Goal: Information Seeking & Learning: Check status

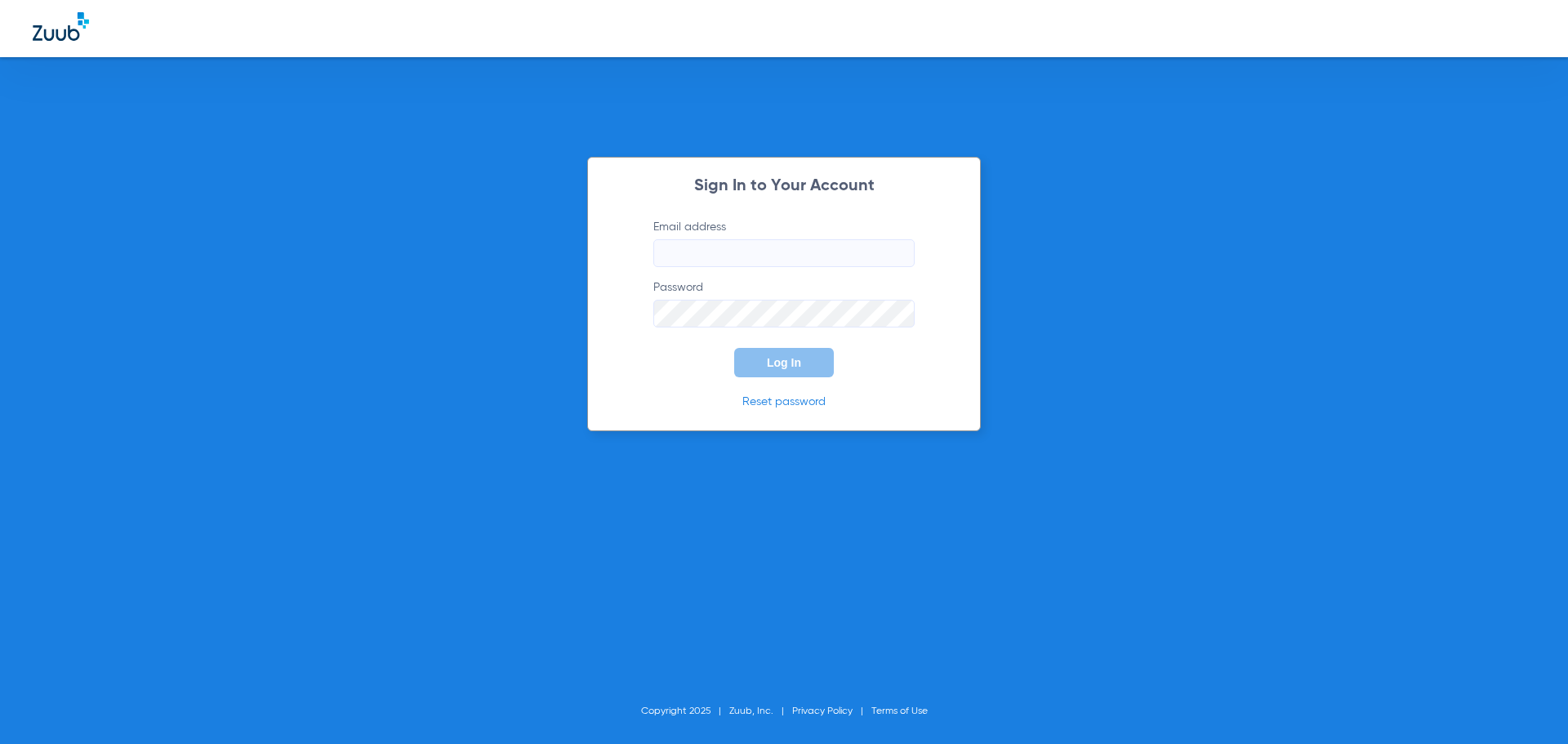
type input "[EMAIL_ADDRESS][DOMAIN_NAME]"
drag, startPoint x: 686, startPoint y: 462, endPoint x: 720, endPoint y: 420, distance: 54.0
click at [684, 461] on div "Sign In to Your Account Email address [EMAIL_ADDRESS][DOMAIN_NAME] Password Log…" at bounding box center [784, 372] width 1568 height 744
click at [754, 359] on button "Log In" at bounding box center [784, 363] width 100 height 30
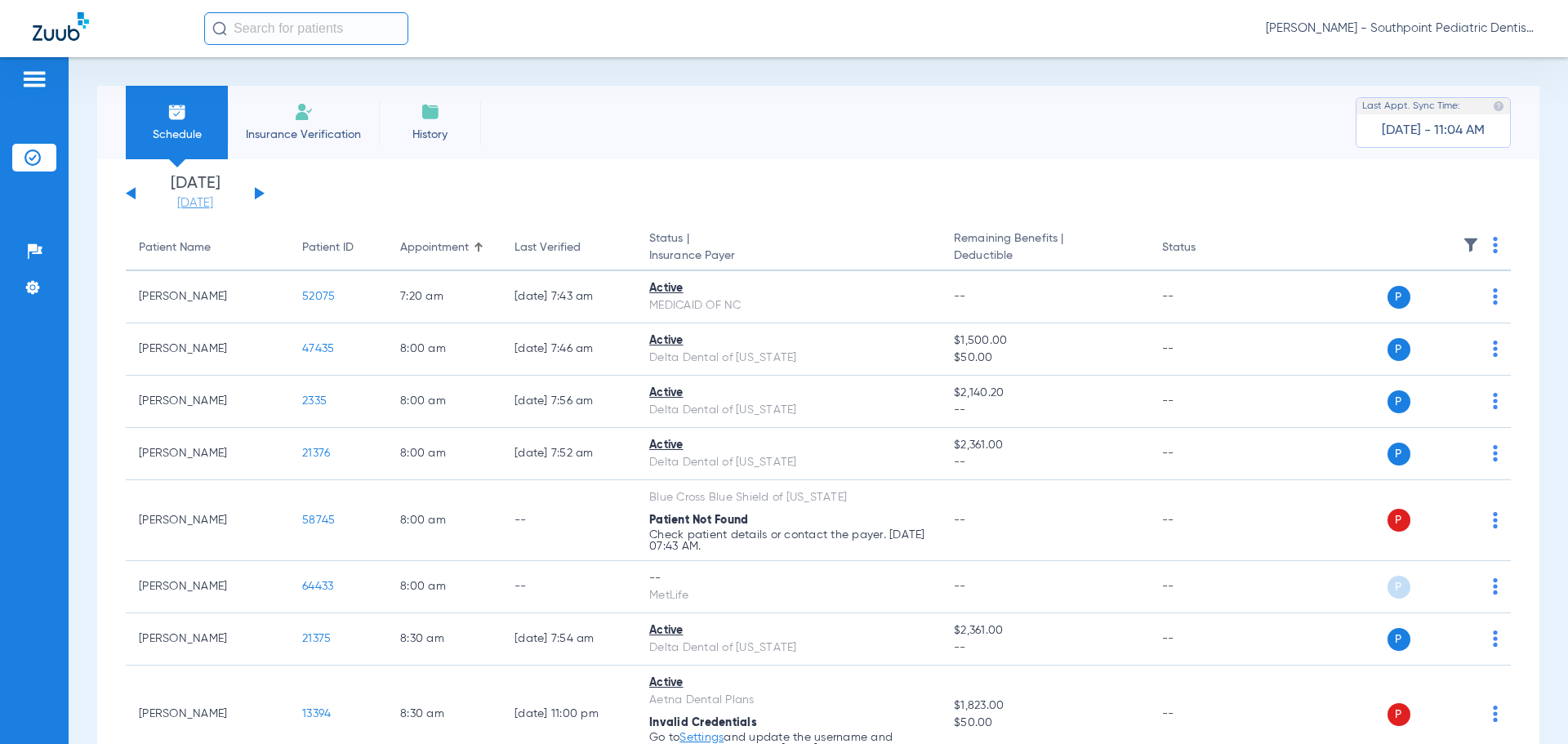
click at [190, 204] on link "[DATE]" at bounding box center [195, 203] width 98 height 17
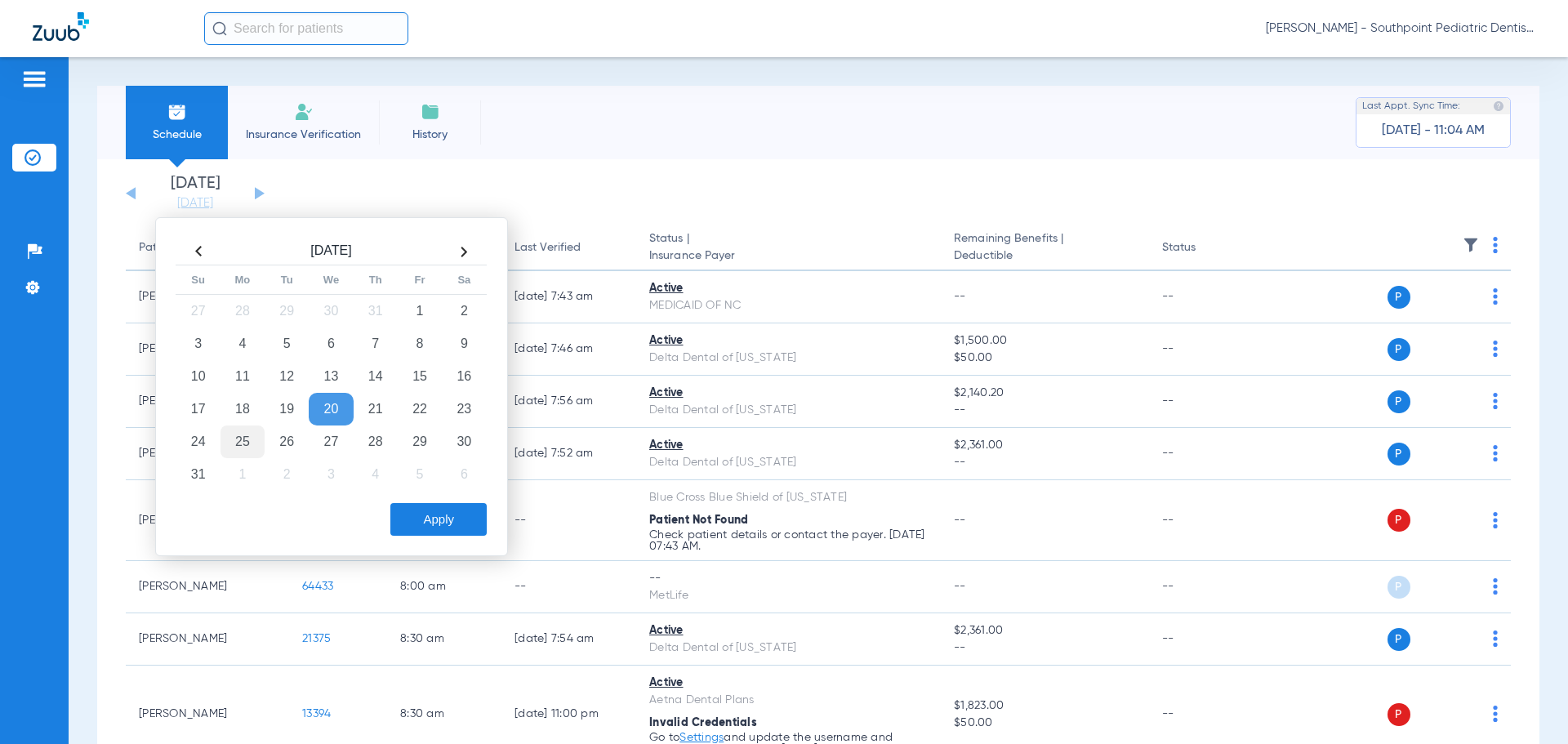
click at [245, 430] on td "25" at bounding box center [243, 441] width 44 height 32
drag, startPoint x: 436, startPoint y: 538, endPoint x: 422, endPoint y: 530, distance: 16.1
click at [436, 537] on div "[DATE] Su Mo Tu We Th Fr Sa 27 28 29 30 31 1 2 3 4 5 6 7 8 9 10 11 12 13 14 15 …" at bounding box center [331, 386] width 353 height 339
click at [422, 530] on button "Apply" at bounding box center [438, 519] width 96 height 32
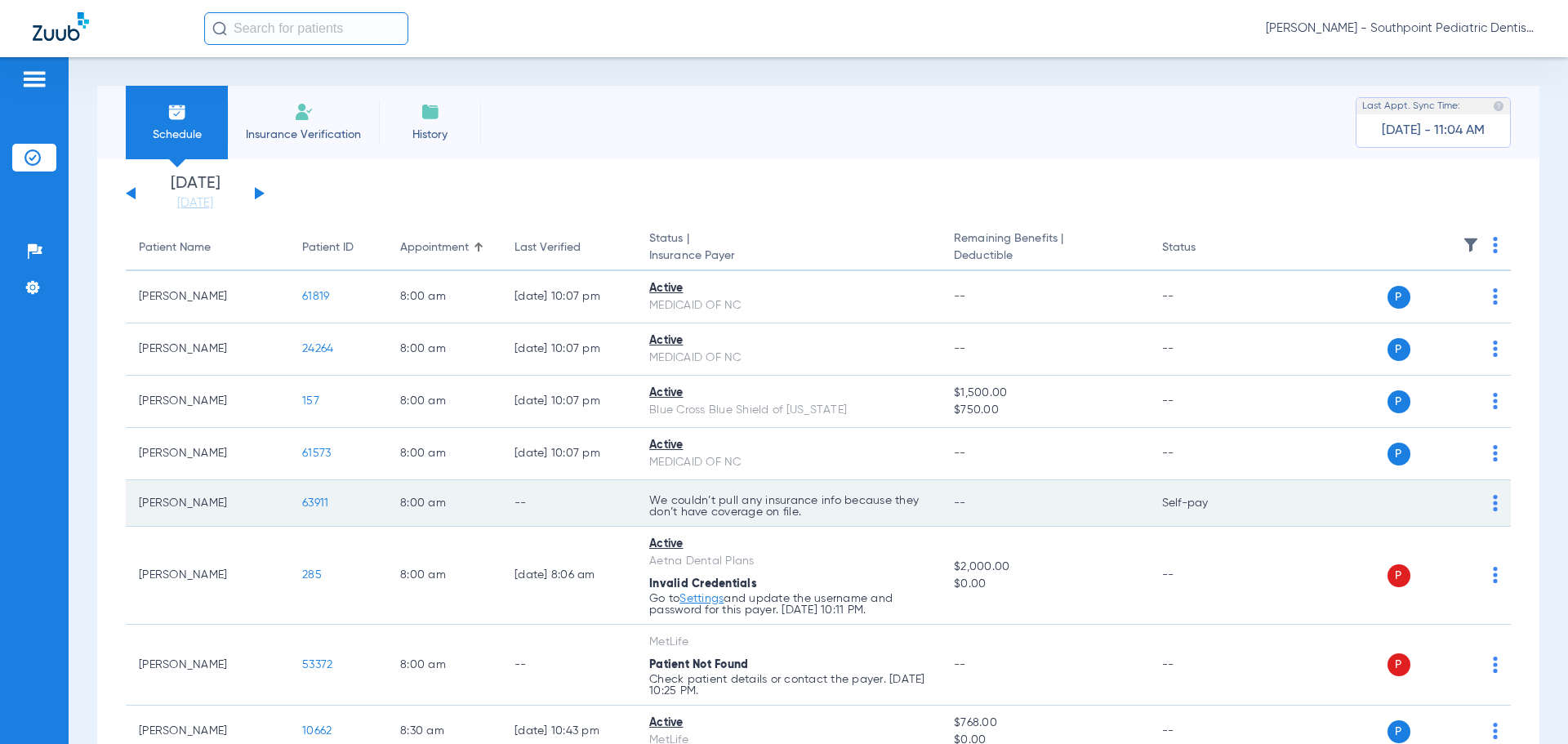
scroll to position [4924, 0]
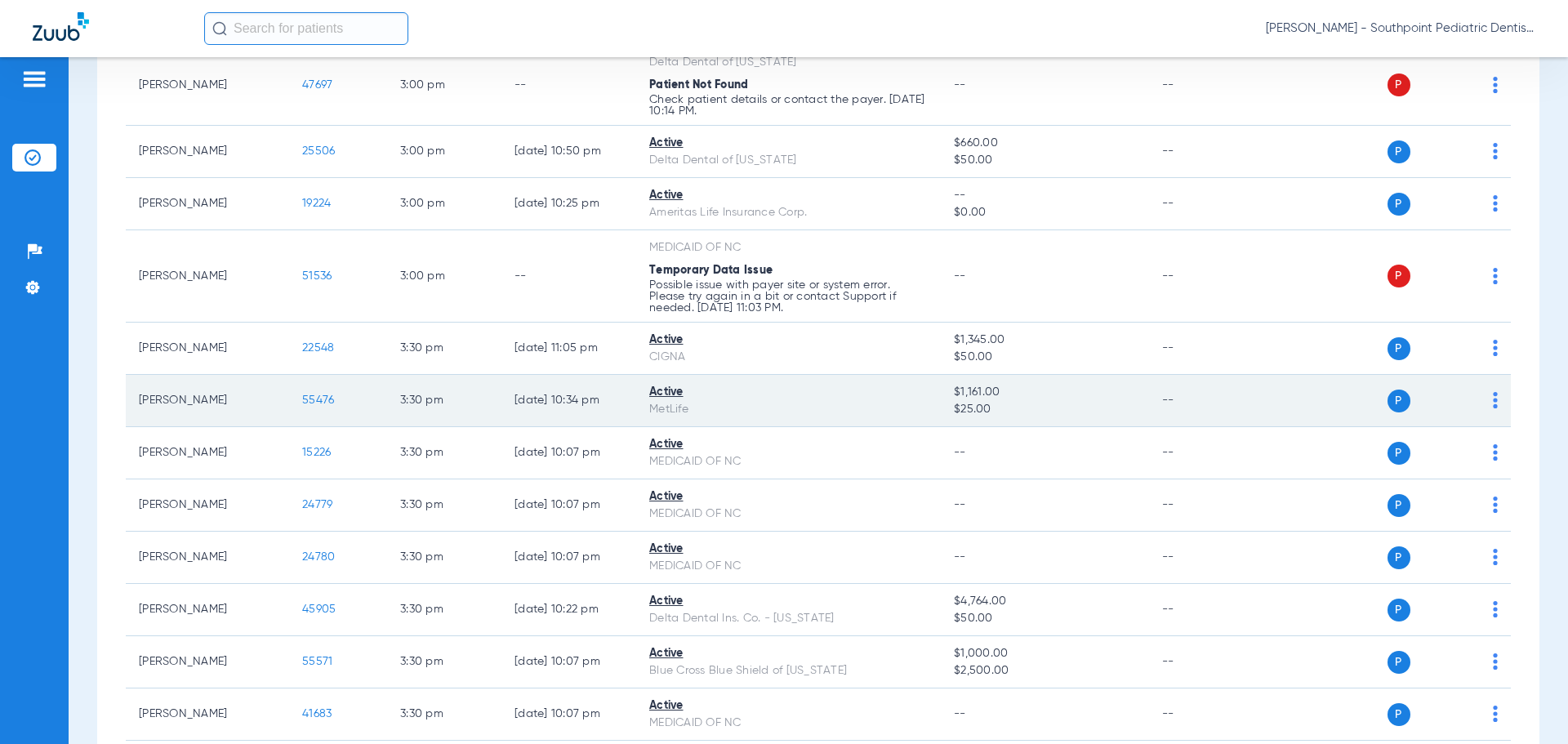
click at [310, 403] on span "55476" at bounding box center [317, 400] width 32 height 11
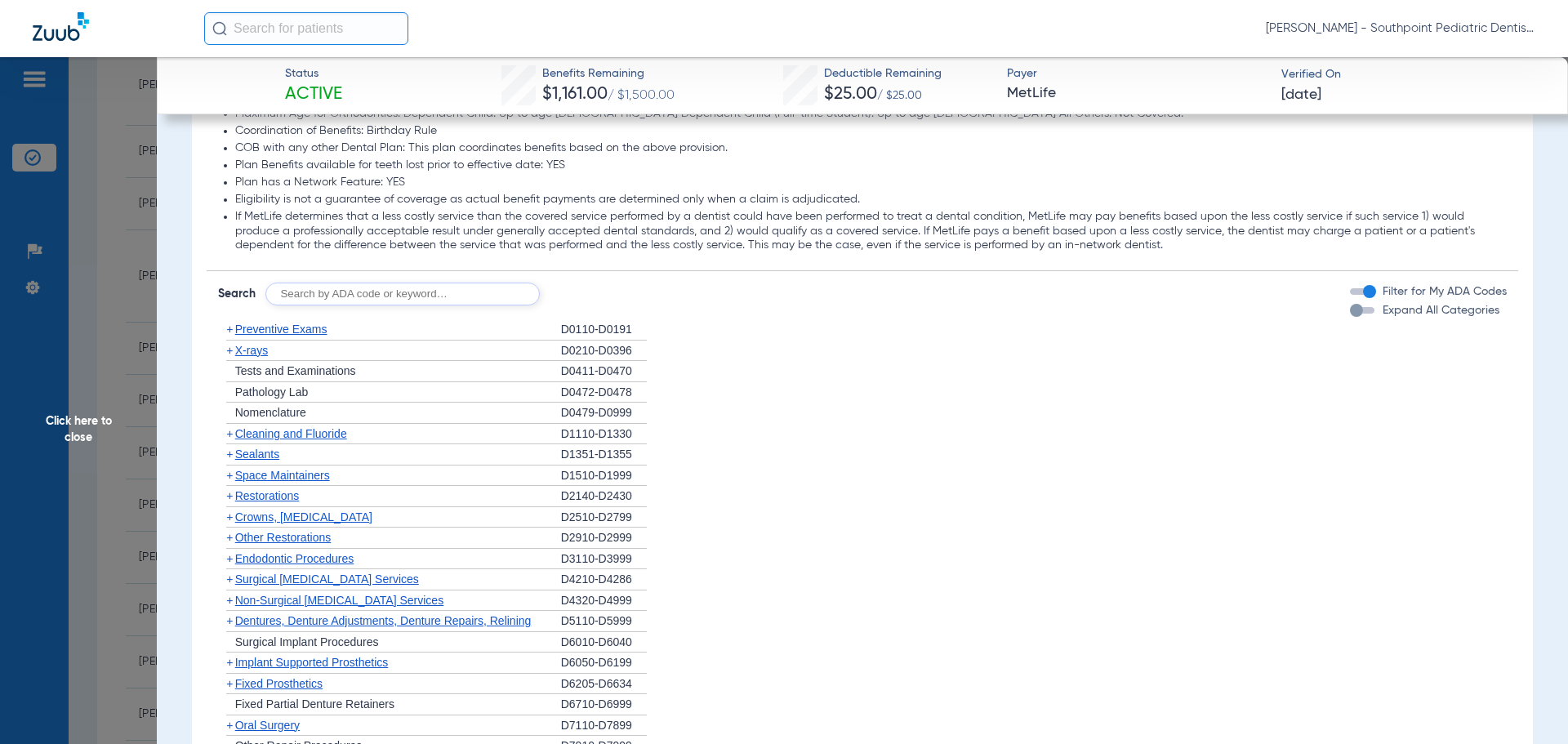
scroll to position [1470, 0]
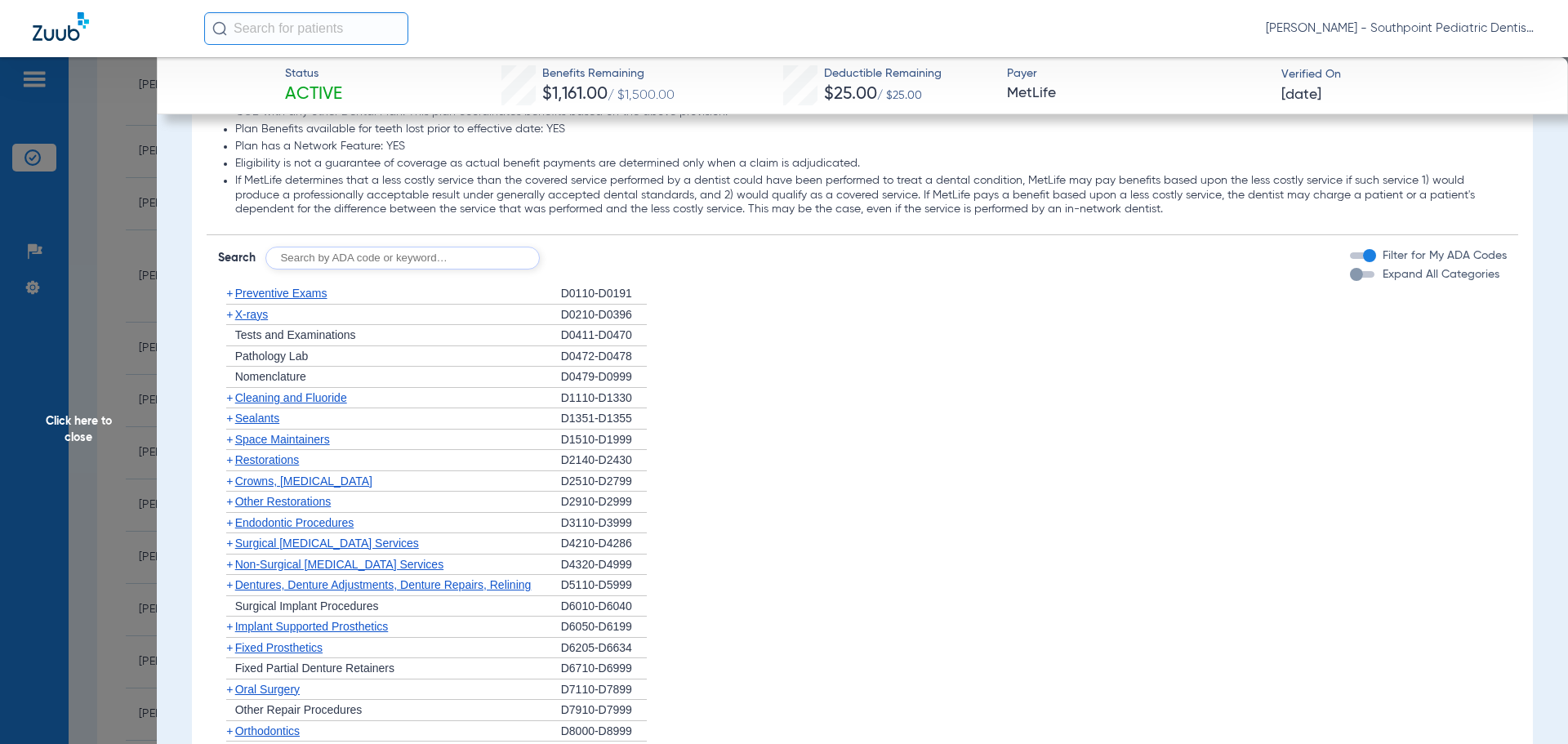
click at [401, 294] on div "+ Preventive Exams" at bounding box center [389, 294] width 343 height 21
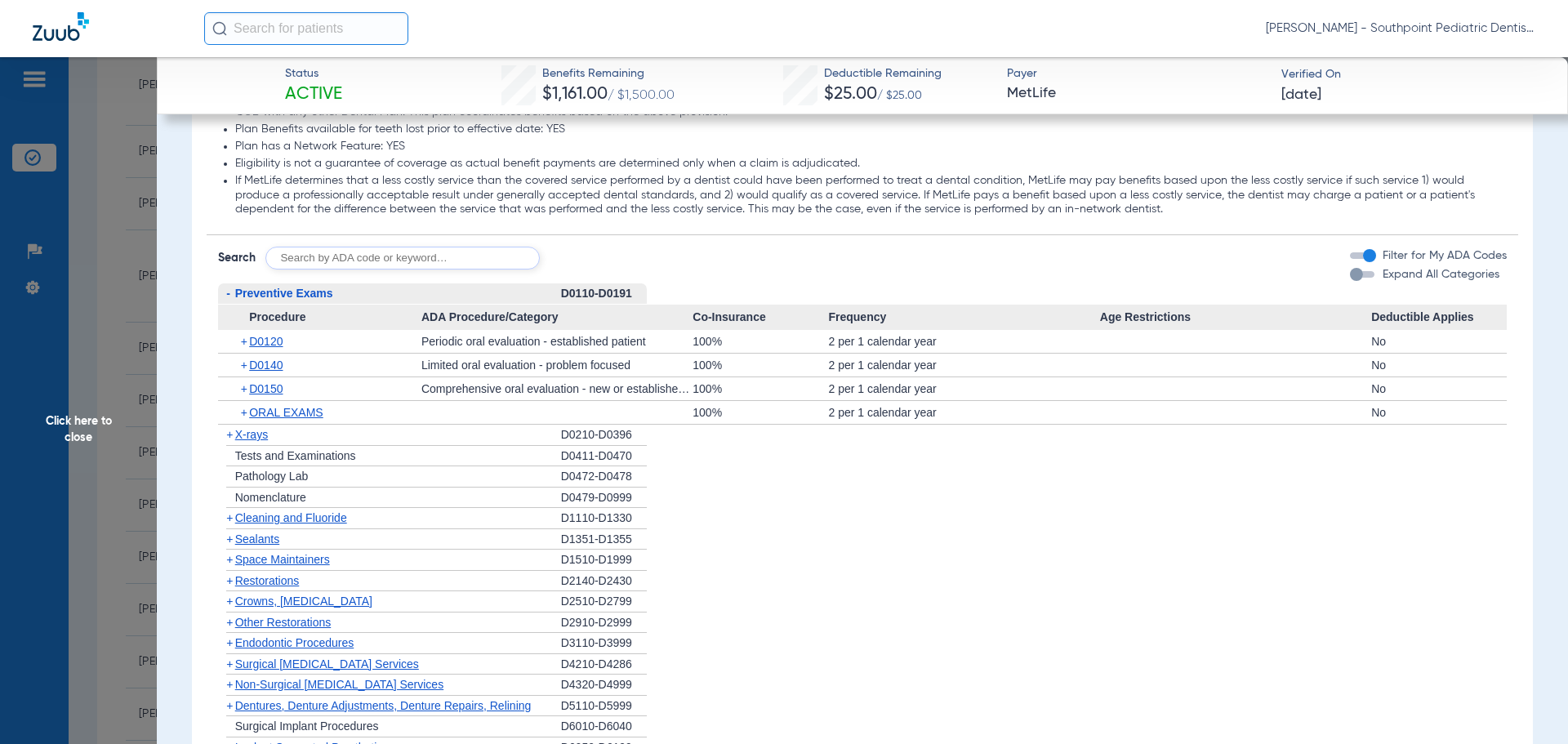
click at [401, 294] on div "- Preventive Exams" at bounding box center [389, 294] width 343 height 21
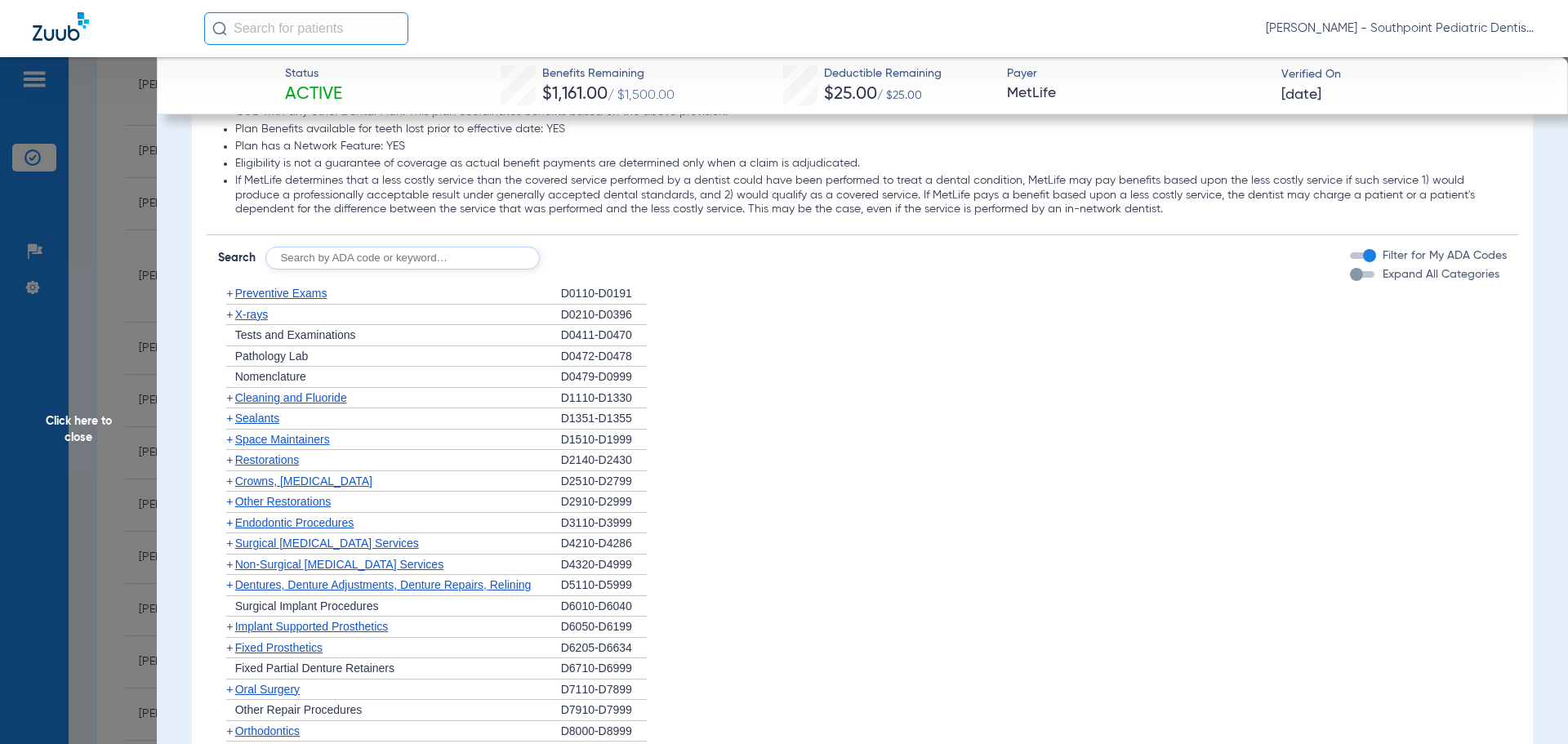
click at [375, 323] on div "+ X-rays" at bounding box center [389, 315] width 343 height 21
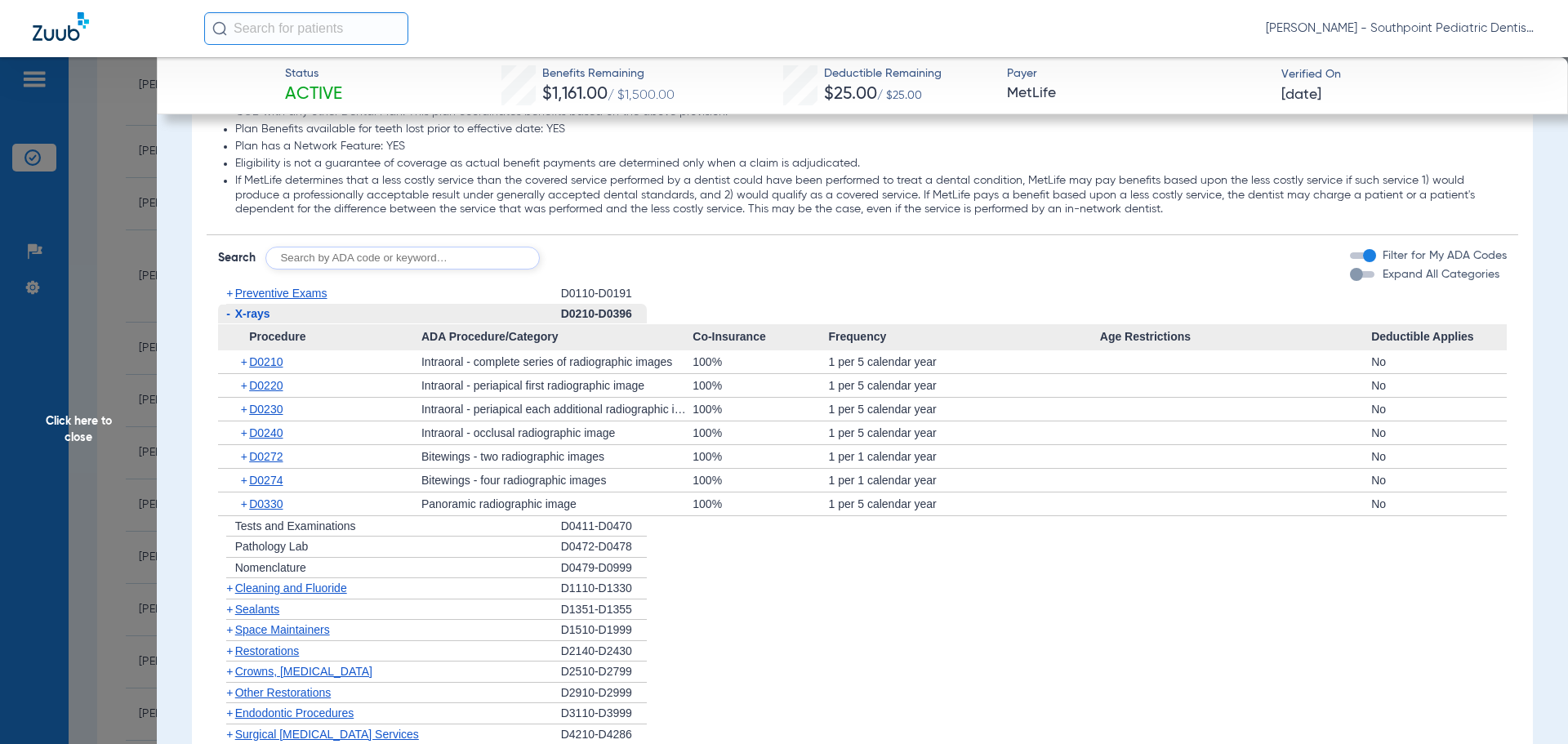
click at [375, 323] on div "- X-rays" at bounding box center [389, 314] width 343 height 21
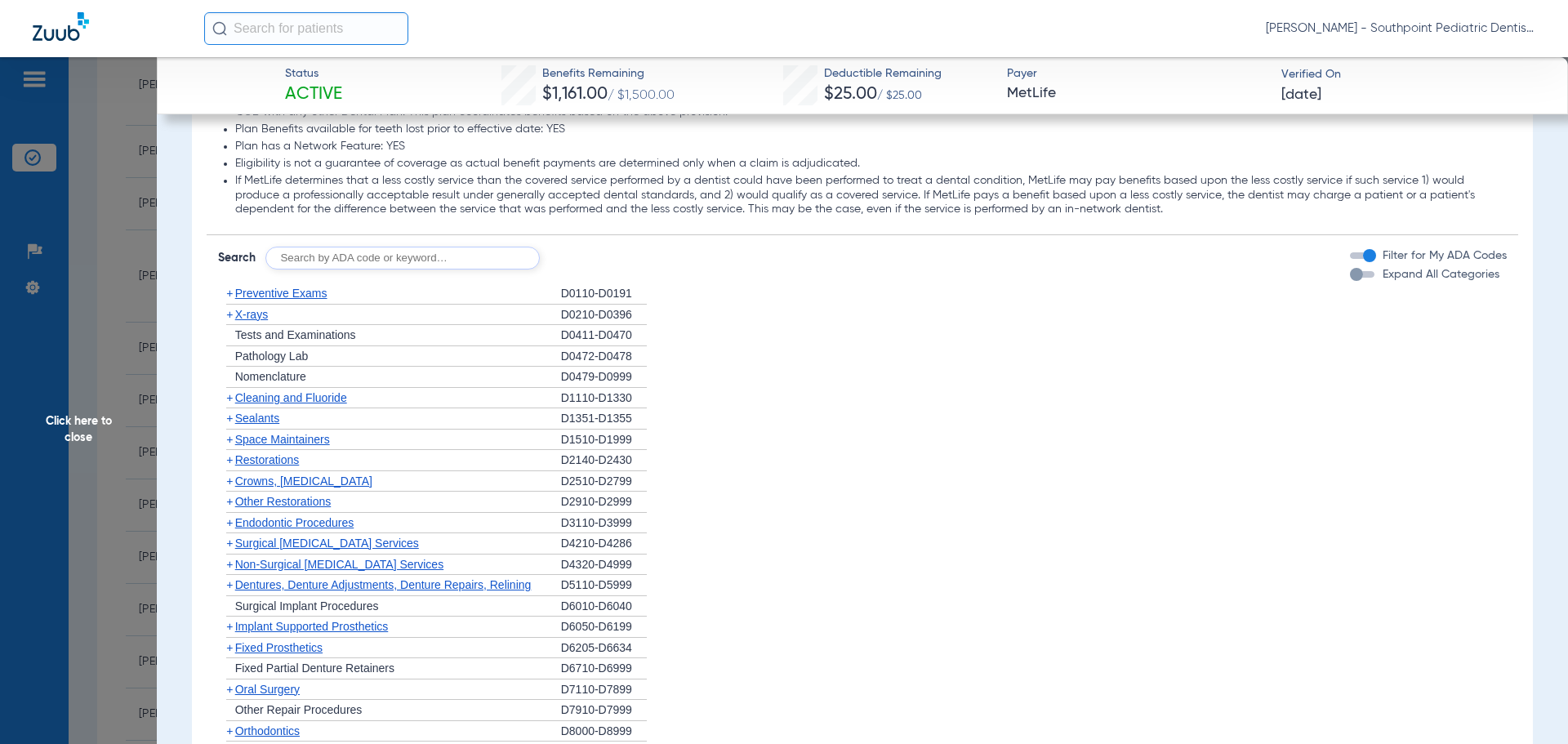
click at [375, 323] on div "+ X-rays" at bounding box center [389, 315] width 343 height 21
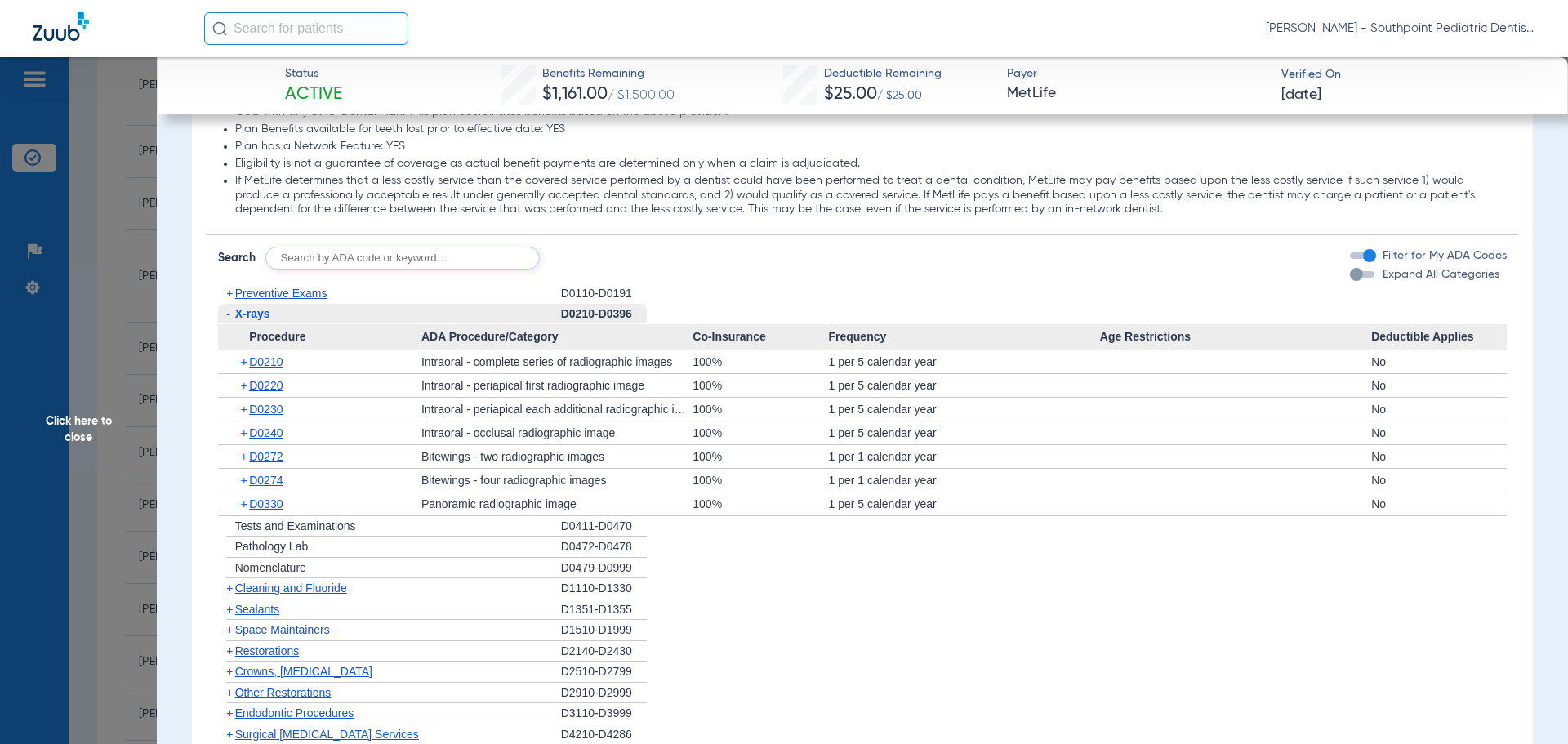
click at [375, 323] on div "- X-rays" at bounding box center [389, 314] width 343 height 21
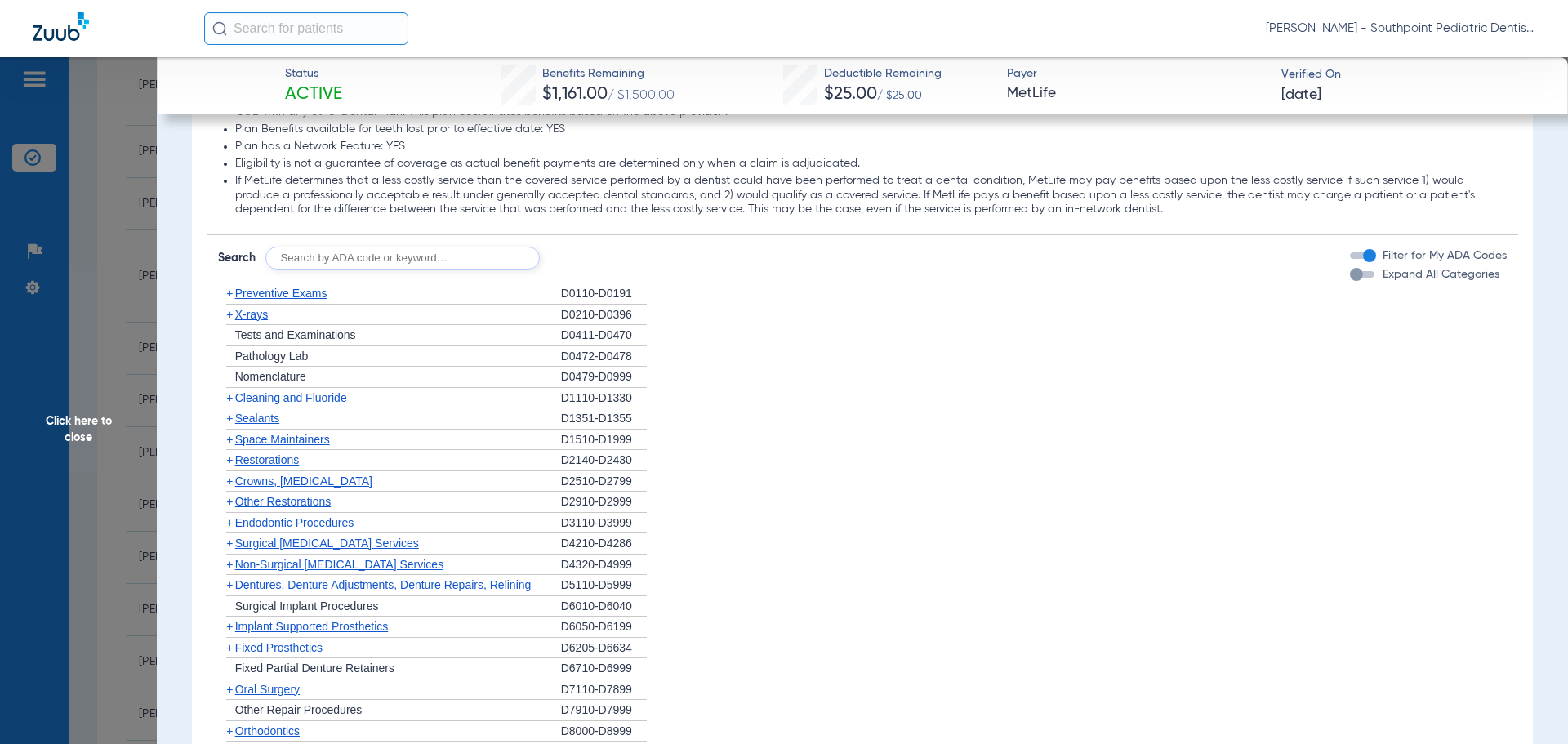
click at [345, 387] on ul "+ Preventive Exams D0110-D0191 + X-rays D0210-D0396 + Tests and Examinations D0…" at bounding box center [862, 554] width 1289 height 542
click at [347, 394] on span "Cleaning and Fluoride" at bounding box center [291, 398] width 112 height 13
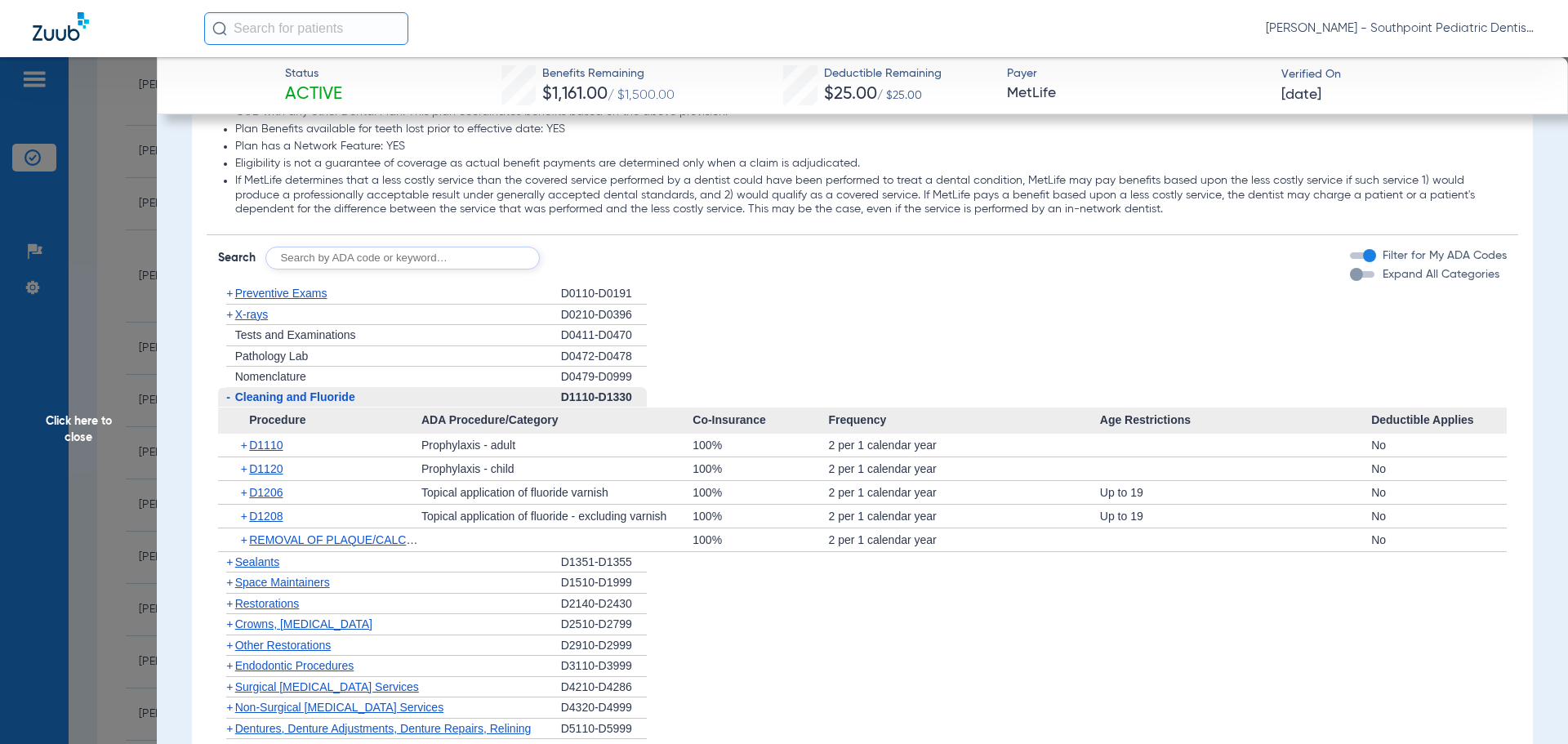
click at [348, 394] on span "Cleaning and Fluoride" at bounding box center [295, 397] width 120 height 13
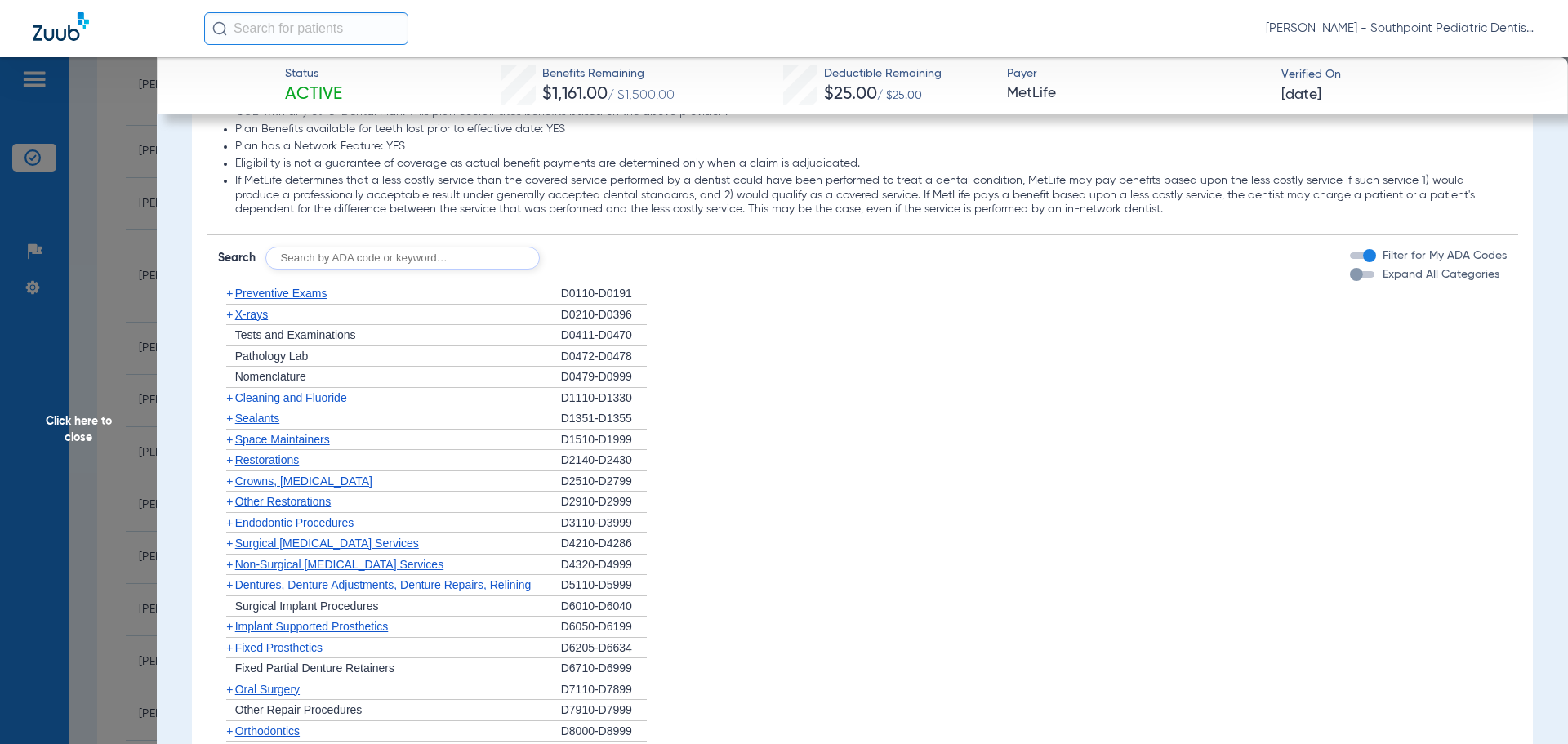
click at [327, 424] on div "+ Sealants" at bounding box center [389, 418] width 343 height 21
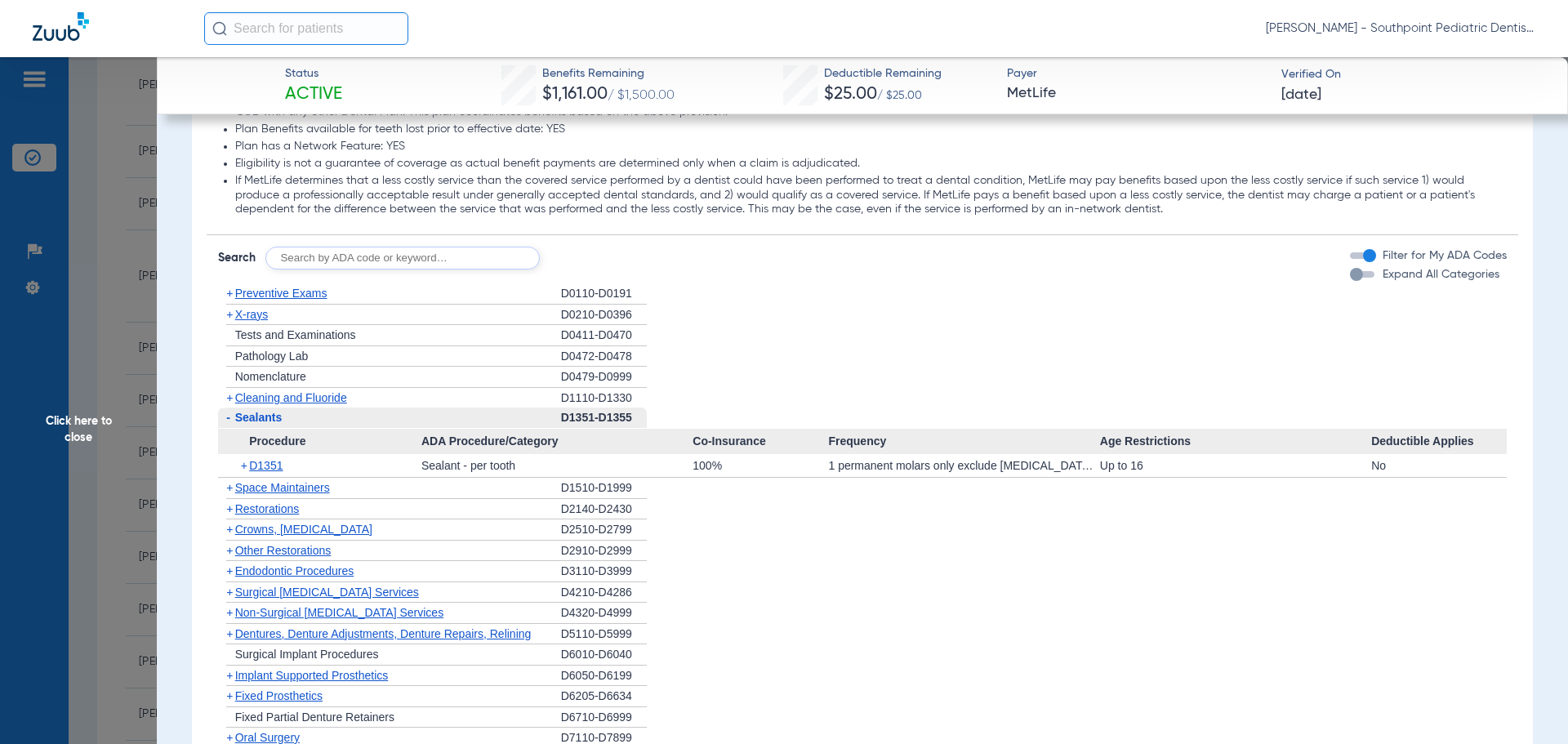
click at [327, 424] on div "- Sealants" at bounding box center [389, 418] width 343 height 21
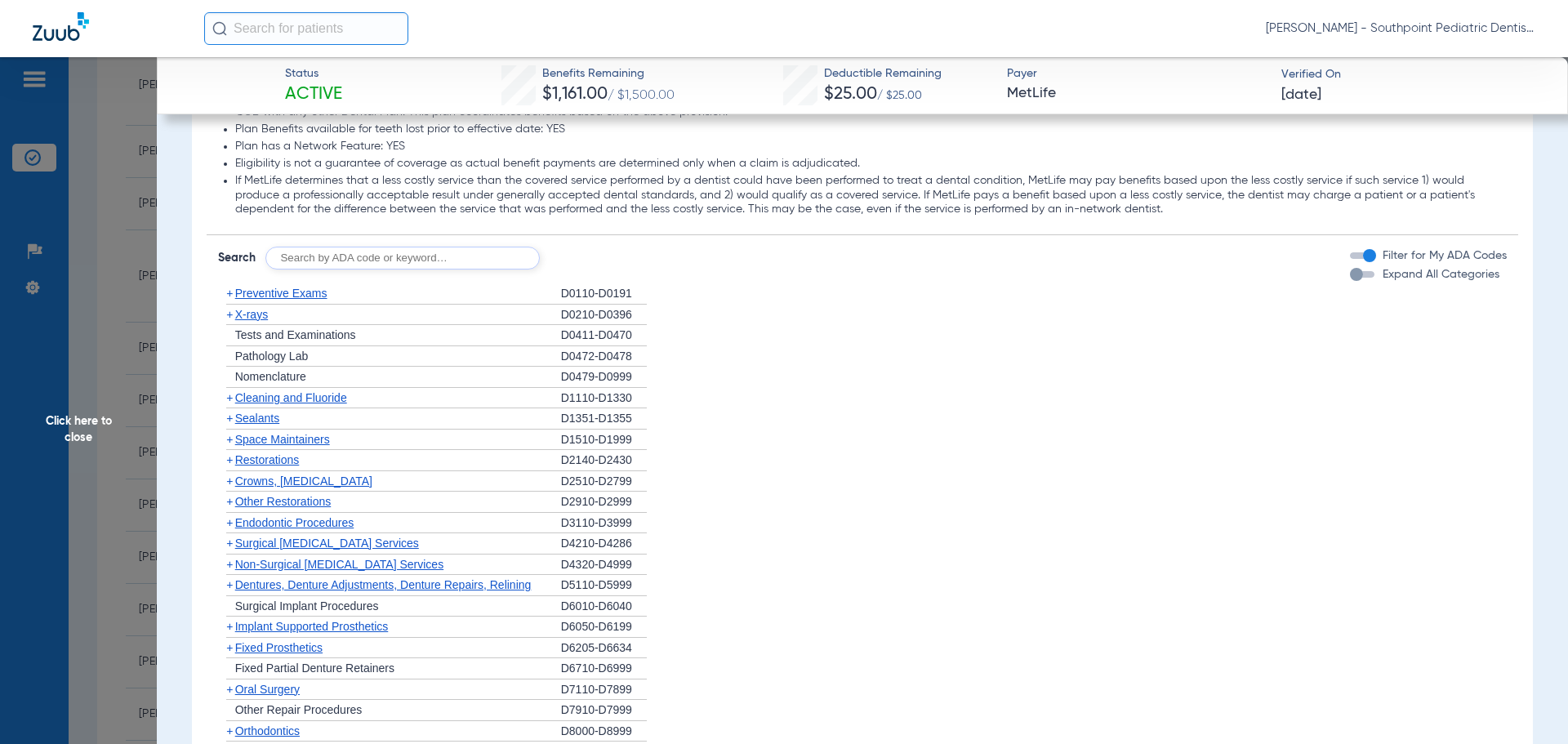
click at [308, 438] on span "Space Maintainers" at bounding box center [282, 439] width 95 height 13
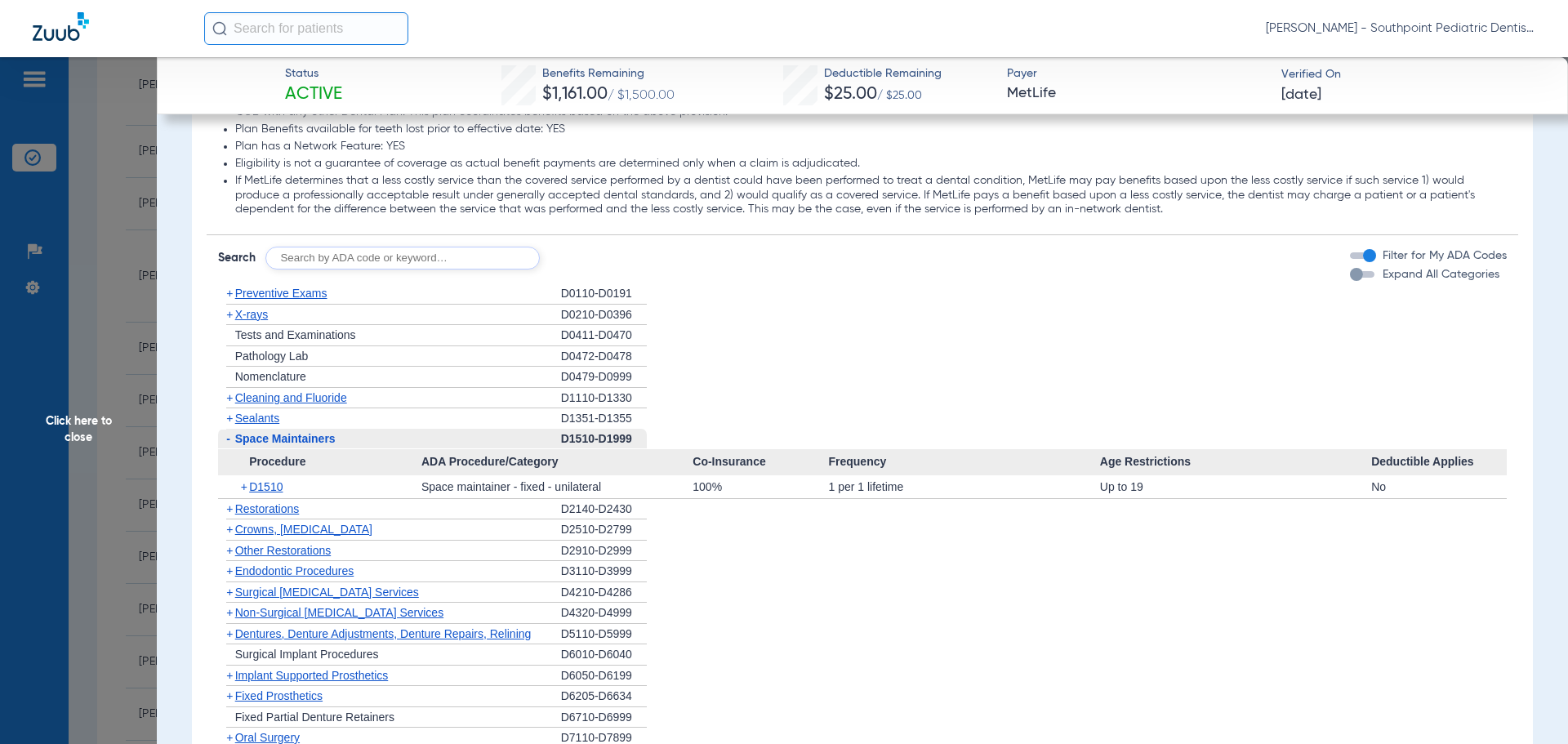
click at [308, 438] on span "Space Maintainers" at bounding box center [285, 438] width 101 height 13
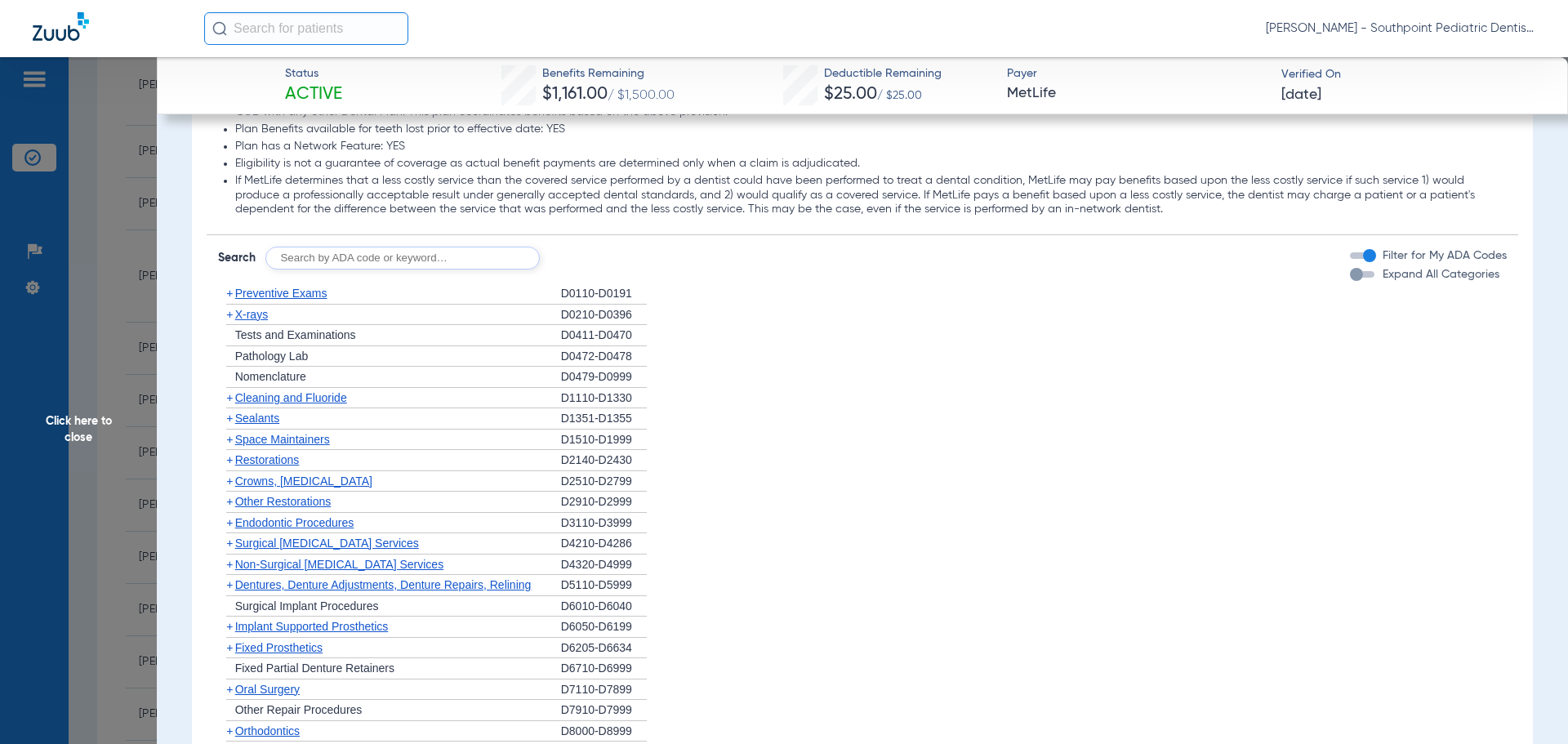
click at [279, 501] on span "Other Restorations" at bounding box center [283, 501] width 96 height 13
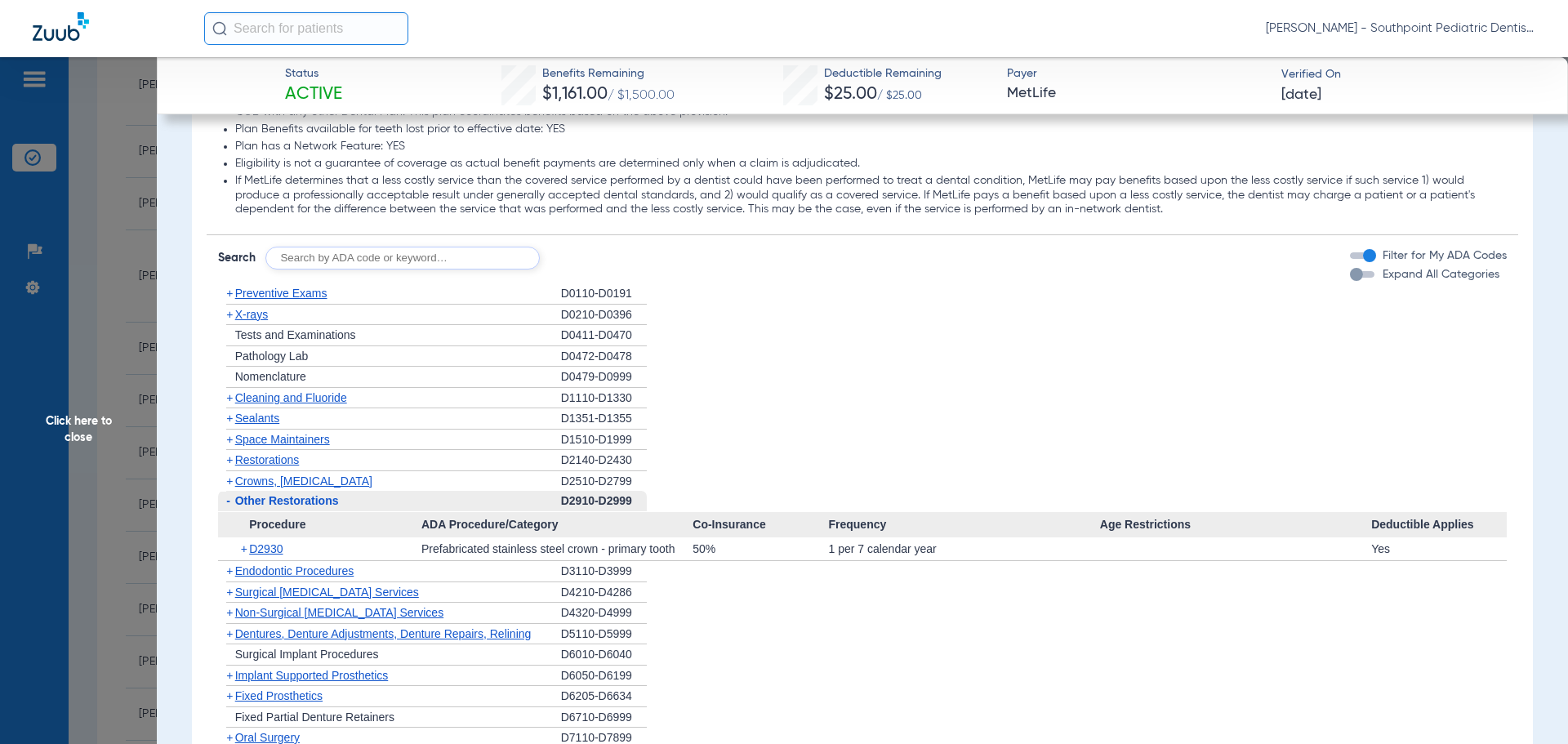
click at [279, 501] on span "Other Restorations" at bounding box center [287, 500] width 103 height 13
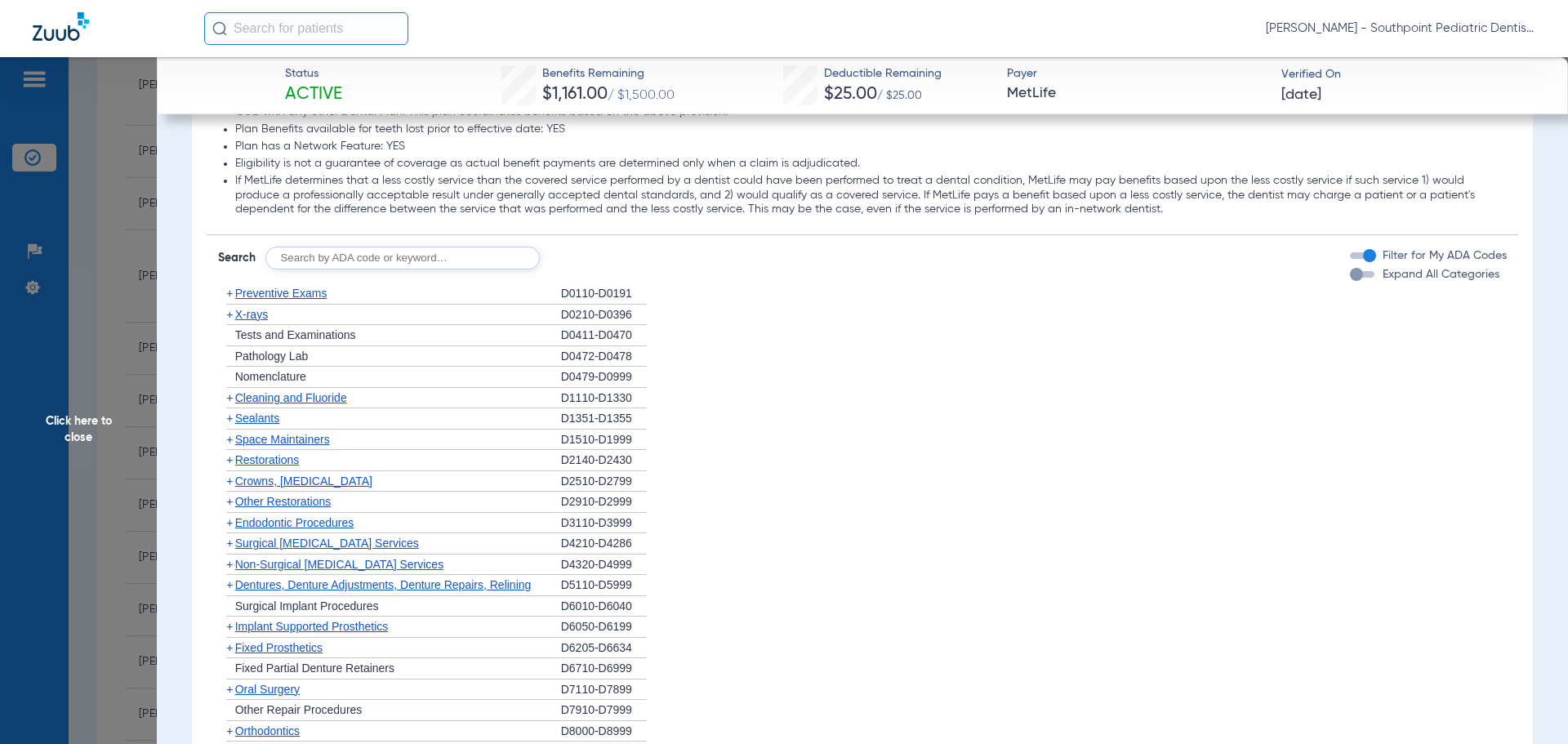
click at [281, 505] on span "Other Restorations" at bounding box center [283, 501] width 96 height 13
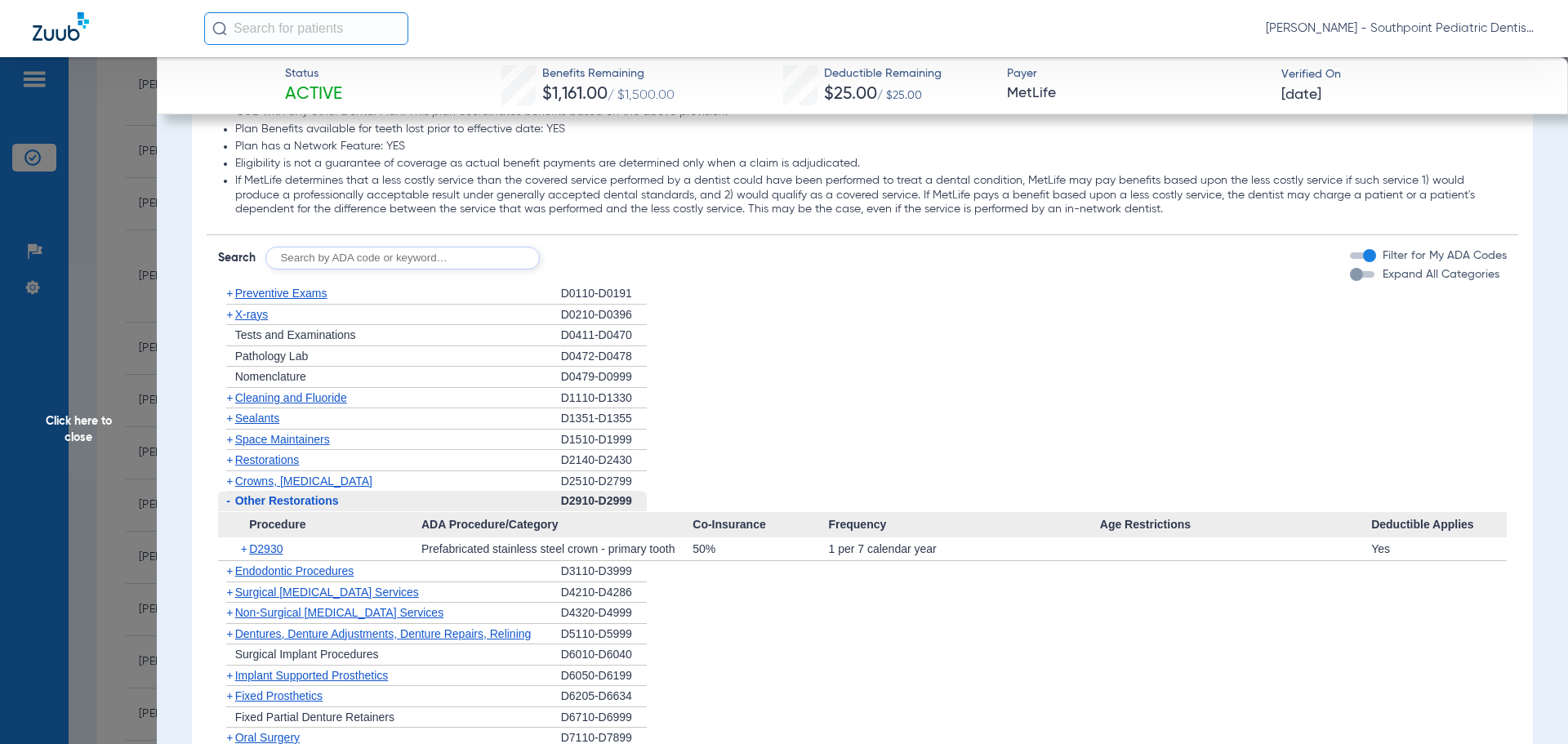
click at [281, 505] on span "Other Restorations" at bounding box center [287, 500] width 103 height 13
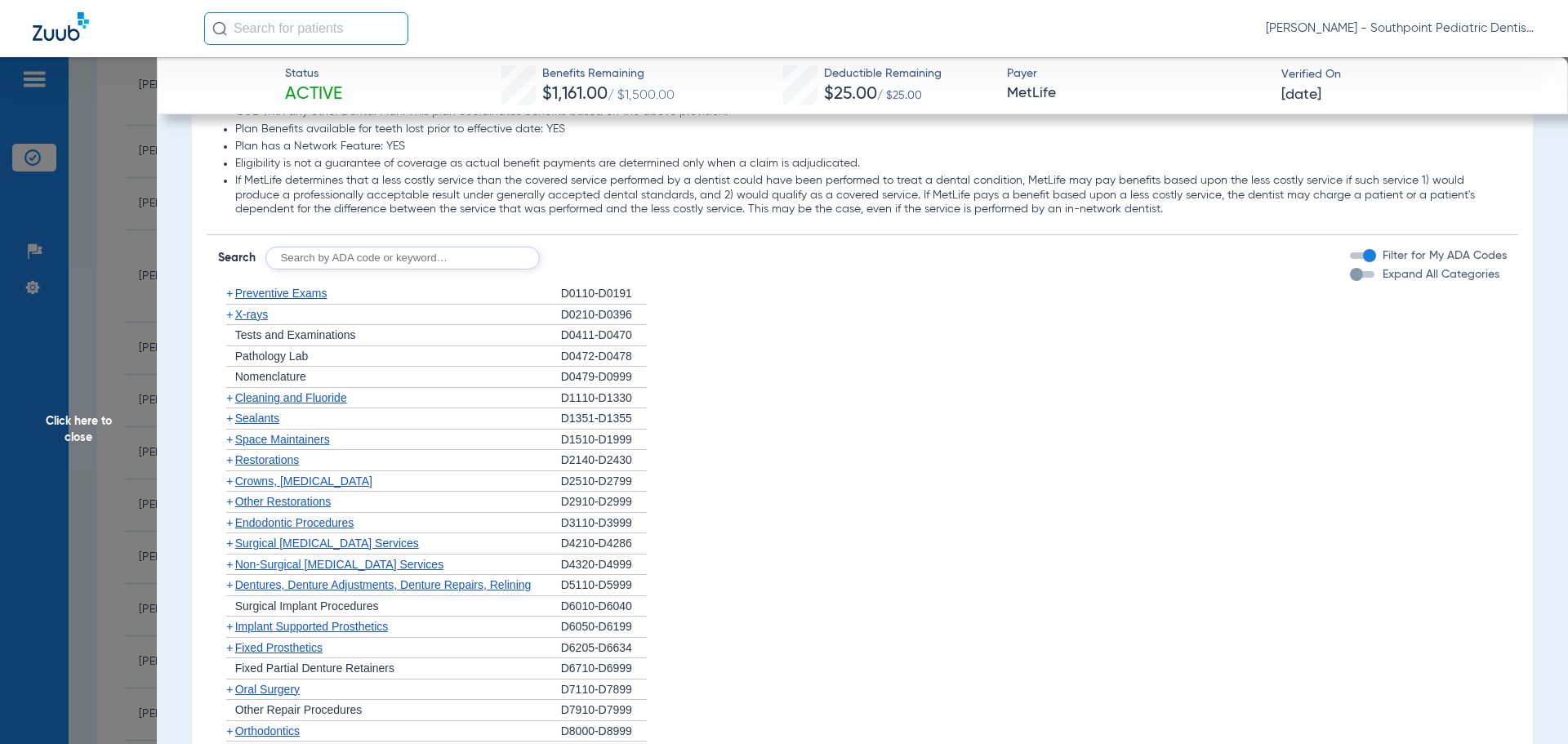
click at [277, 522] on span "Endodontic Procedures" at bounding box center [294, 522] width 119 height 13
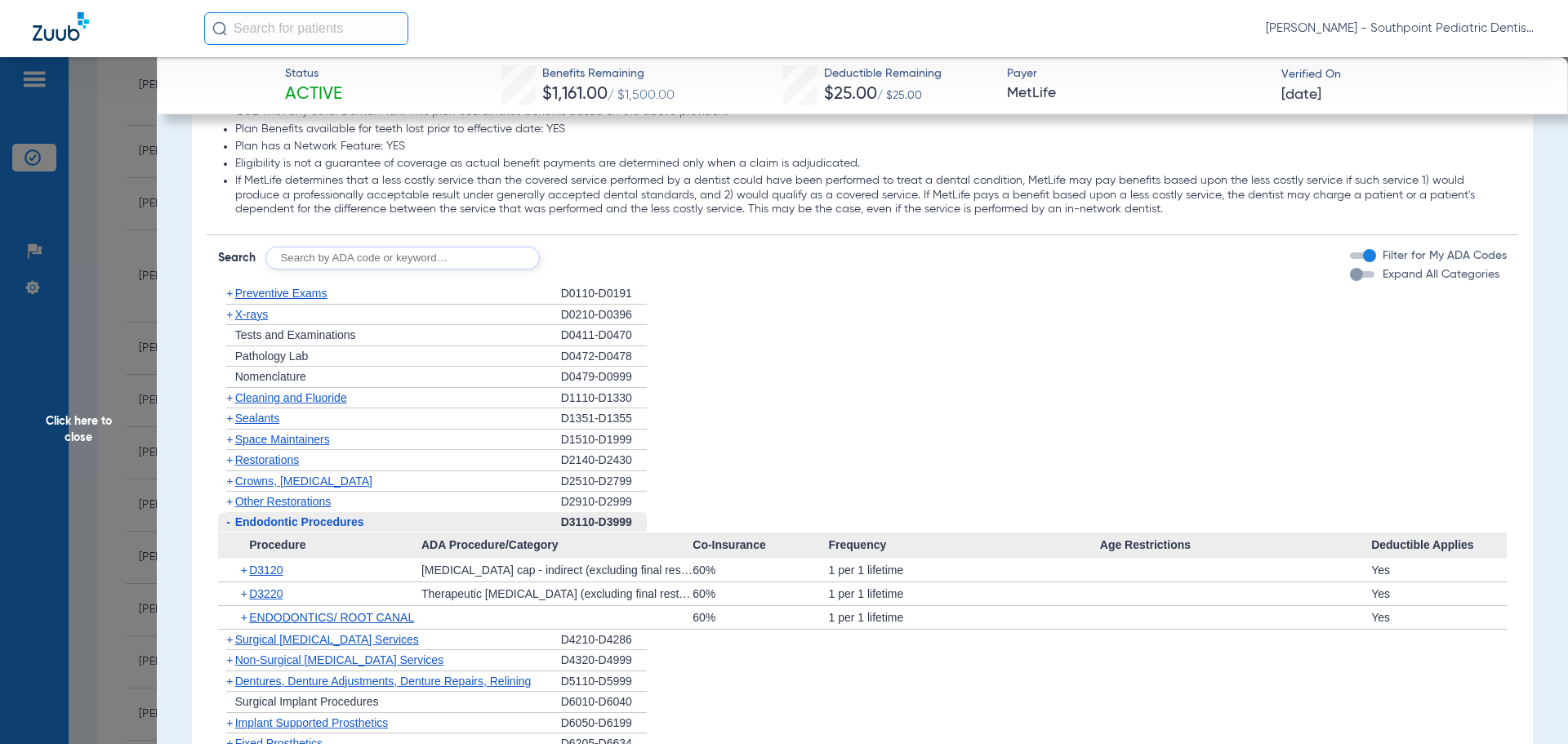
click at [278, 522] on span "Endodontic Procedures" at bounding box center [300, 522] width 129 height 13
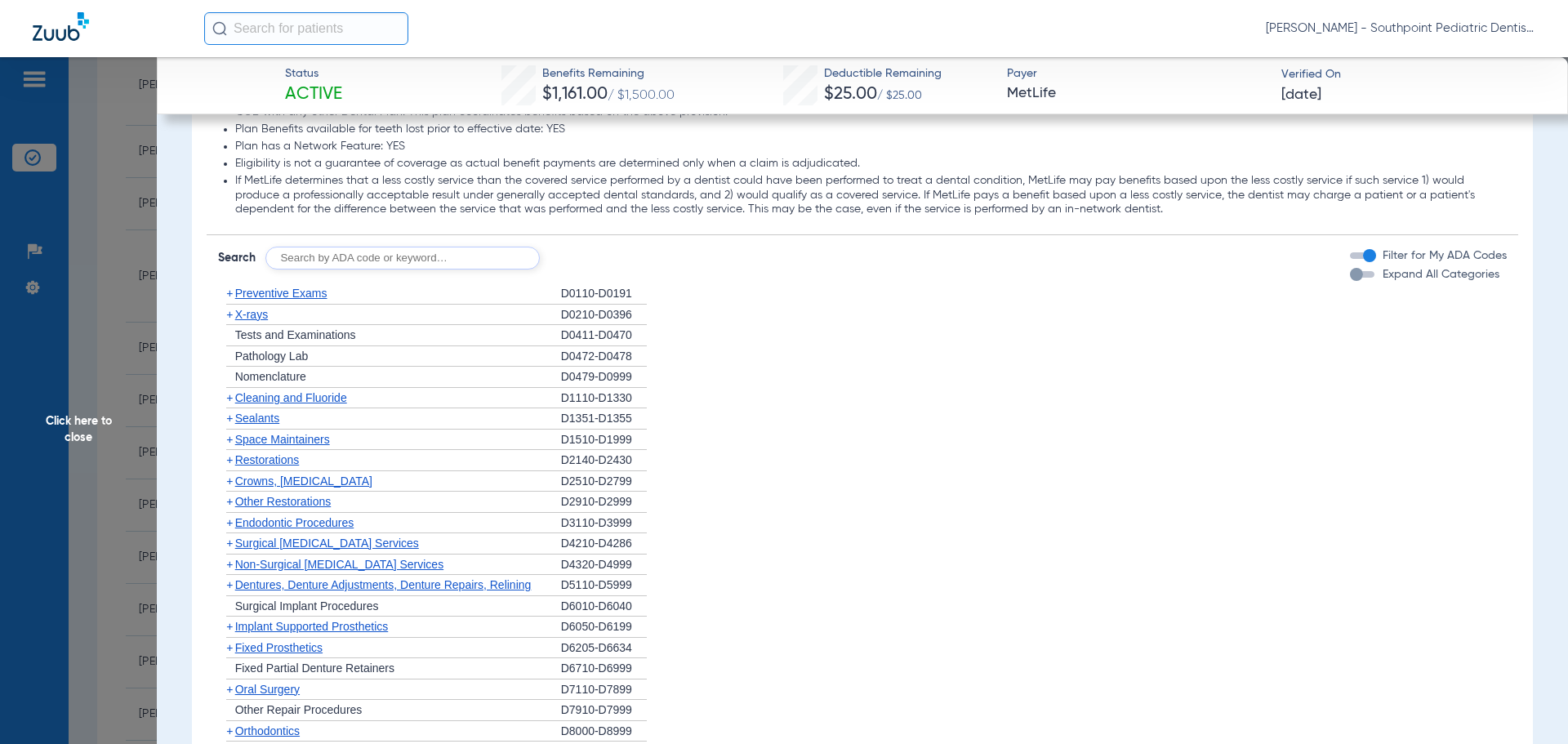
click at [266, 685] on span "Oral Surgery" at bounding box center [268, 690] width 65 height 13
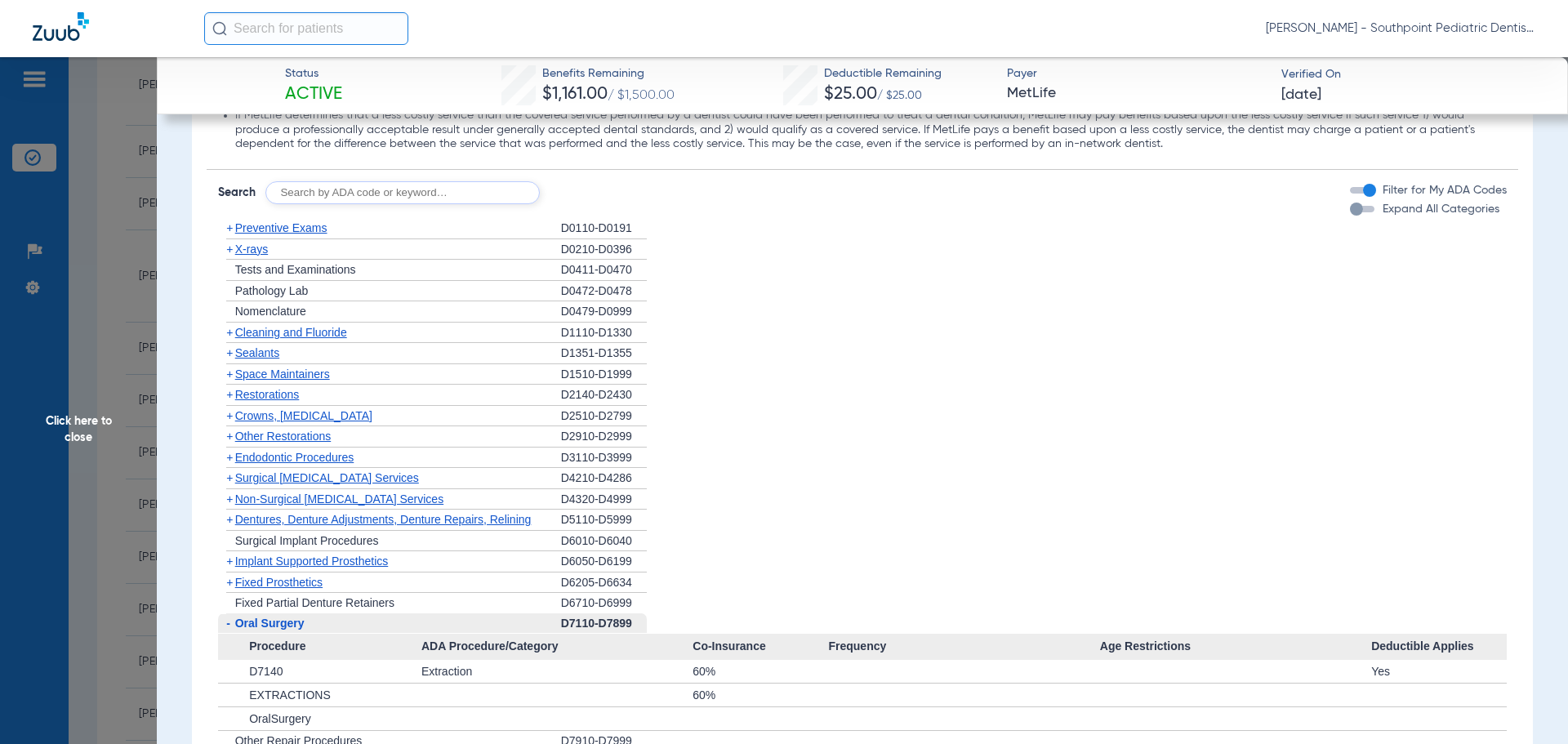
scroll to position [1552, 0]
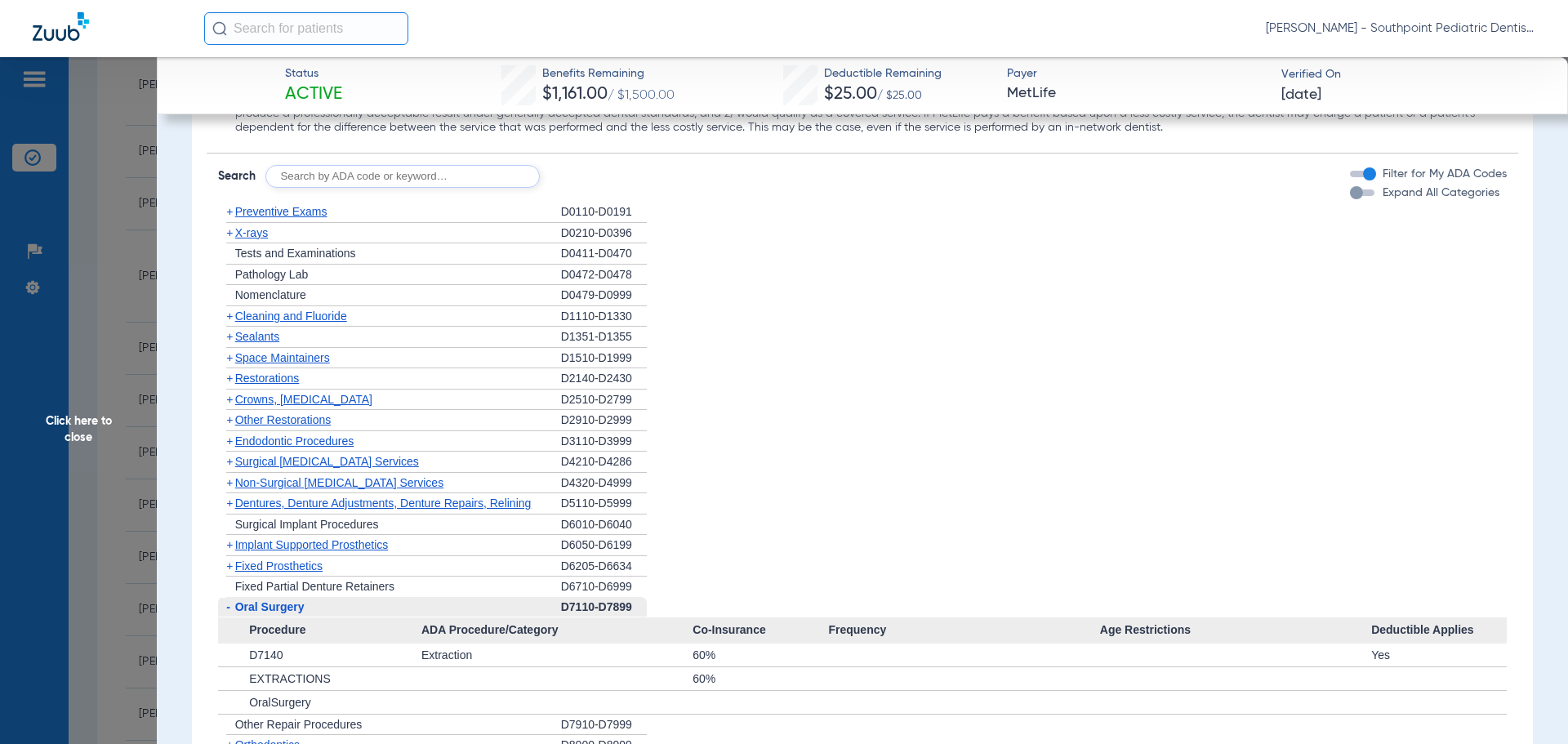
click at [301, 606] on span "Oral Surgery" at bounding box center [269, 606] width 69 height 13
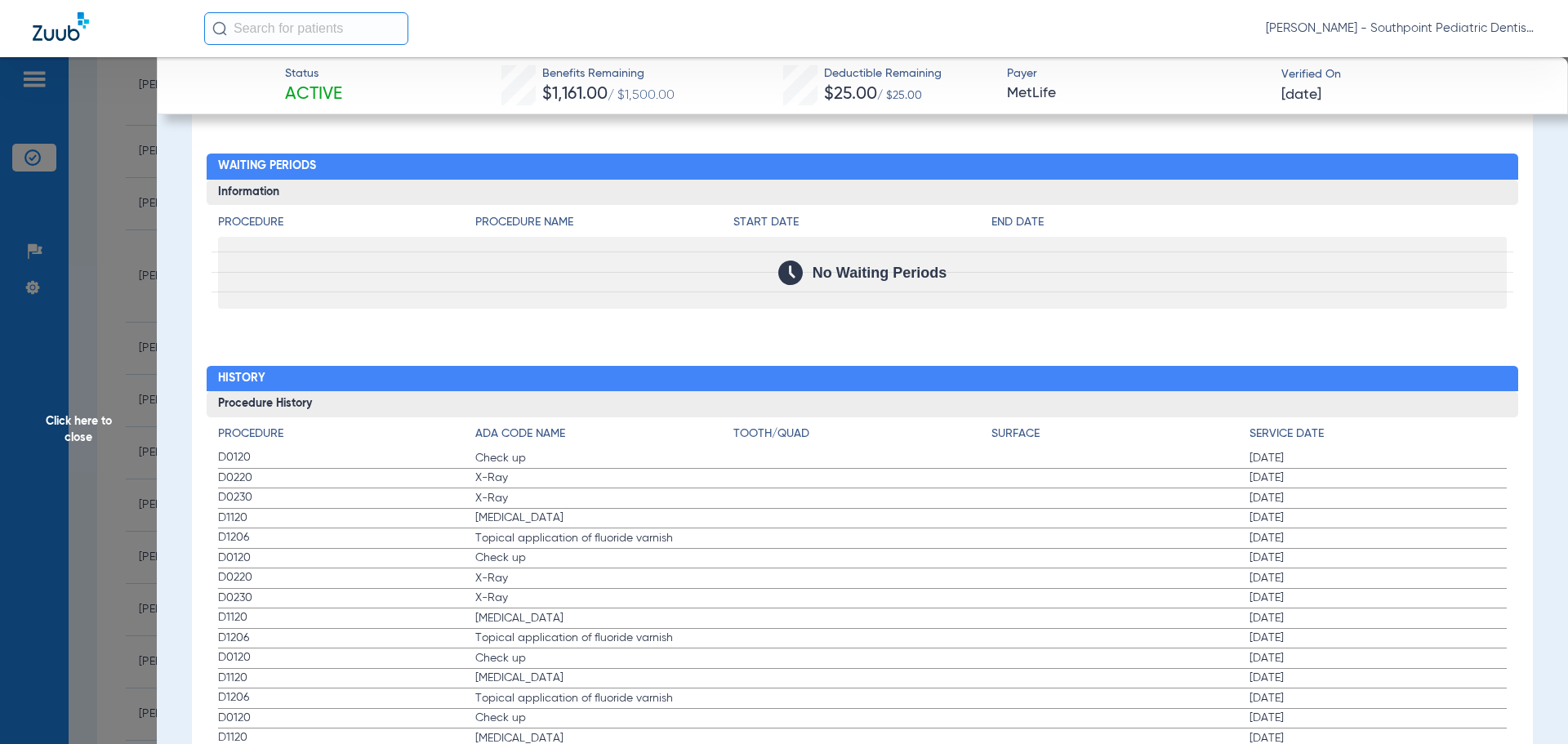
scroll to position [2205, 0]
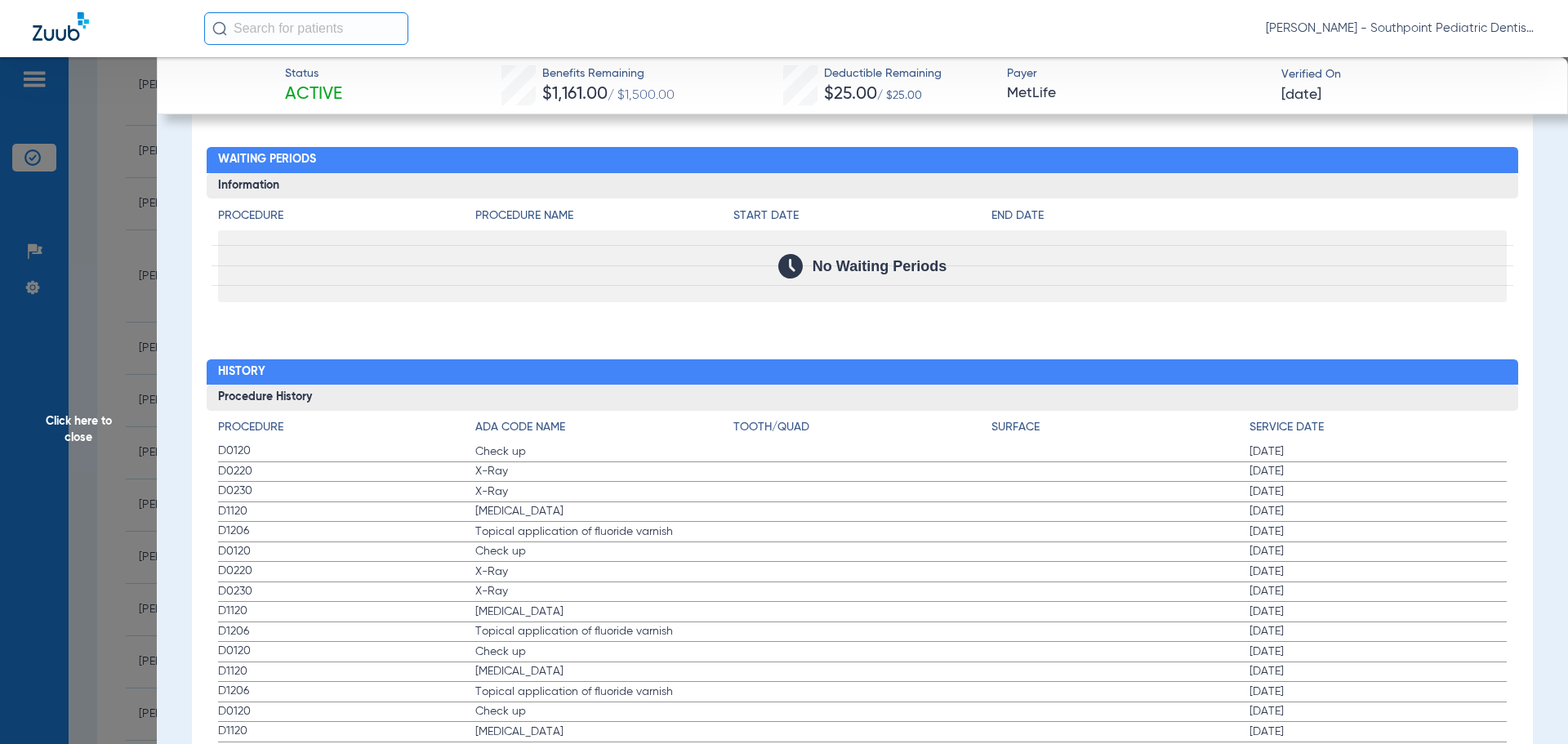
drag, startPoint x: 214, startPoint y: 457, endPoint x: 1478, endPoint y: 533, distance: 1266.3
click at [1478, 533] on div "Procedure ADA Code Name Tooth/Quad Surface Service Date D0120 Check up [DATE] D…" at bounding box center [863, 617] width 1312 height 412
click at [98, 323] on span "Click here to close" at bounding box center [78, 429] width 157 height 744
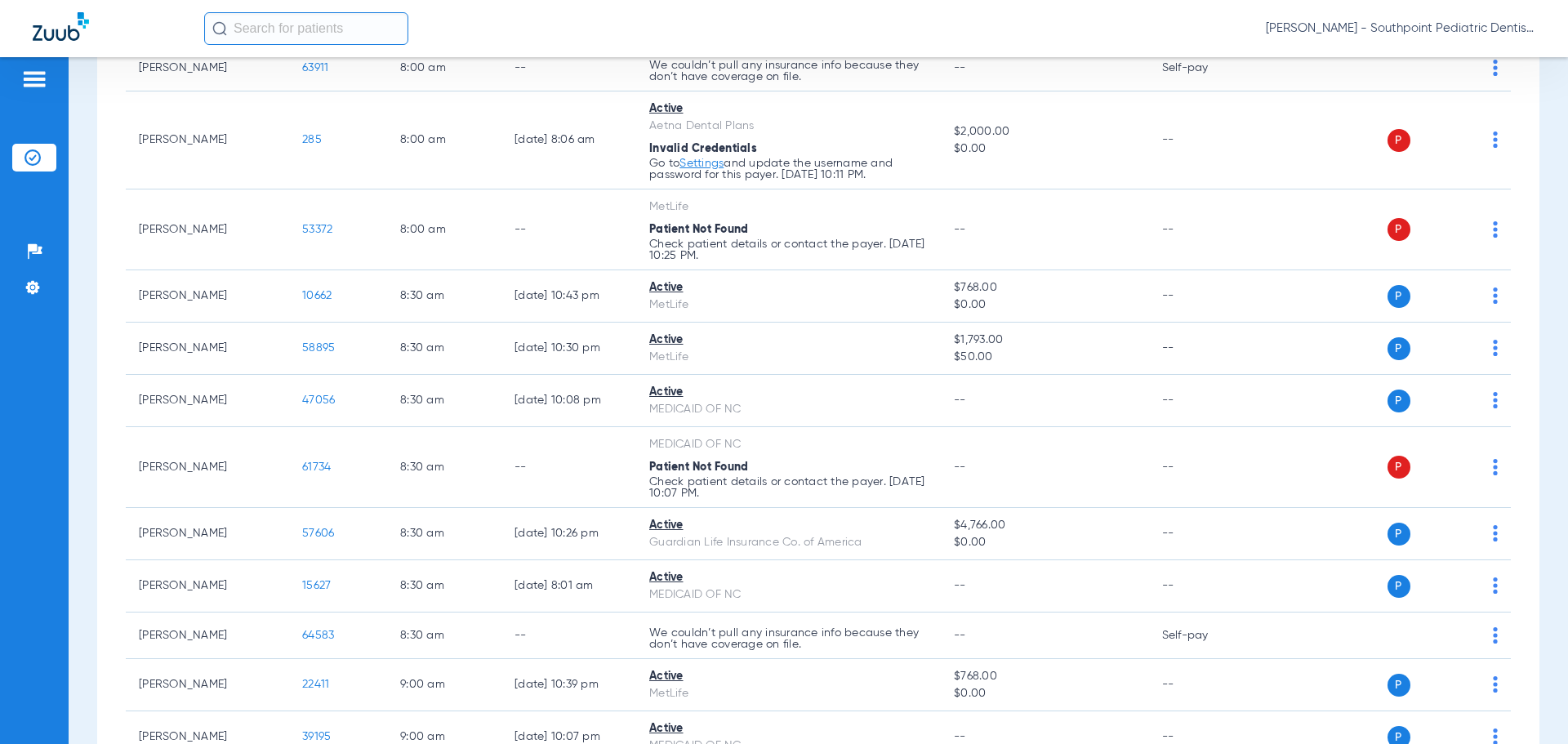
scroll to position [2250, 0]
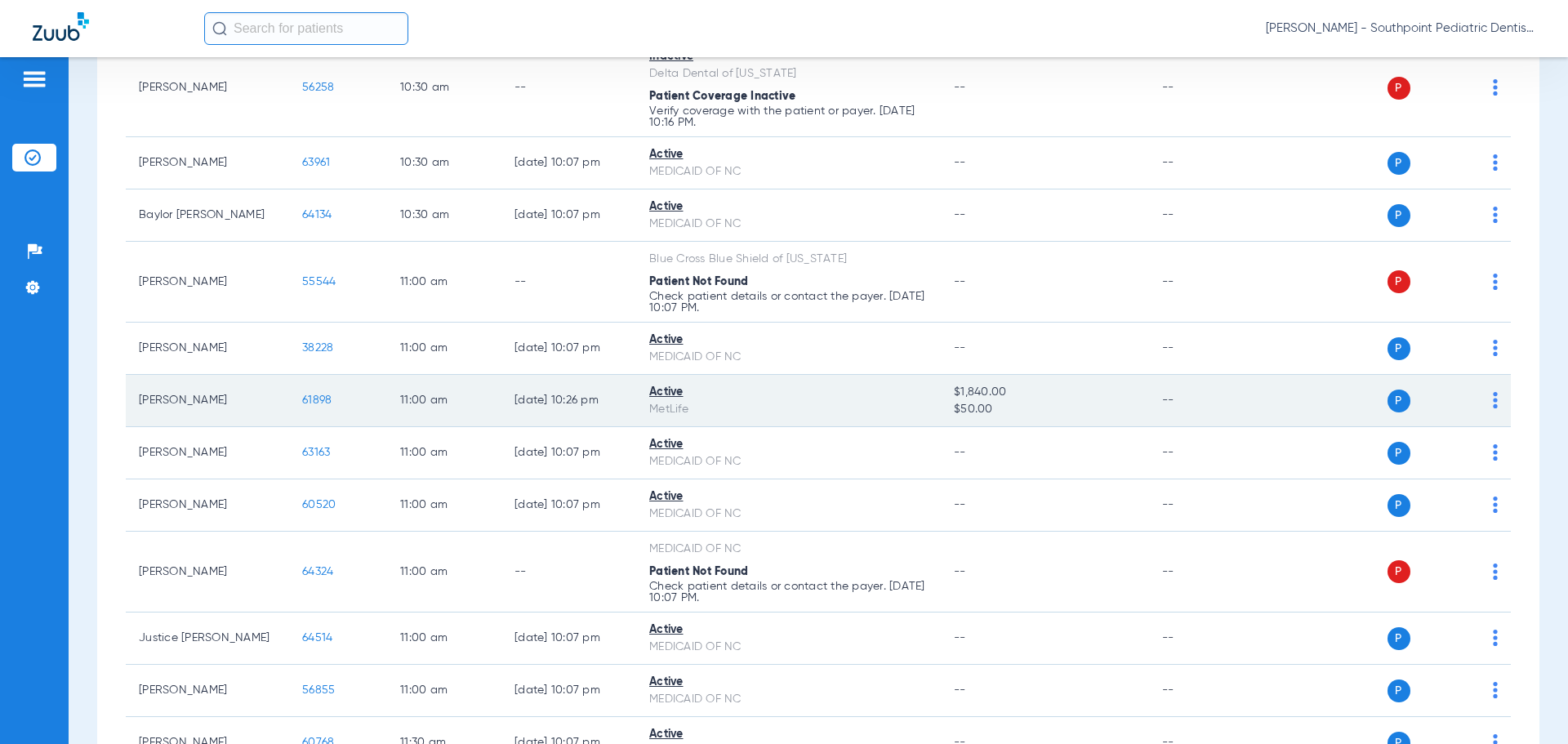
click at [317, 391] on td "61898" at bounding box center [338, 401] width 98 height 53
click at [311, 394] on span "61898" at bounding box center [317, 400] width 30 height 11
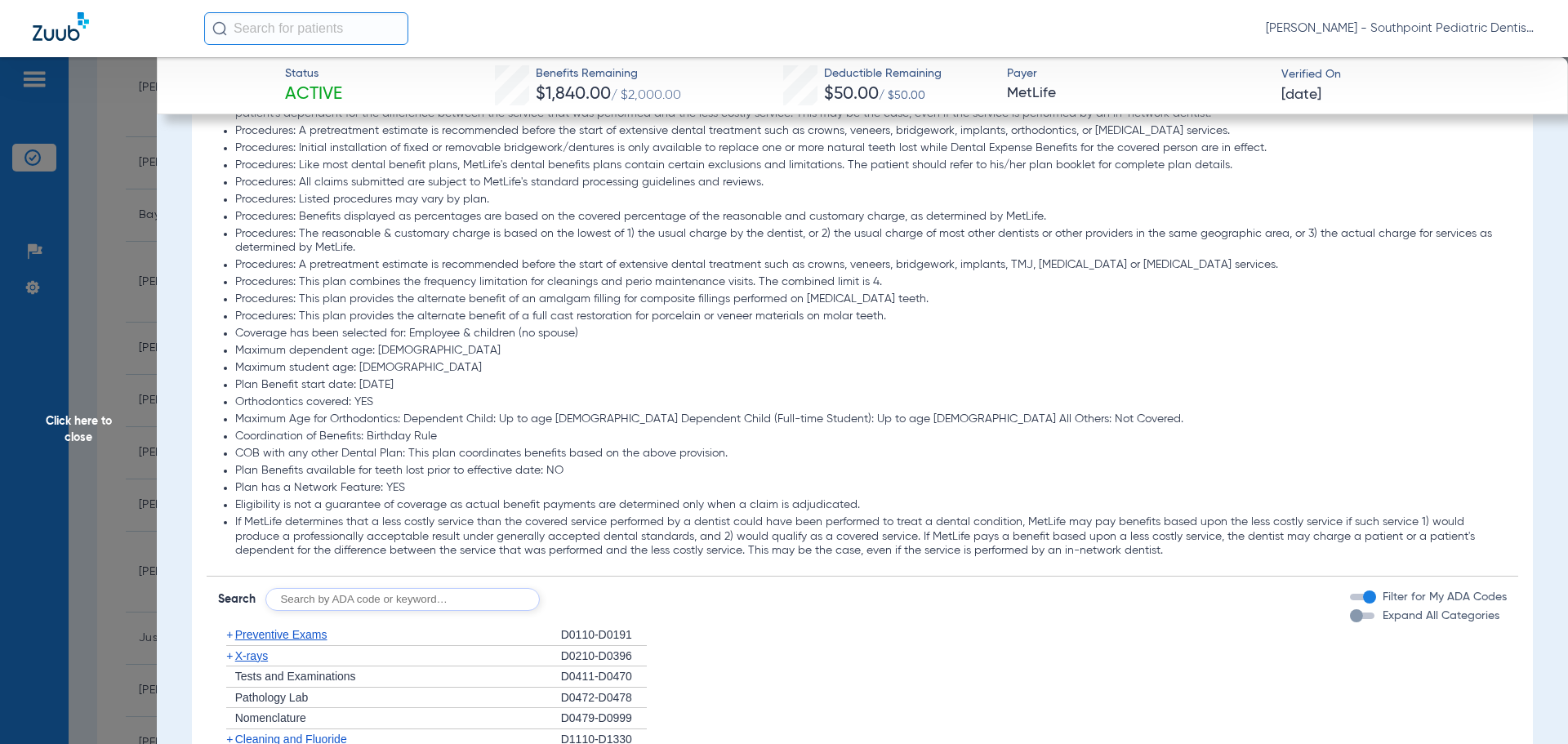
scroll to position [1552, 0]
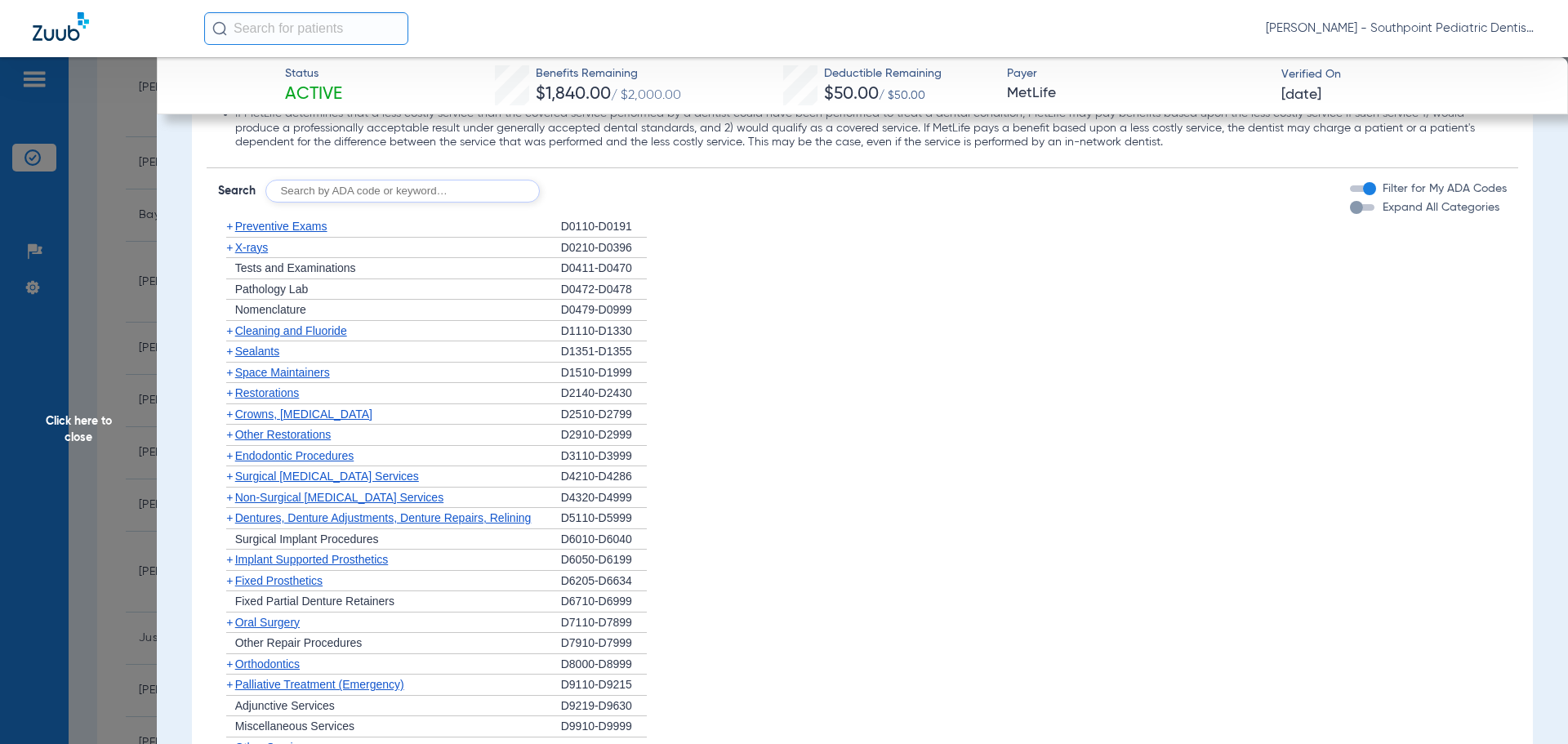
click at [483, 226] on div "+ Preventive Exams" at bounding box center [389, 226] width 343 height 21
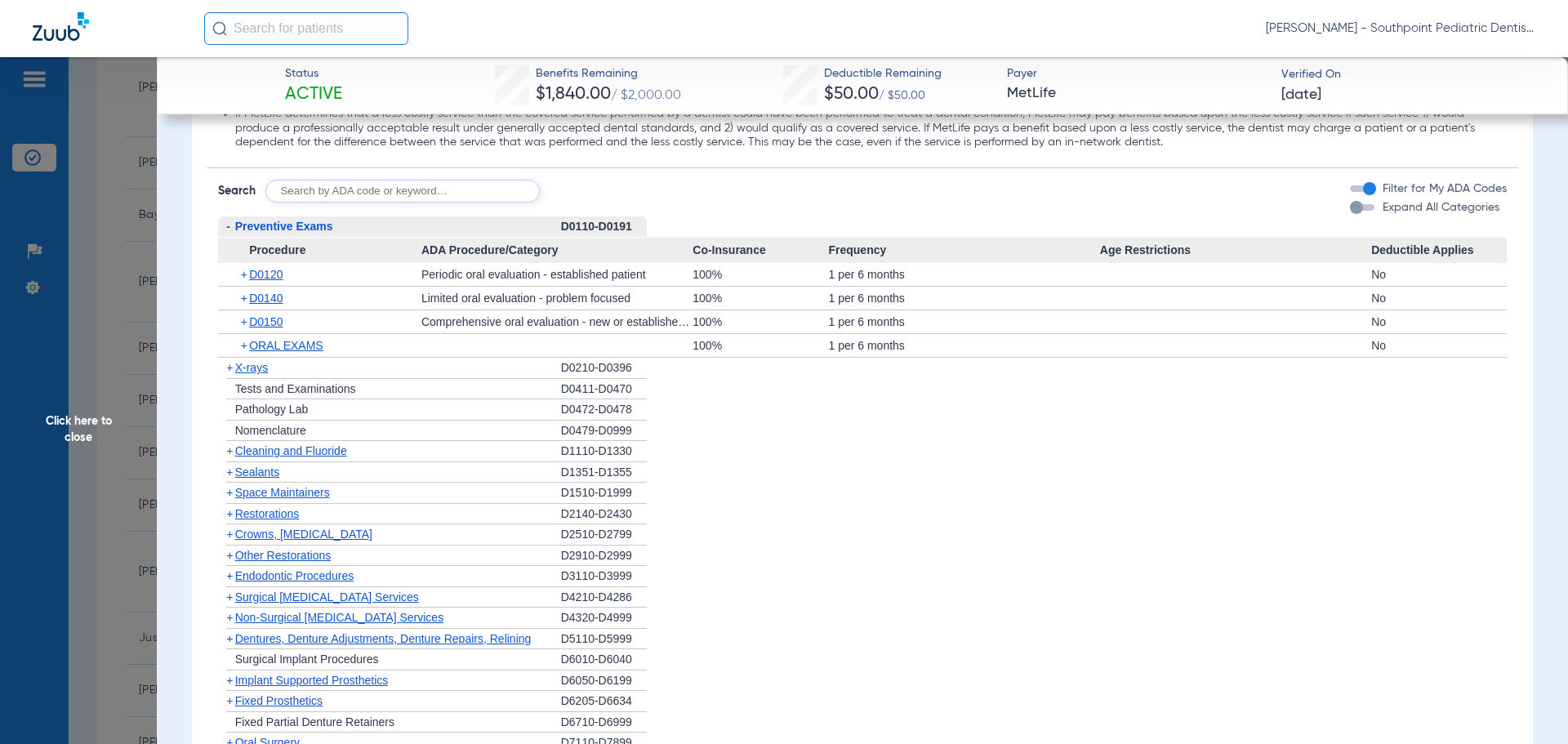
click at [483, 226] on div "- Preventive Exams" at bounding box center [389, 226] width 343 height 21
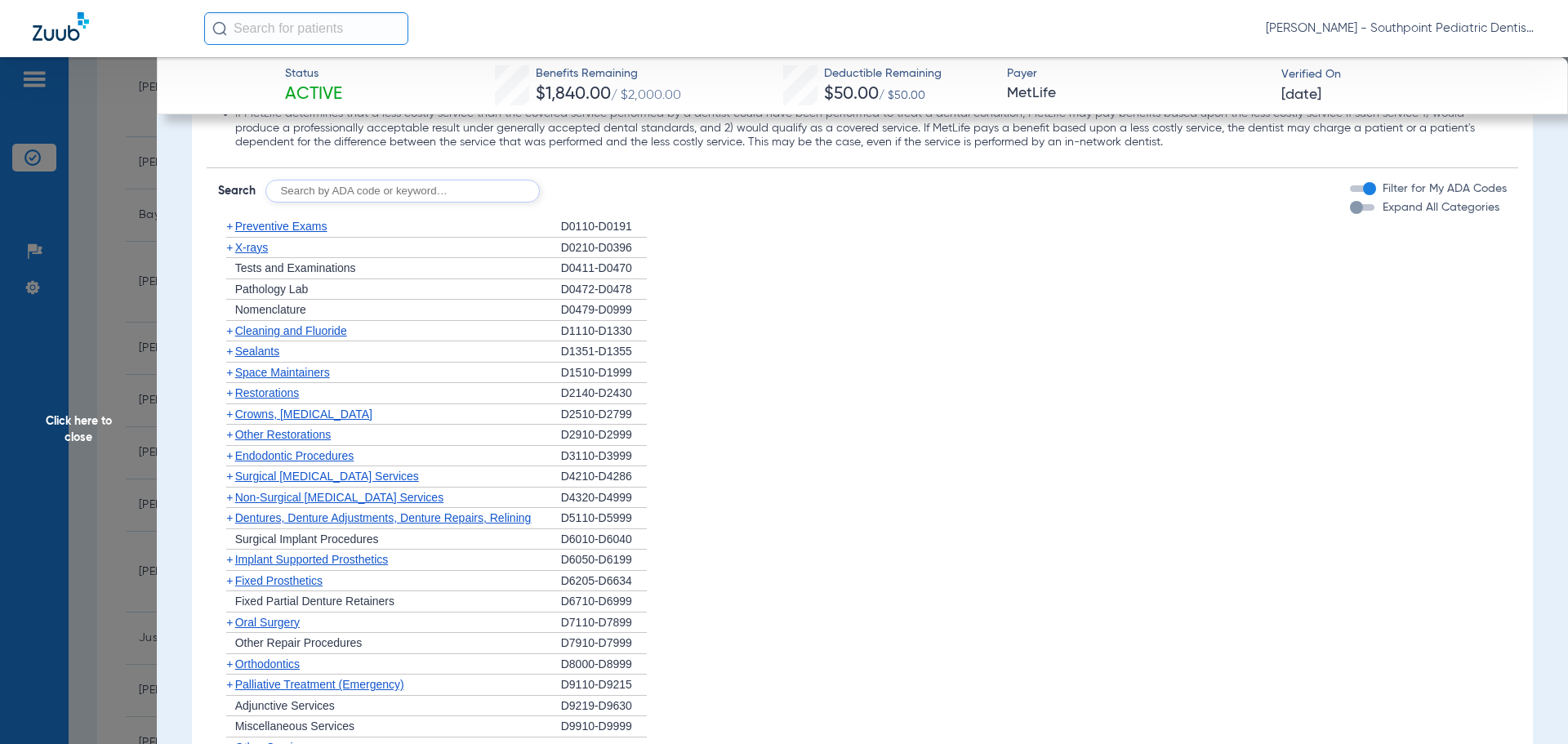
click at [475, 244] on div "+ X-rays" at bounding box center [389, 247] width 343 height 21
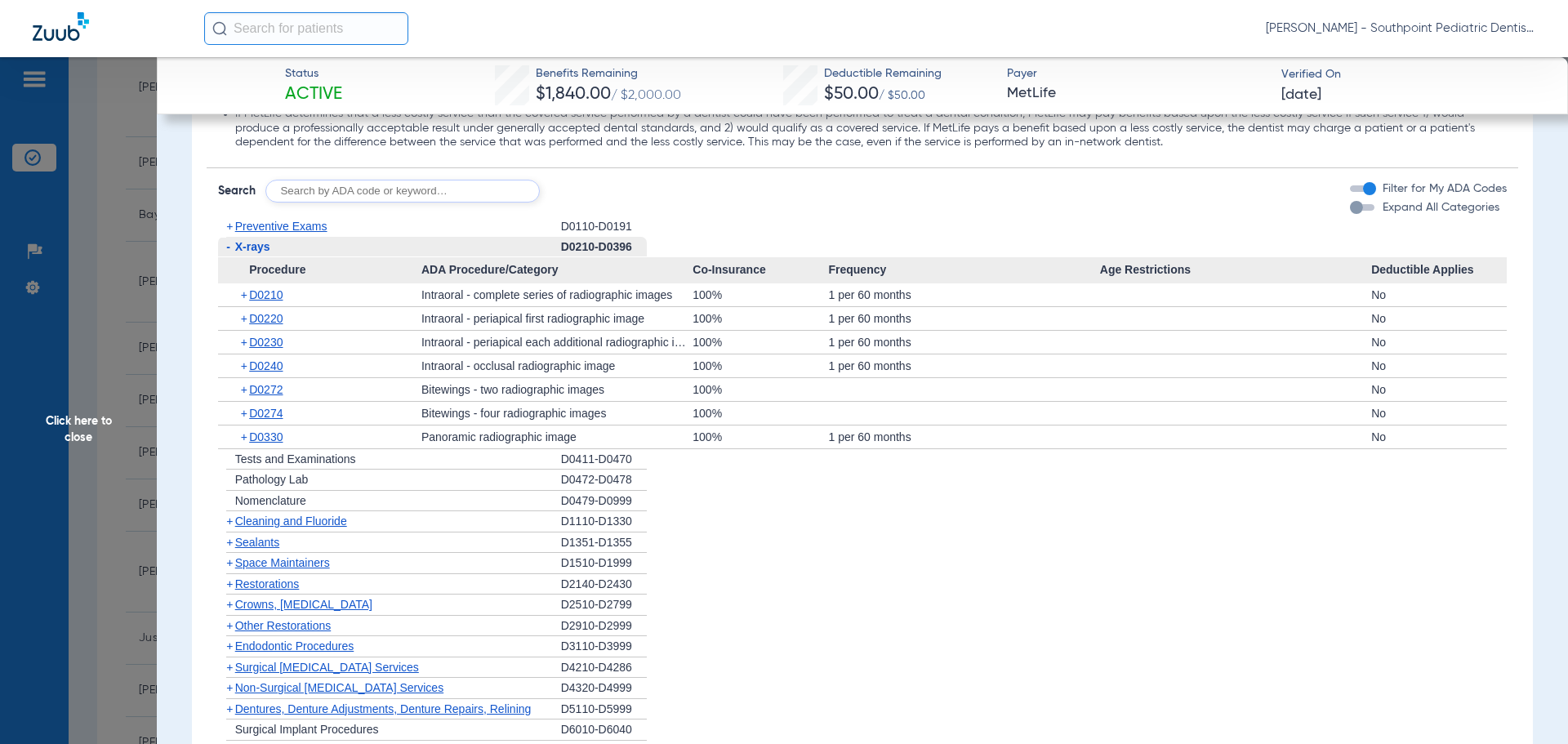
click at [475, 244] on div "- X-rays" at bounding box center [389, 247] width 343 height 21
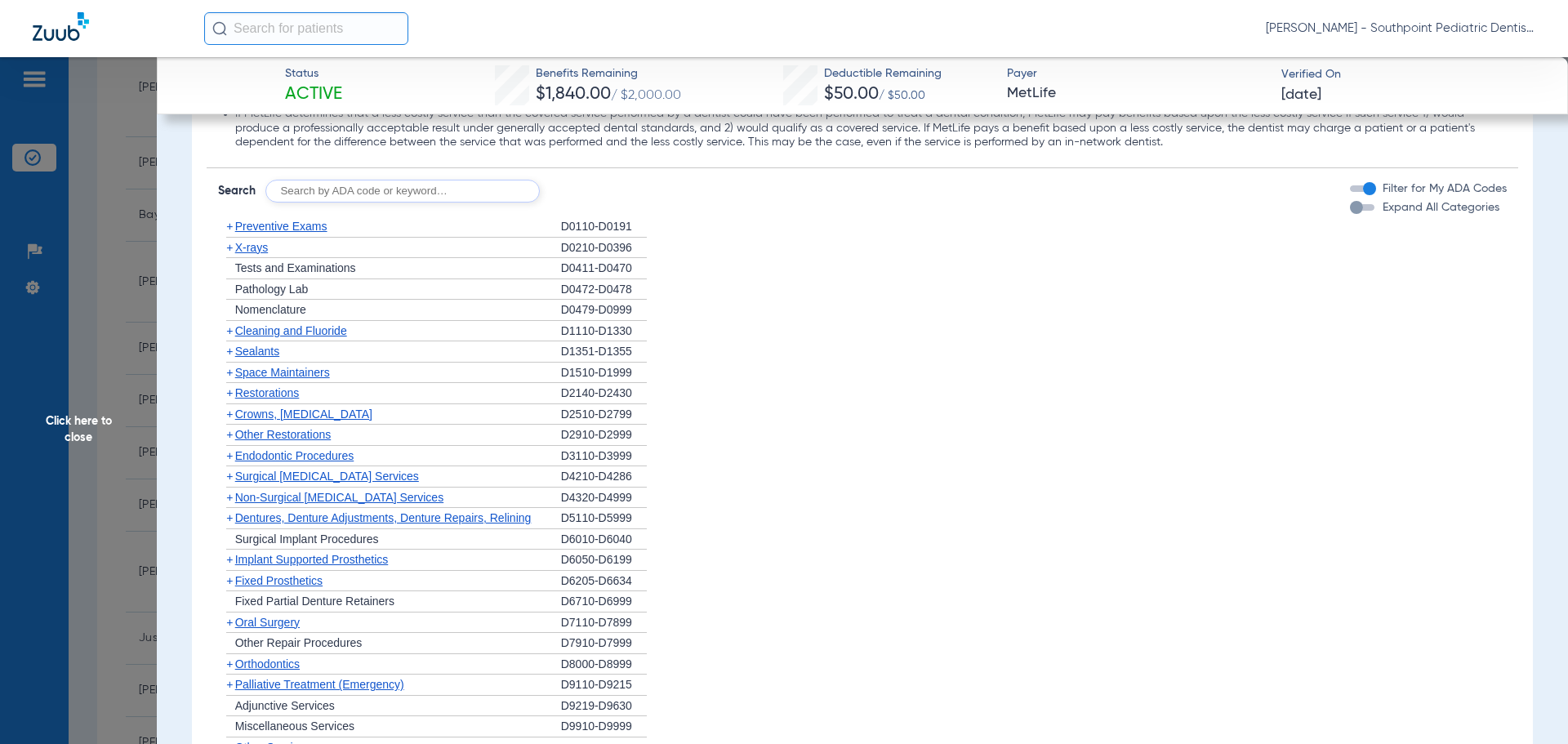
click at [391, 335] on div "+ Cleaning and Fluoride" at bounding box center [389, 331] width 343 height 21
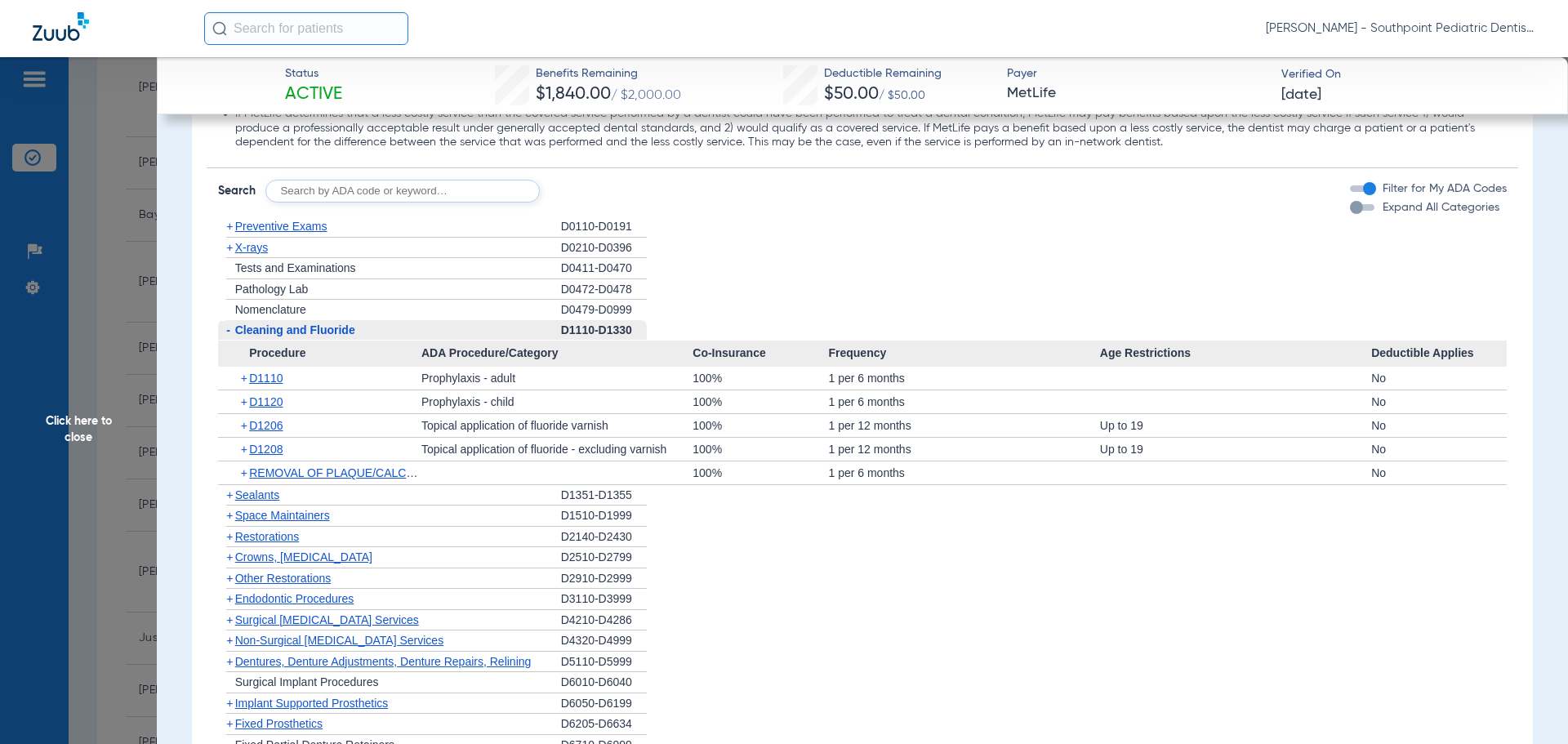
click at [391, 335] on div "- Cleaning and Fluoride" at bounding box center [389, 330] width 343 height 21
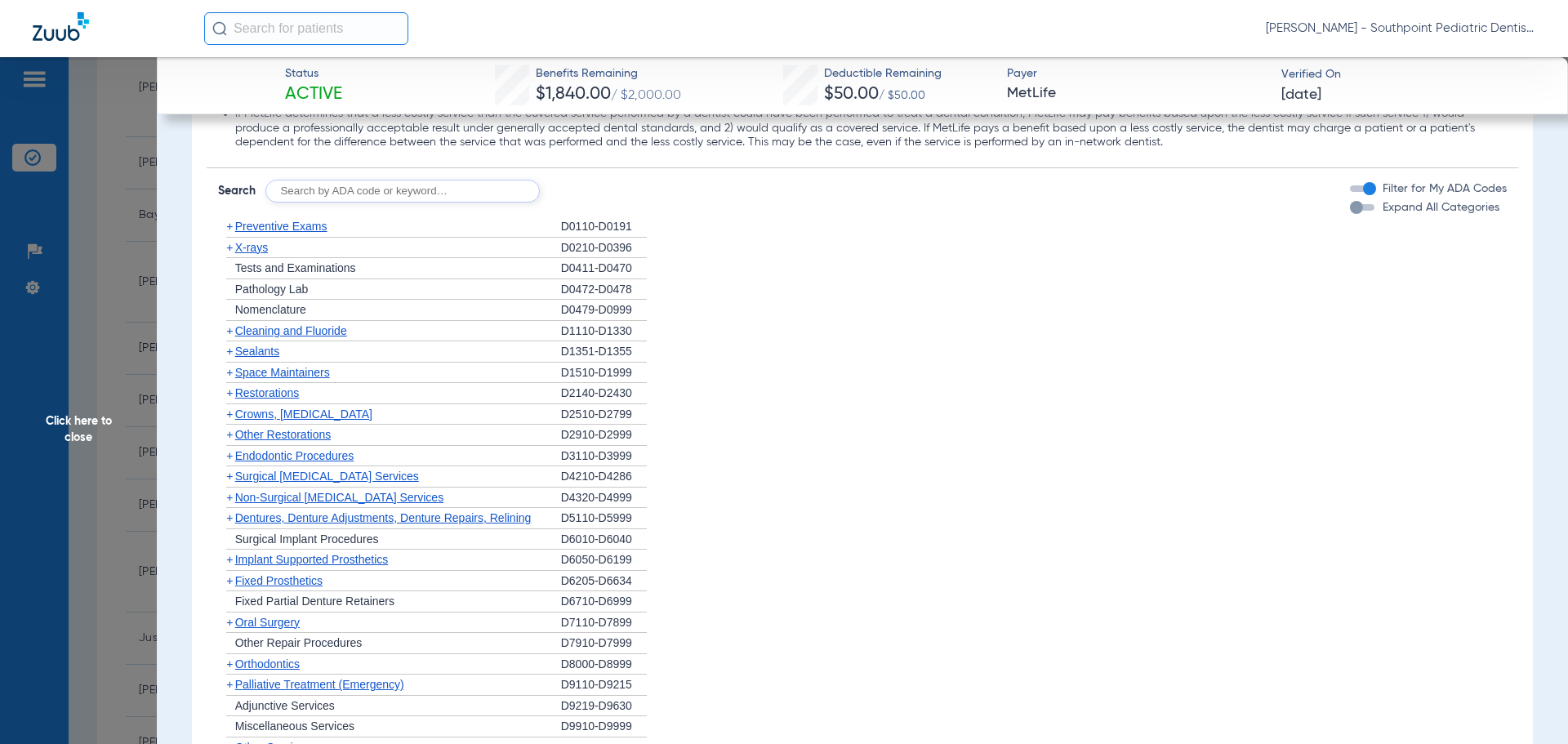
click at [391, 335] on div "+ Cleaning and Fluoride" at bounding box center [389, 331] width 343 height 21
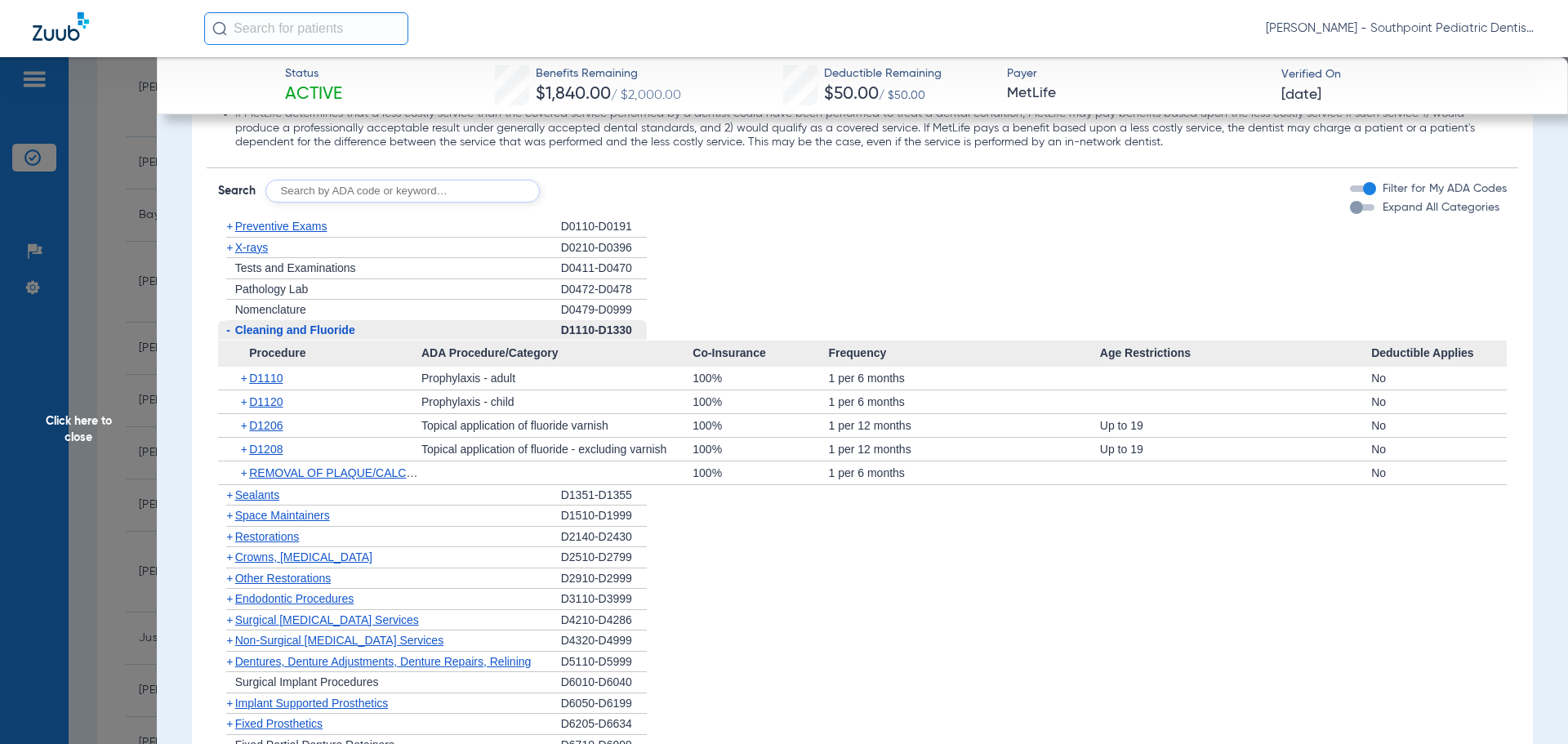
click at [391, 335] on div "- Cleaning and Fluoride" at bounding box center [389, 330] width 343 height 21
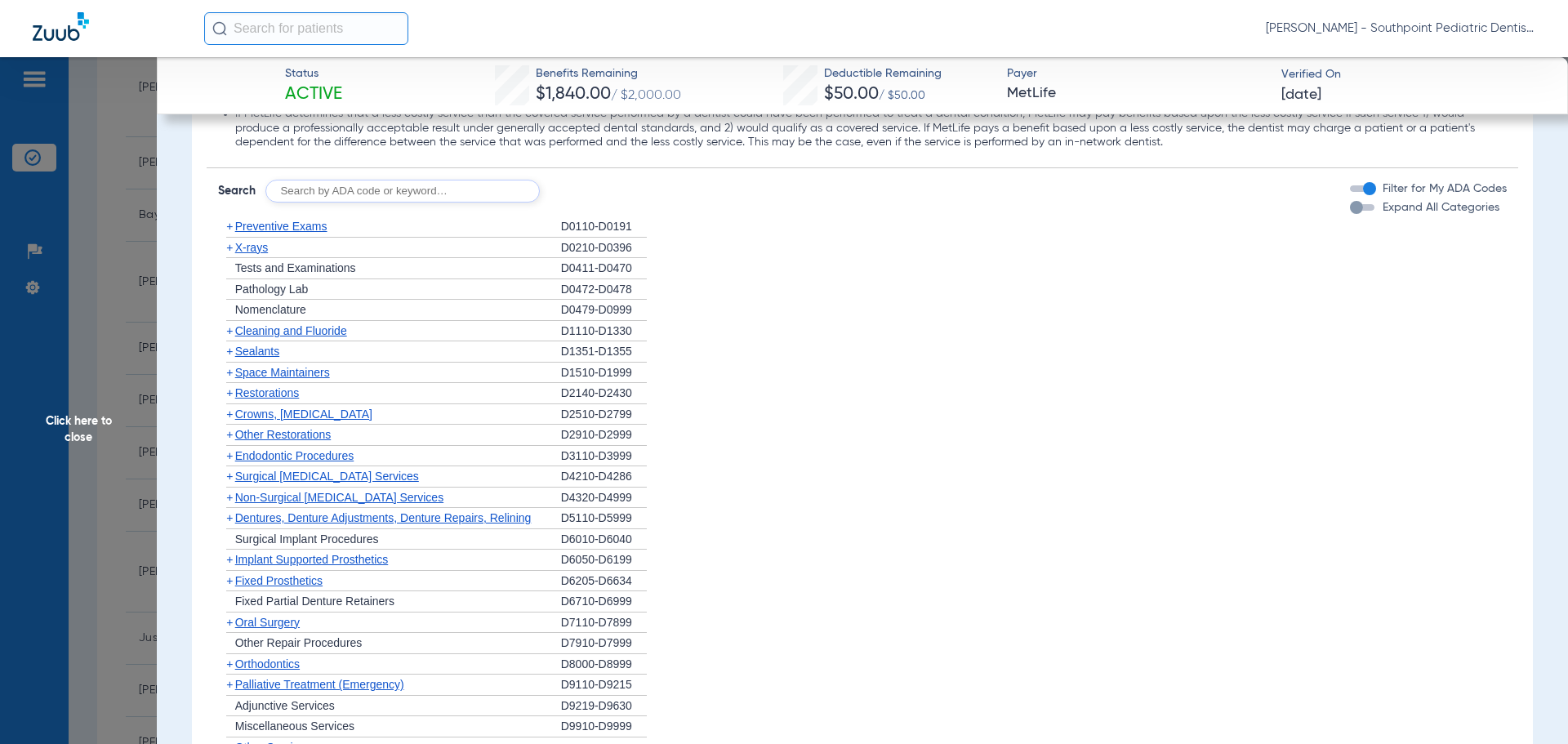
click at [329, 356] on div "+ Sealants" at bounding box center [389, 352] width 343 height 21
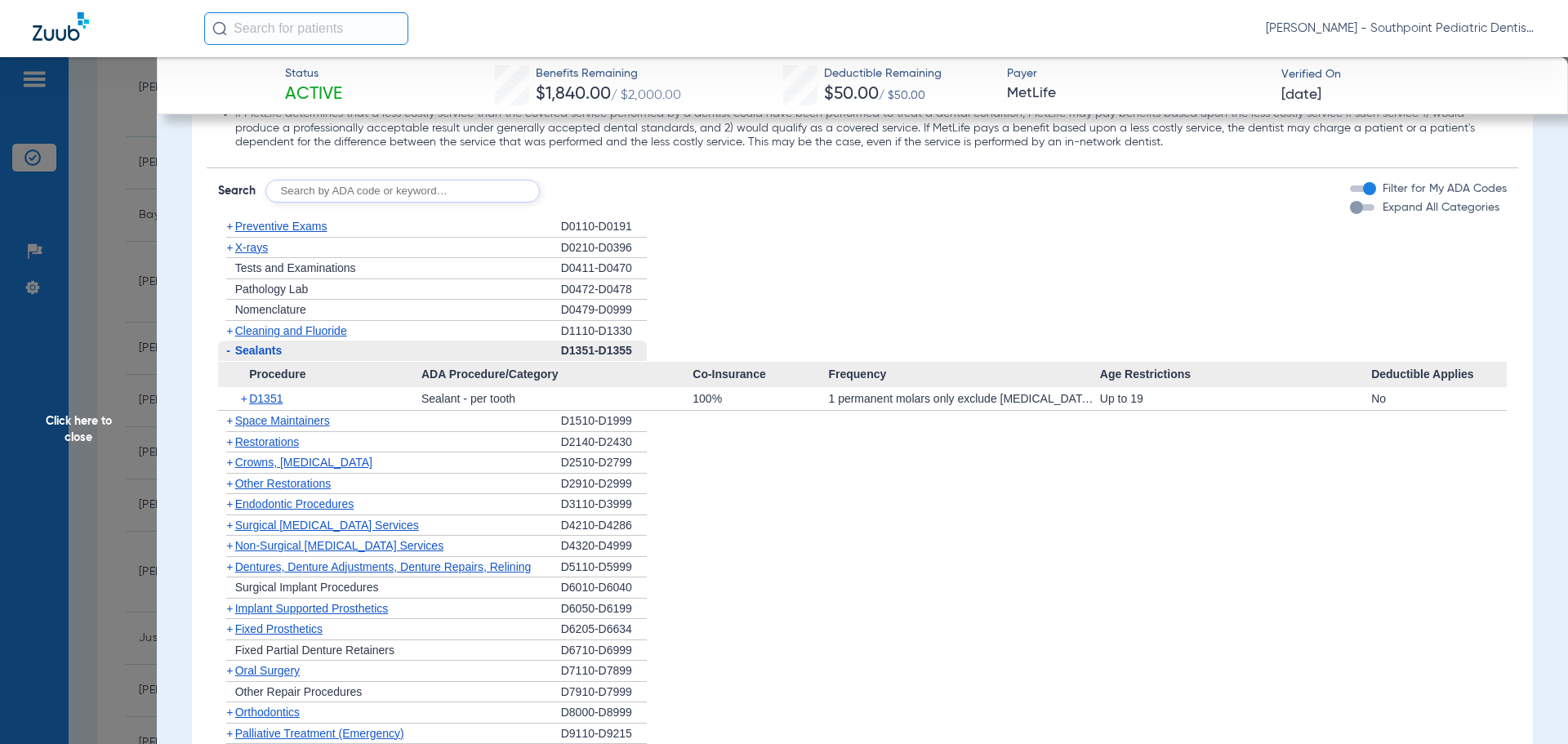
click at [332, 431] on div "+ Space Maintainers" at bounding box center [389, 421] width 343 height 21
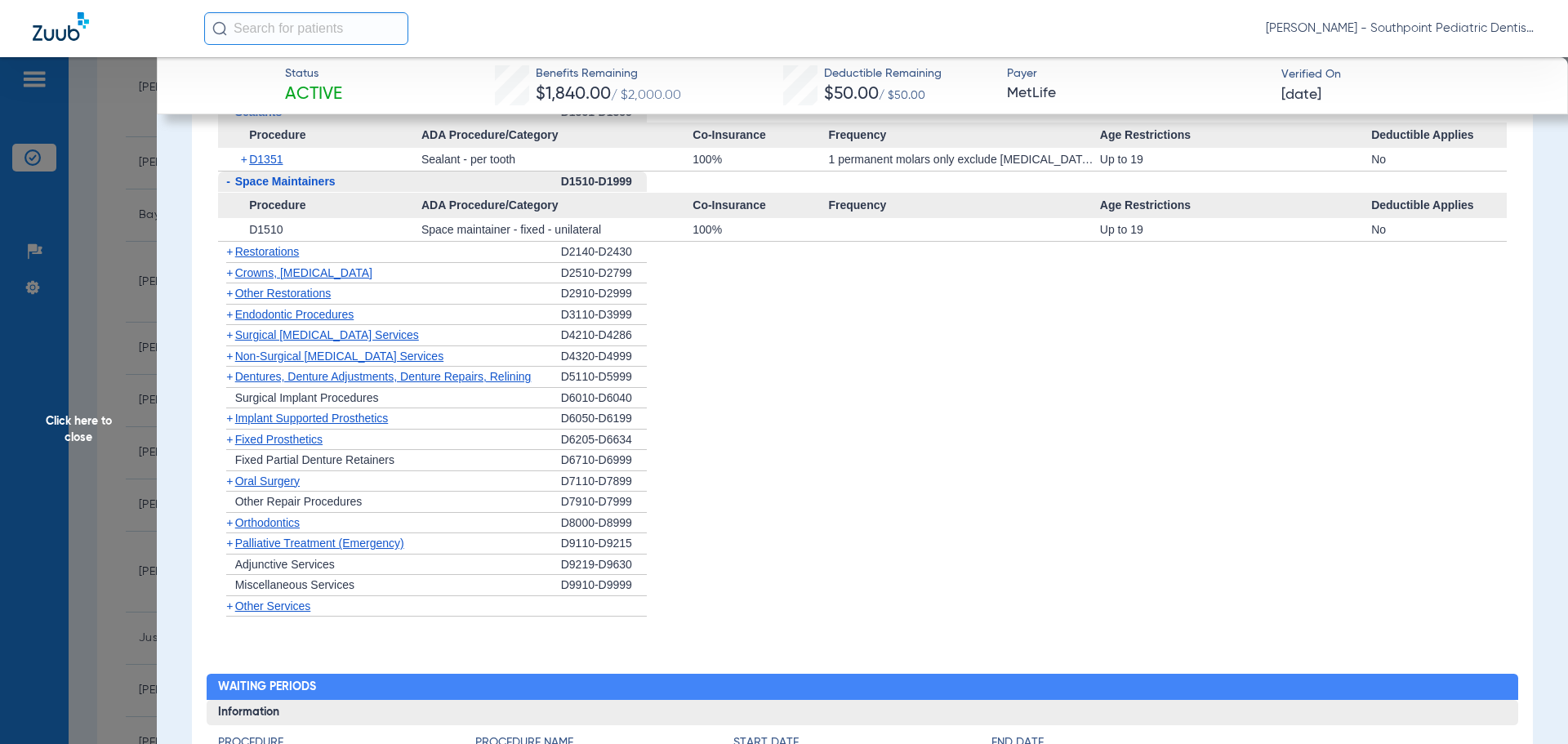
scroll to position [1797, 0]
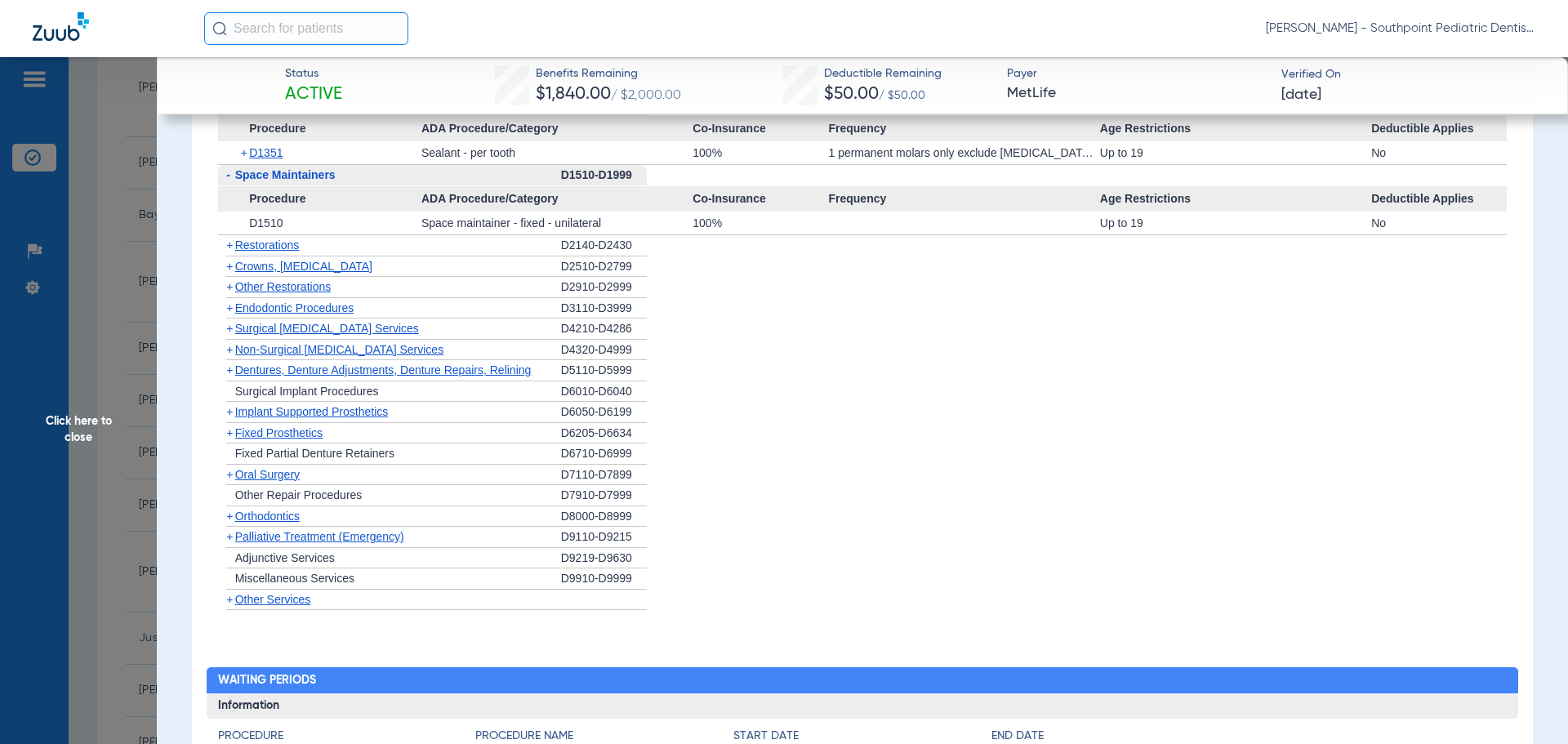
click at [318, 286] on span "Other Restorations" at bounding box center [283, 287] width 96 height 13
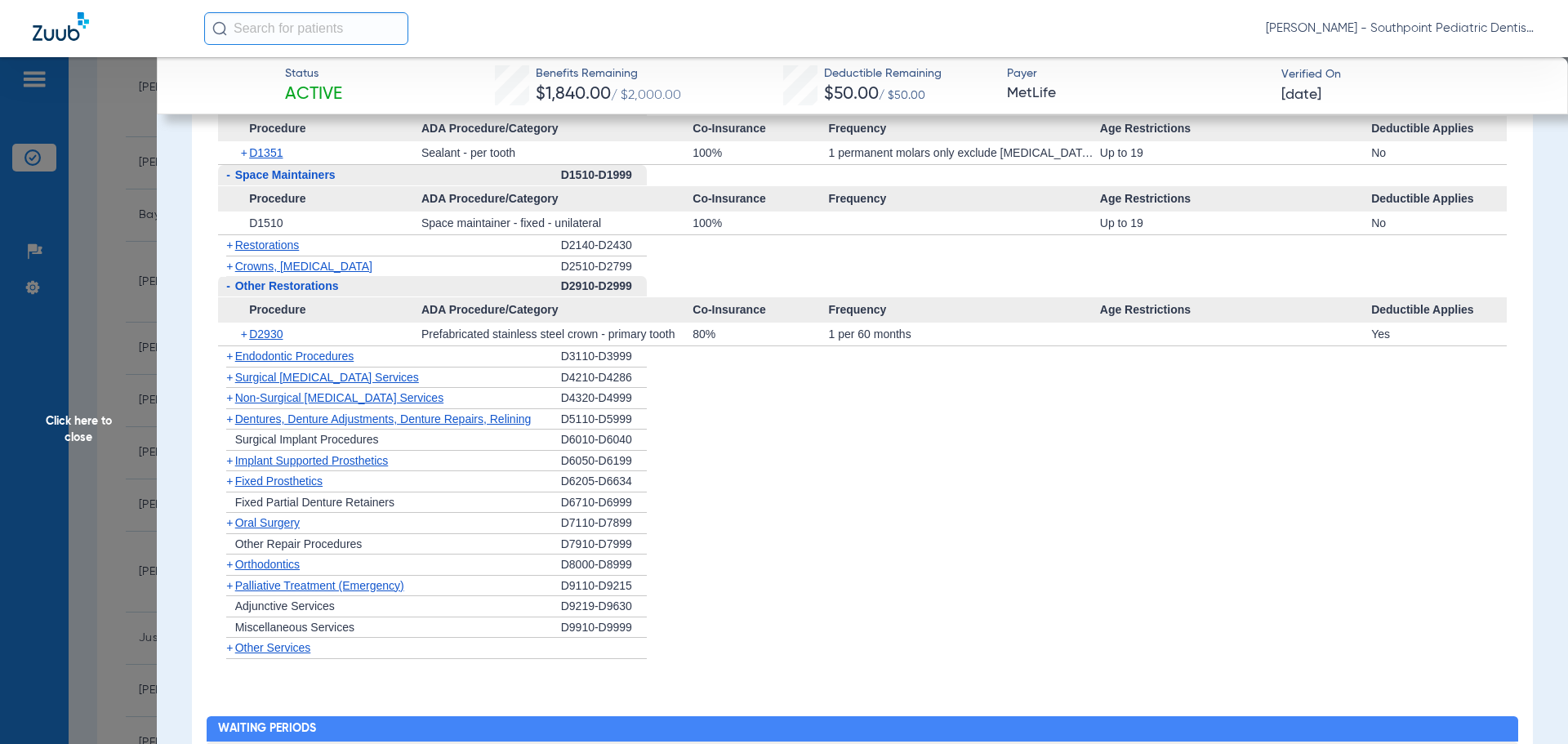
click at [318, 286] on span "Other Restorations" at bounding box center [287, 286] width 103 height 13
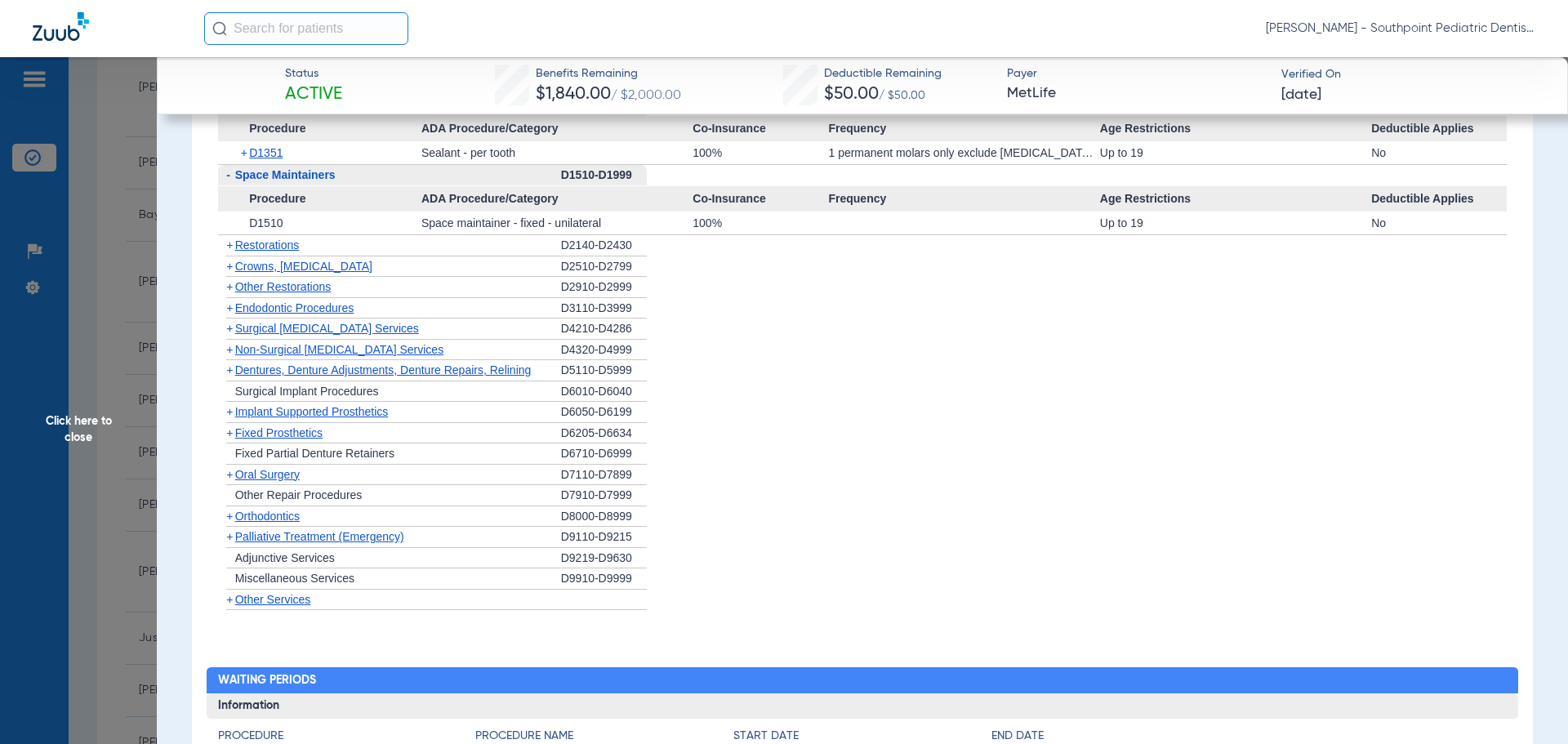
click at [340, 323] on span "Surgical [MEDICAL_DATA] Services" at bounding box center [327, 329] width 184 height 13
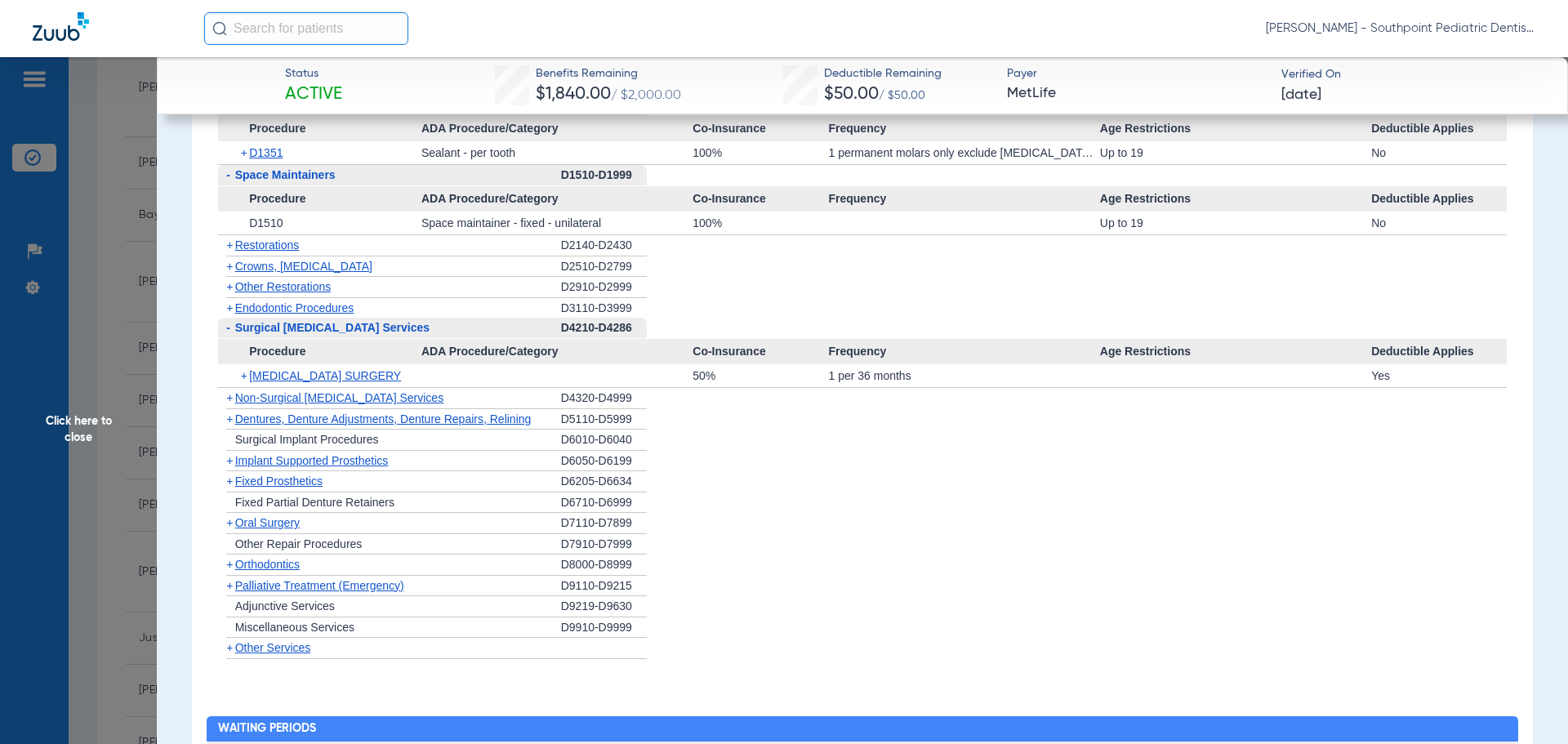
click at [340, 323] on span "Surgical [MEDICAL_DATA] Services" at bounding box center [332, 328] width 195 height 13
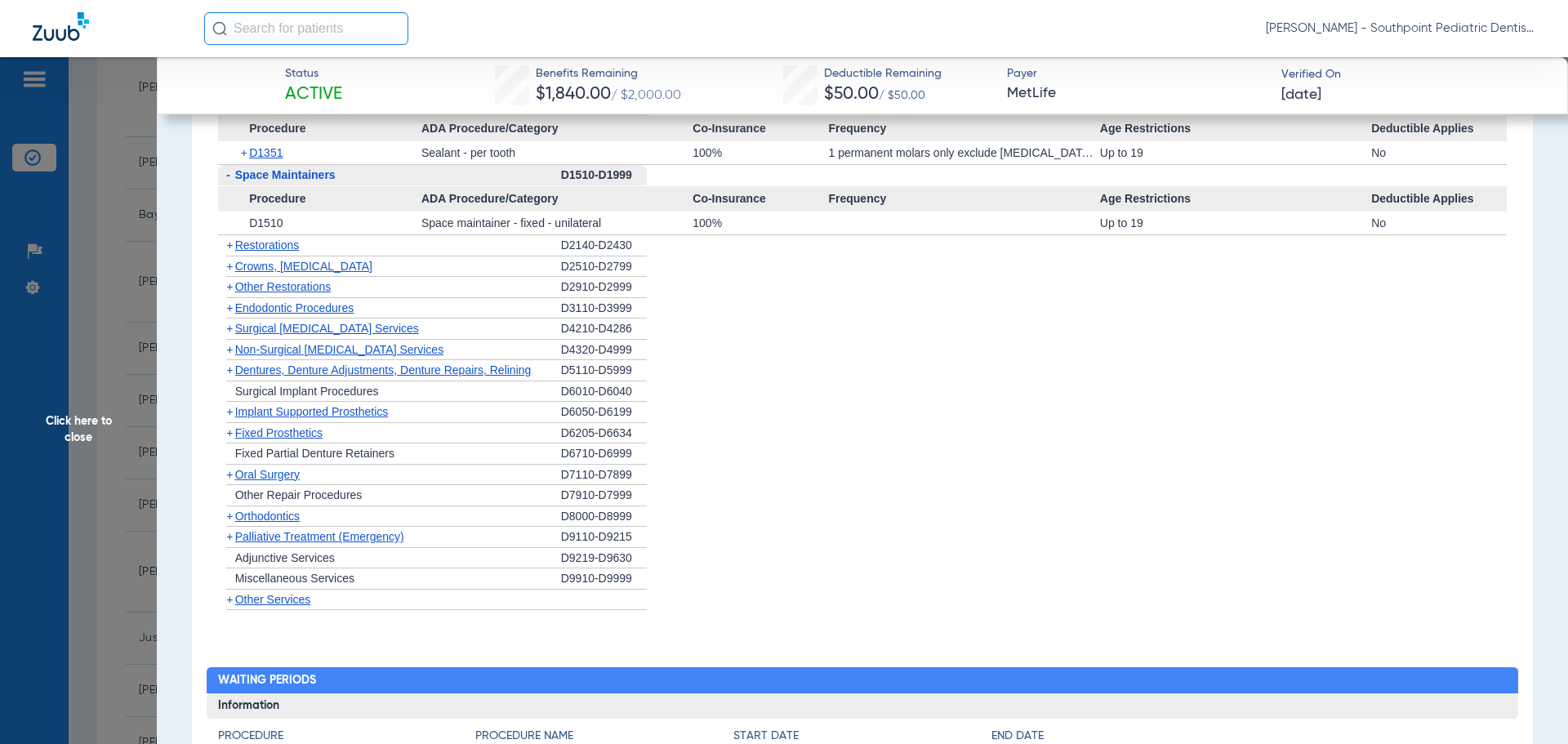
click at [331, 315] on span "Endodontic Procedures" at bounding box center [294, 308] width 119 height 13
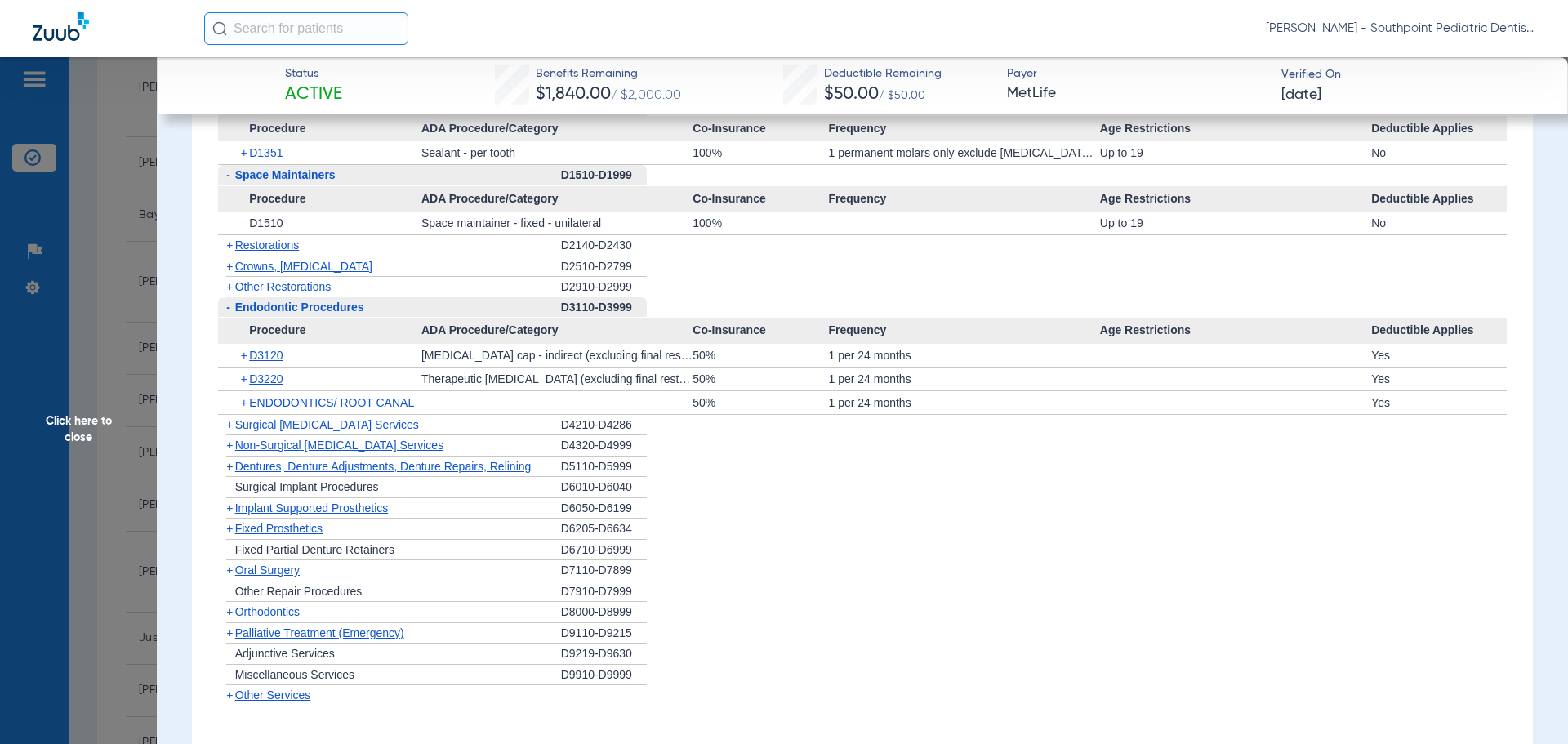
click at [331, 314] on span "Endodontic Procedures" at bounding box center [300, 307] width 129 height 13
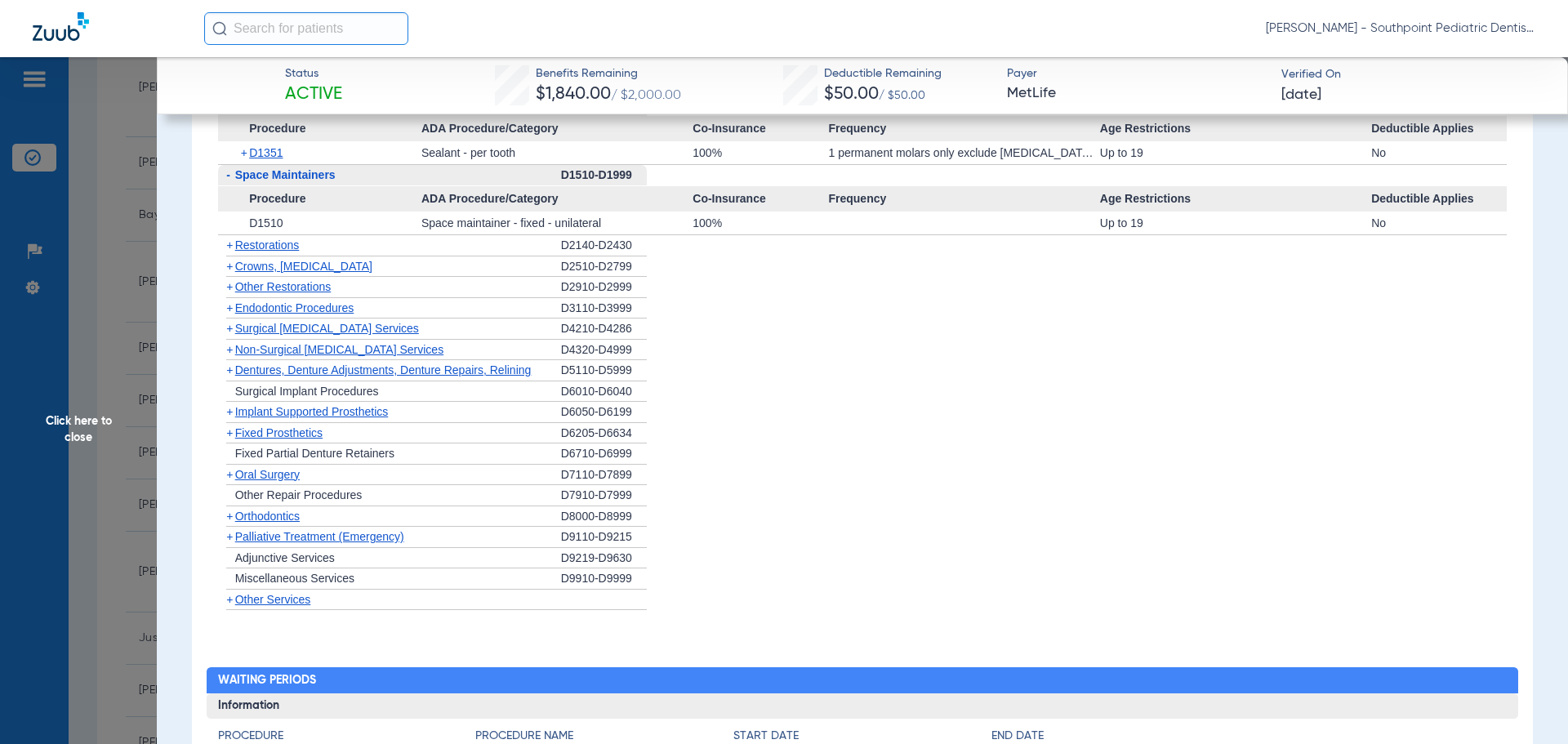
click at [287, 477] on span "Oral Surgery" at bounding box center [268, 474] width 65 height 13
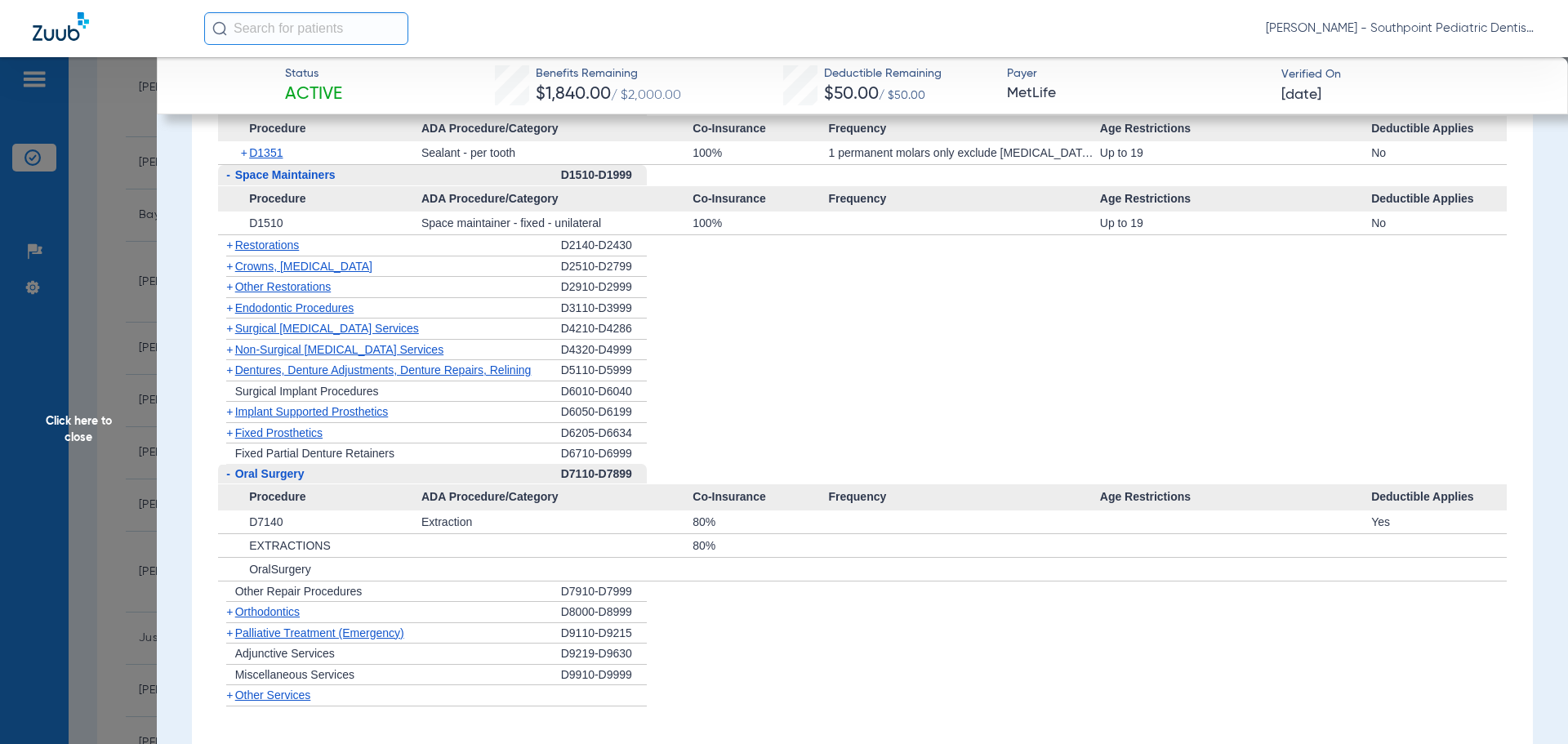
click at [287, 477] on span "Oral Surgery" at bounding box center [269, 474] width 69 height 13
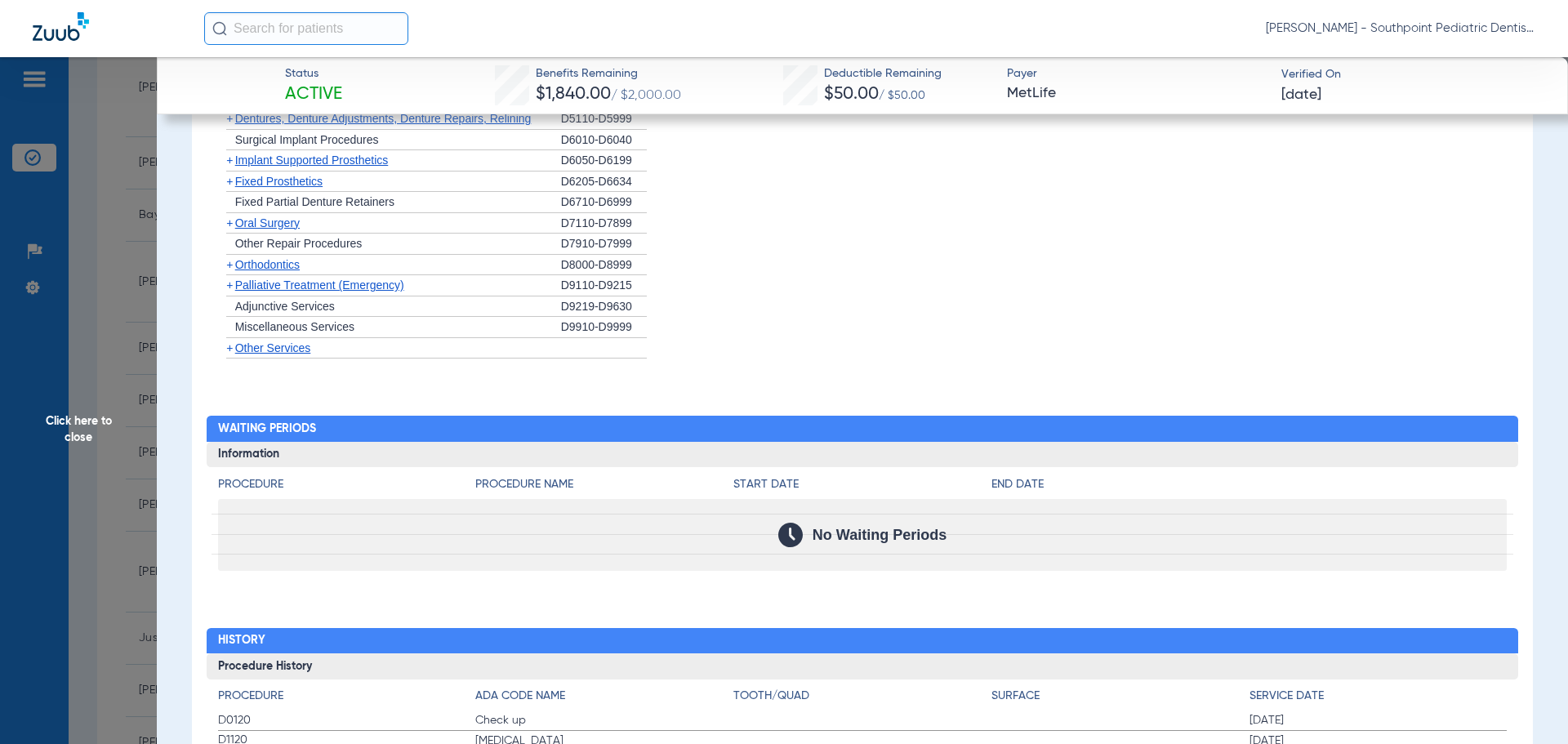
scroll to position [2171, 0]
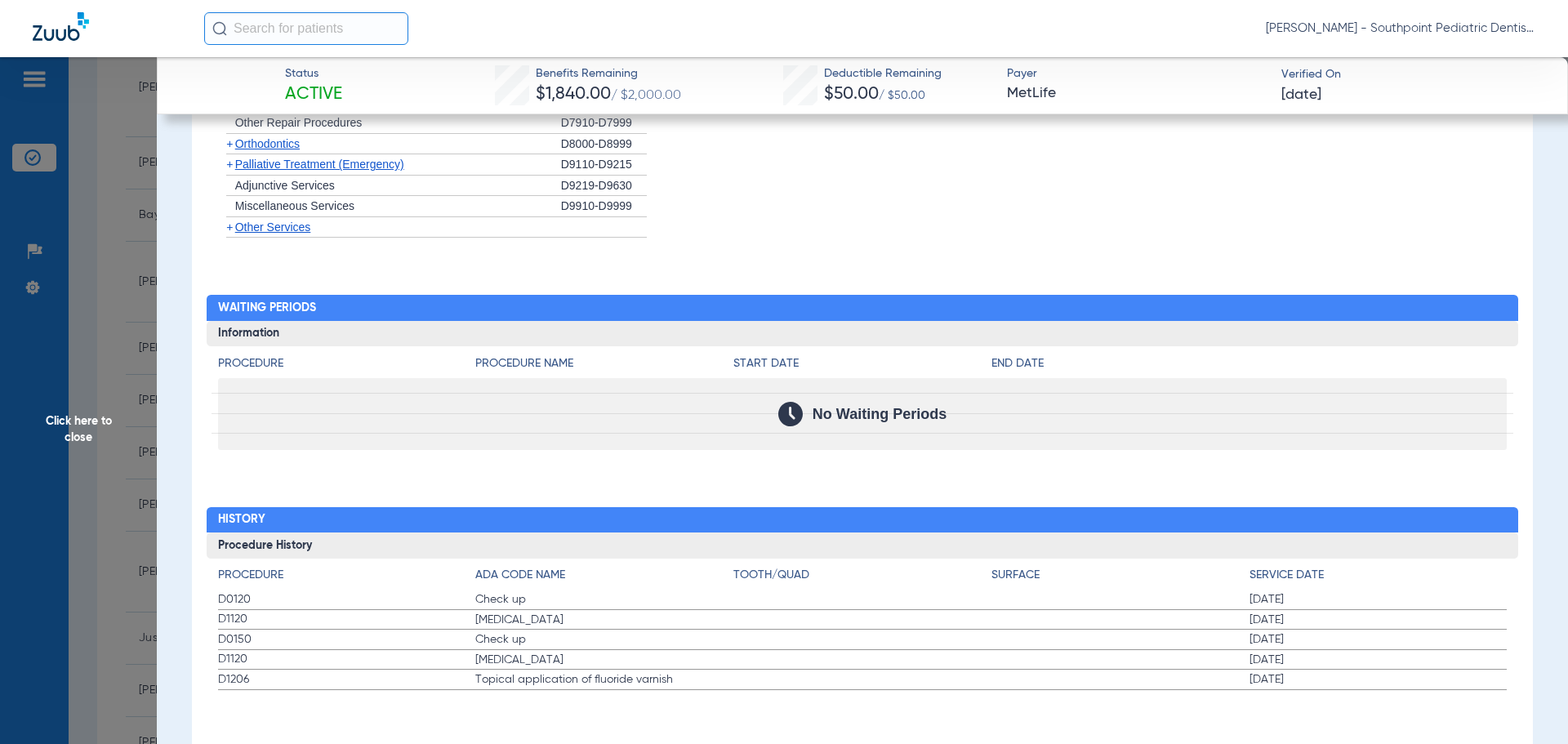
drag, startPoint x: 206, startPoint y: 594, endPoint x: 1394, endPoint y: 618, distance: 1188.2
click at [1394, 618] on div "Procedure ADA Code Name Tooth/Quad Surface Service Date D0120 Check up [DATE] D…" at bounding box center [863, 624] width 1312 height 131
click at [122, 363] on span "Click here to close" at bounding box center [78, 429] width 157 height 744
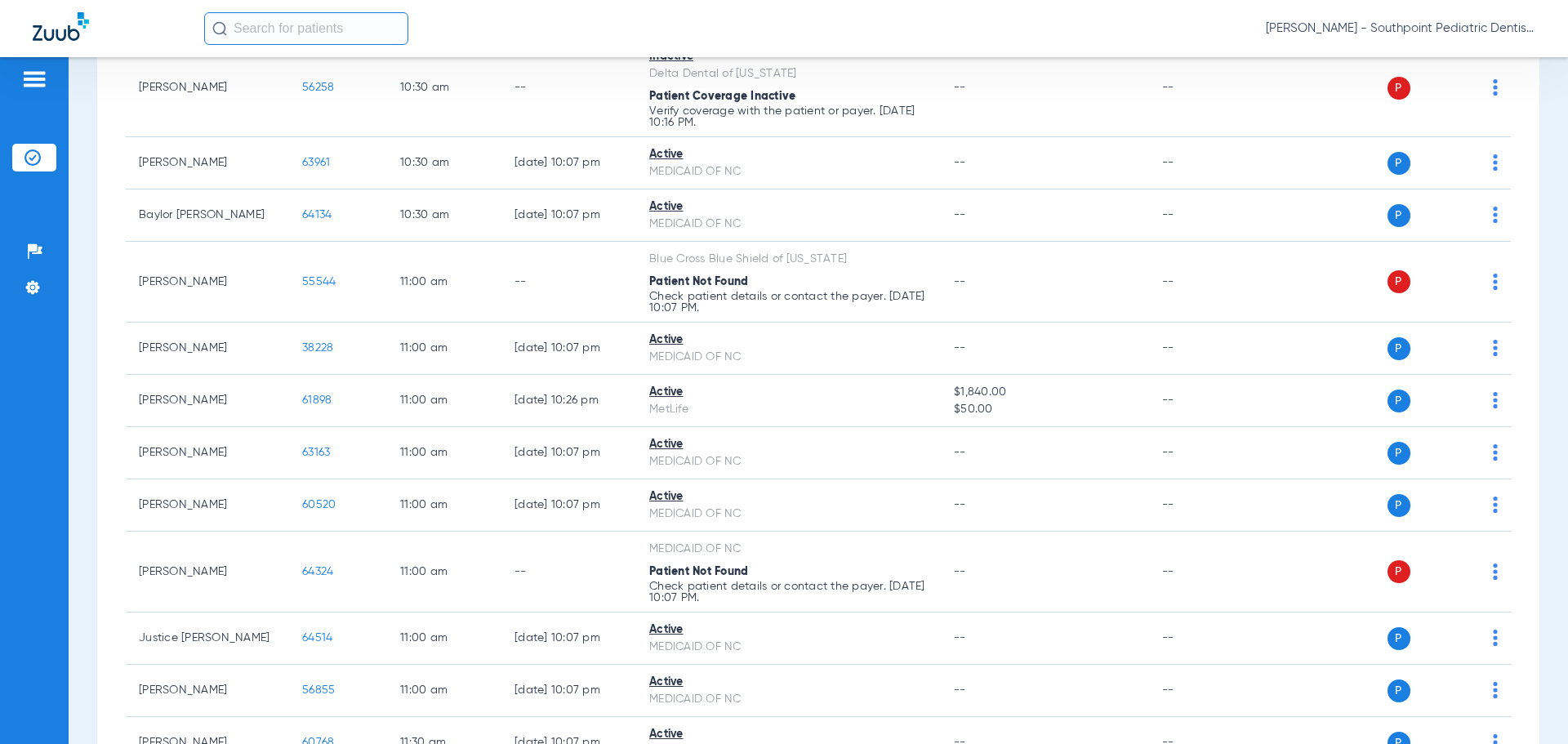
scroll to position [383, 0]
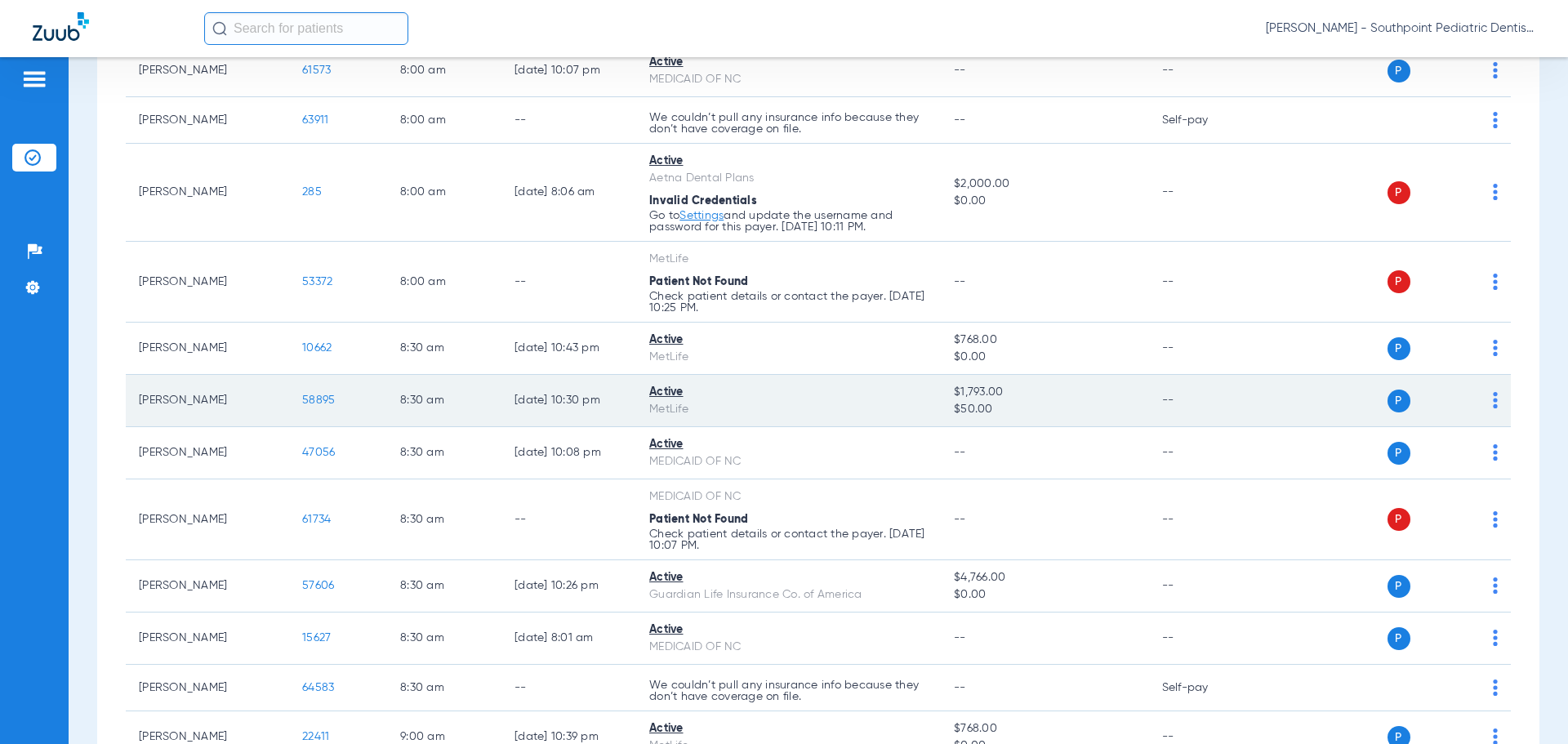
click at [303, 406] on span "58895" at bounding box center [317, 400] width 32 height 11
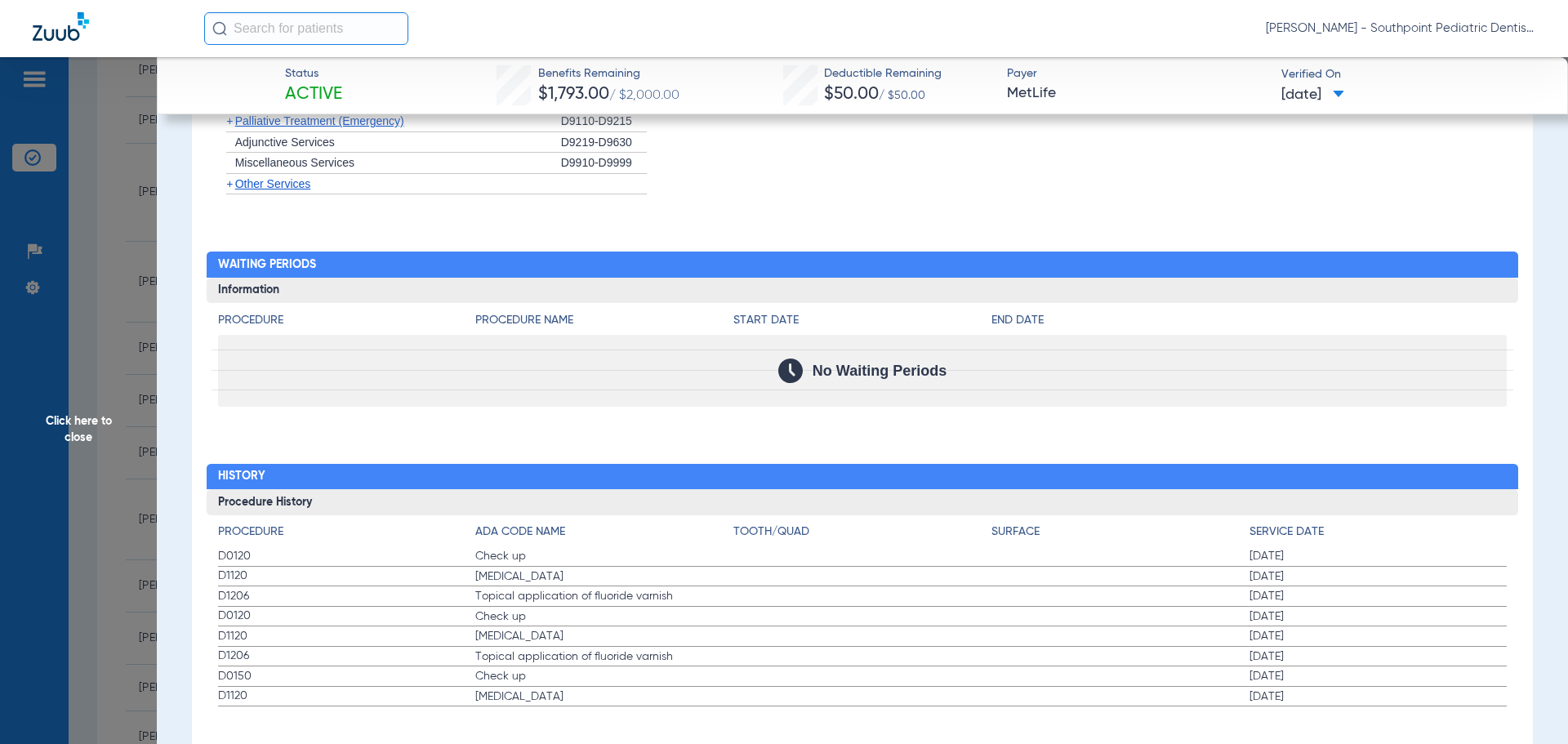
scroll to position [2197, 0]
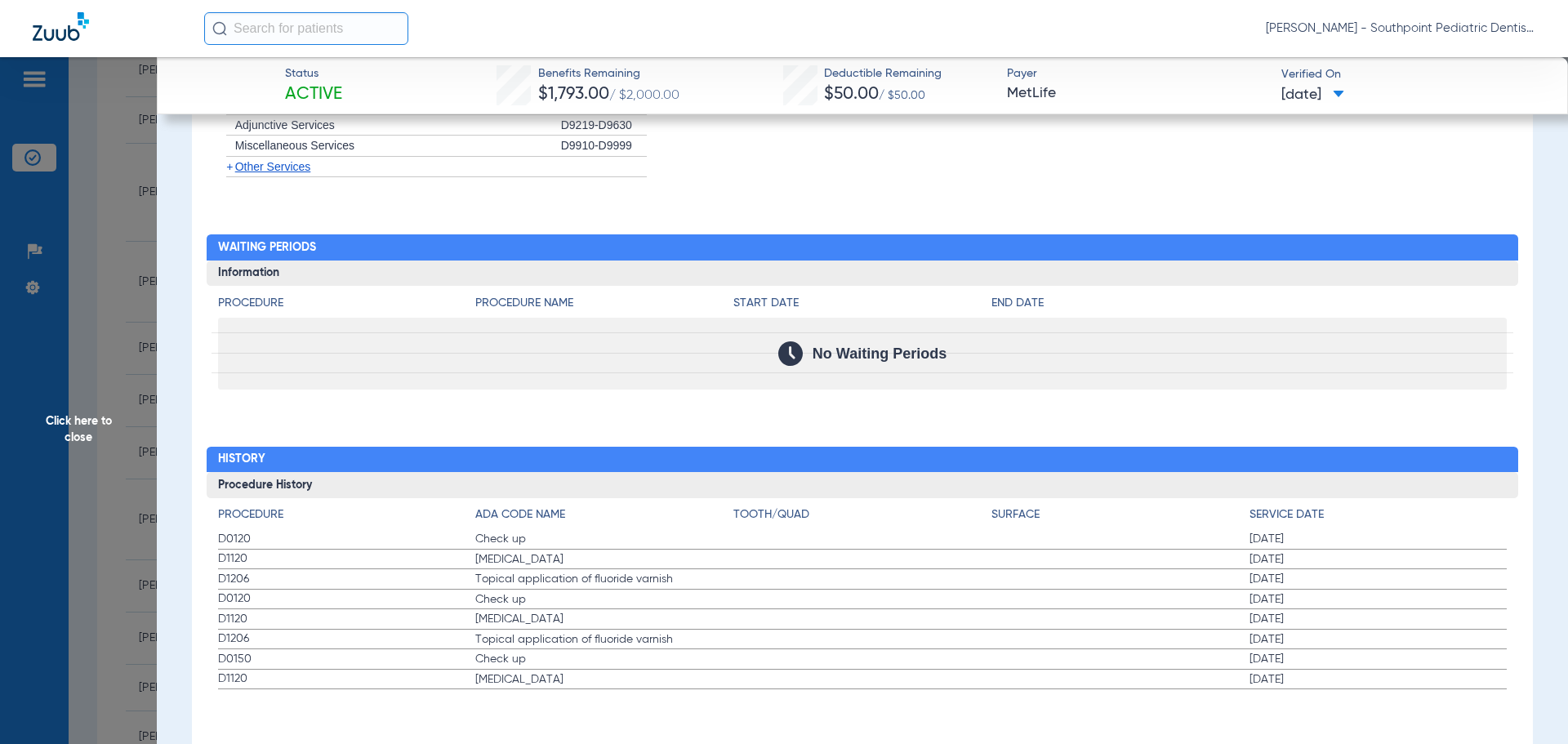
drag, startPoint x: 164, startPoint y: 302, endPoint x: 323, endPoint y: 157, distance: 215.2
click at [143, 286] on span "Click here to close" at bounding box center [78, 429] width 157 height 744
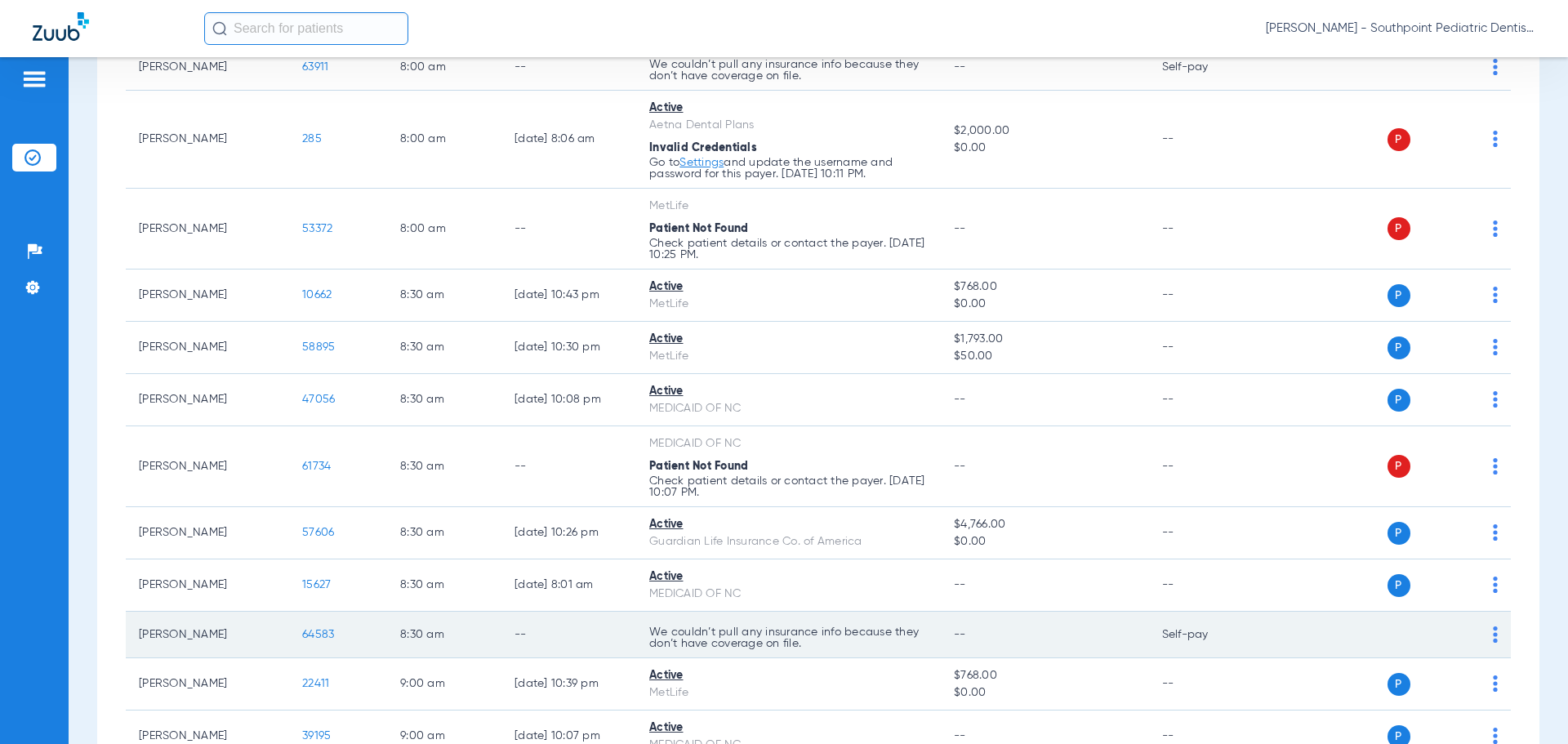
scroll to position [464, 0]
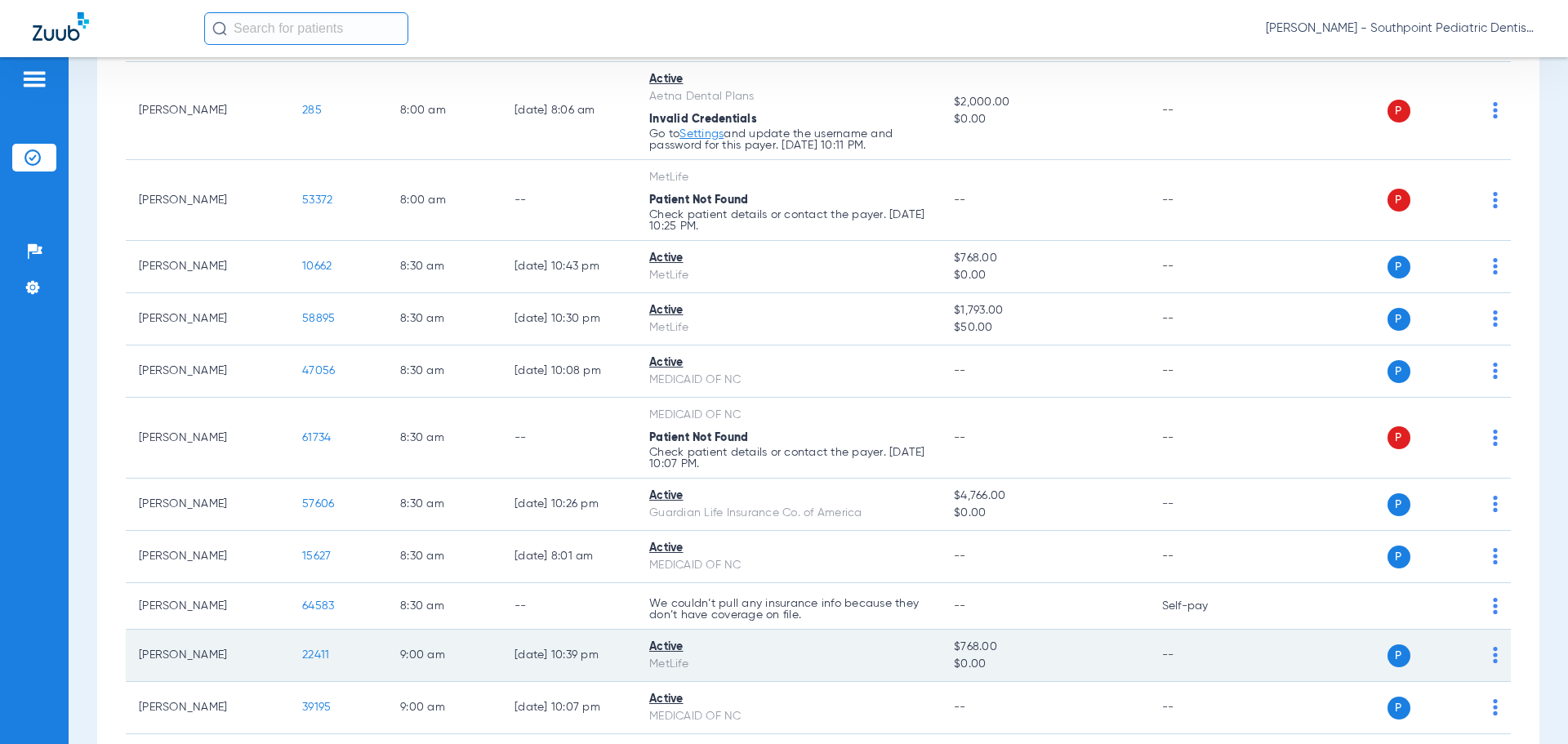
click at [317, 656] on span "22411" at bounding box center [315, 654] width 27 height 11
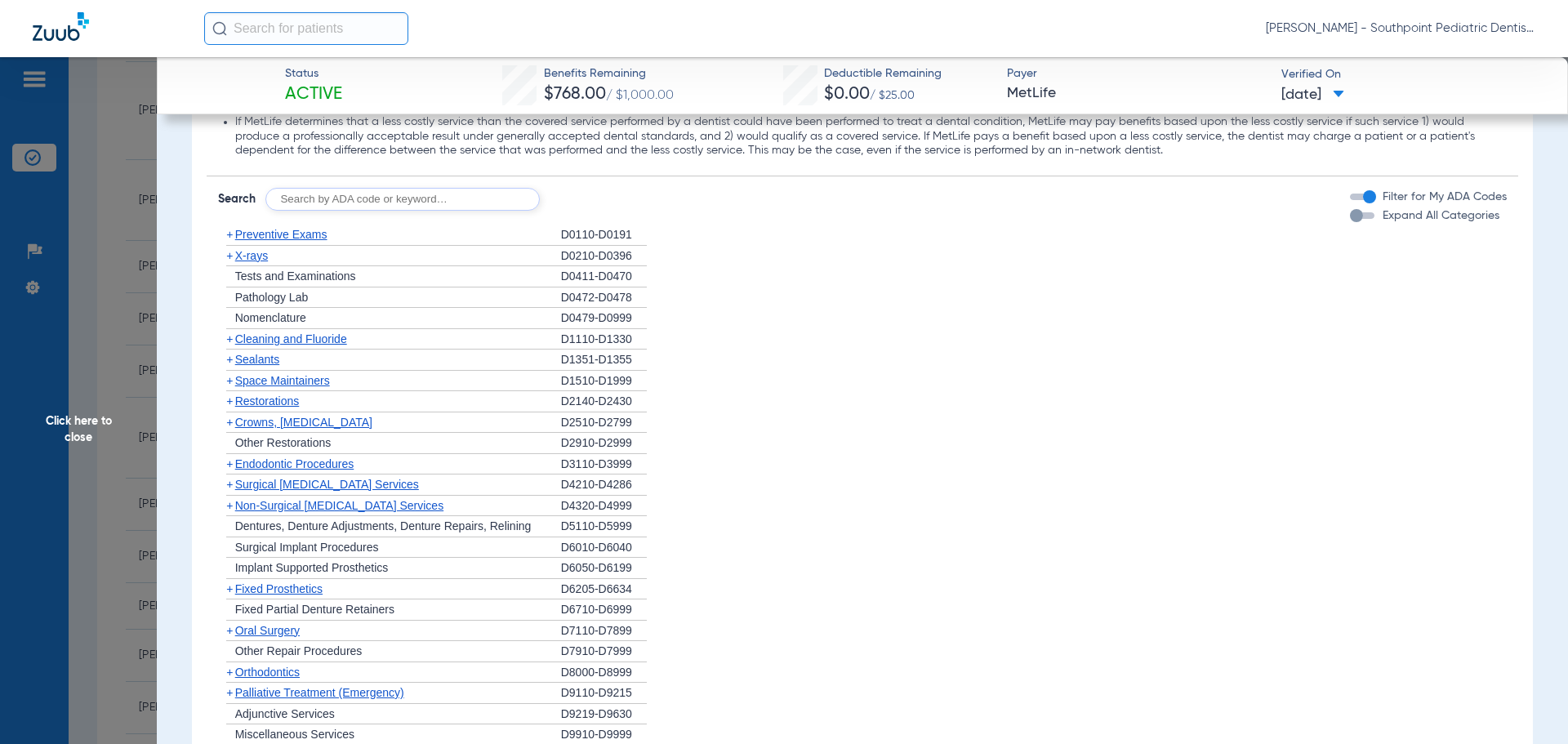
scroll to position [1388, 0]
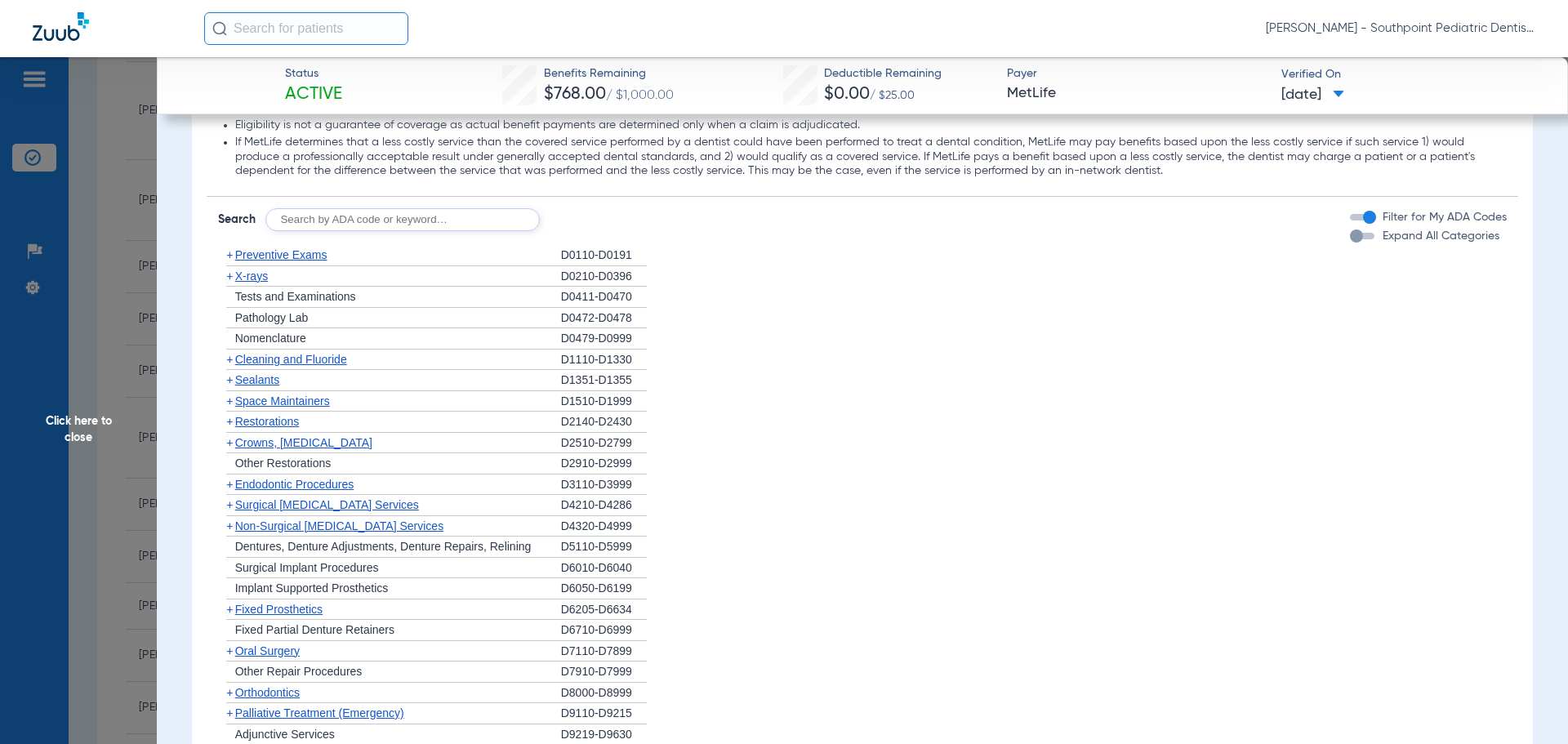
click at [346, 258] on div "+ Preventive Exams" at bounding box center [389, 255] width 343 height 21
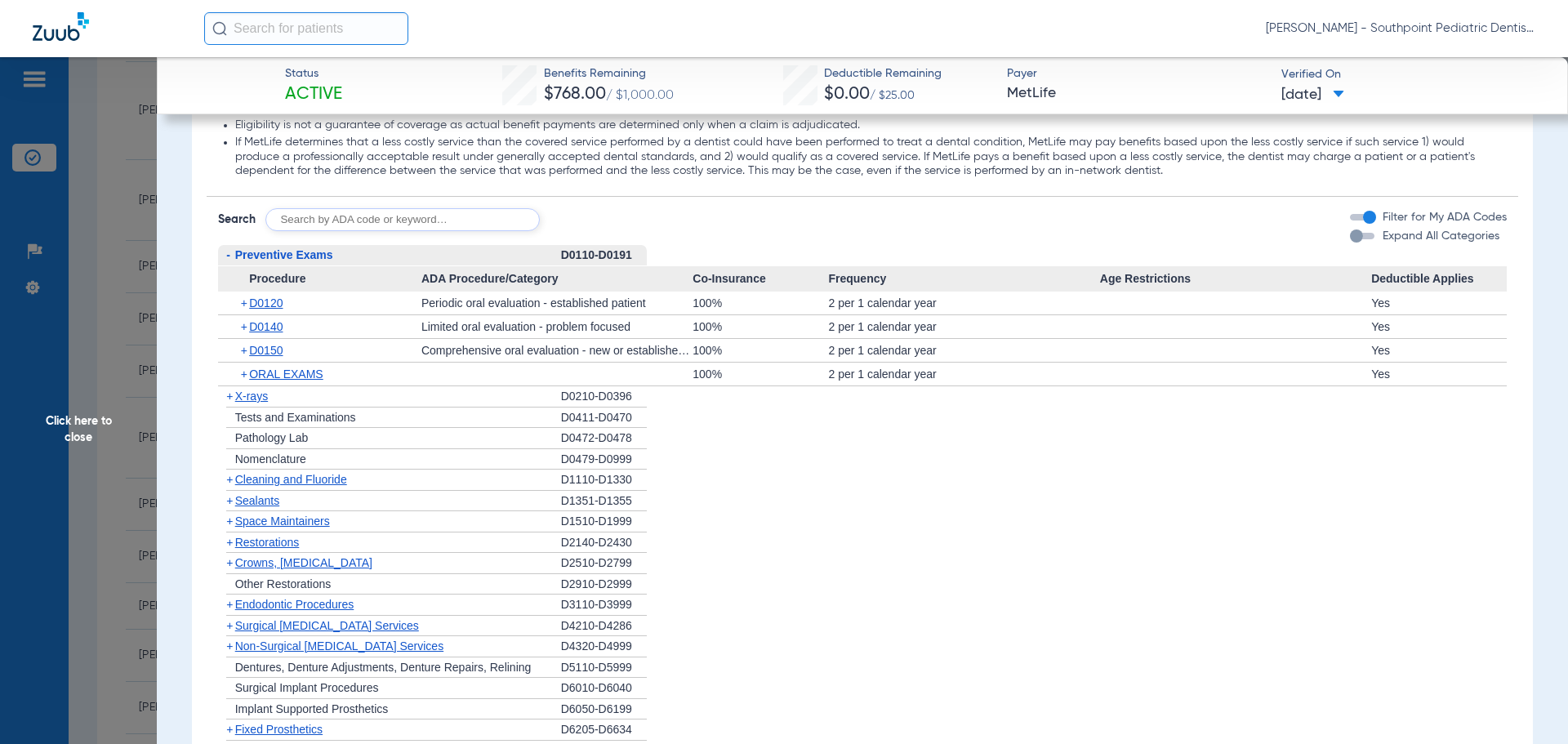
click at [348, 258] on div "- Preventive Exams" at bounding box center [389, 255] width 343 height 21
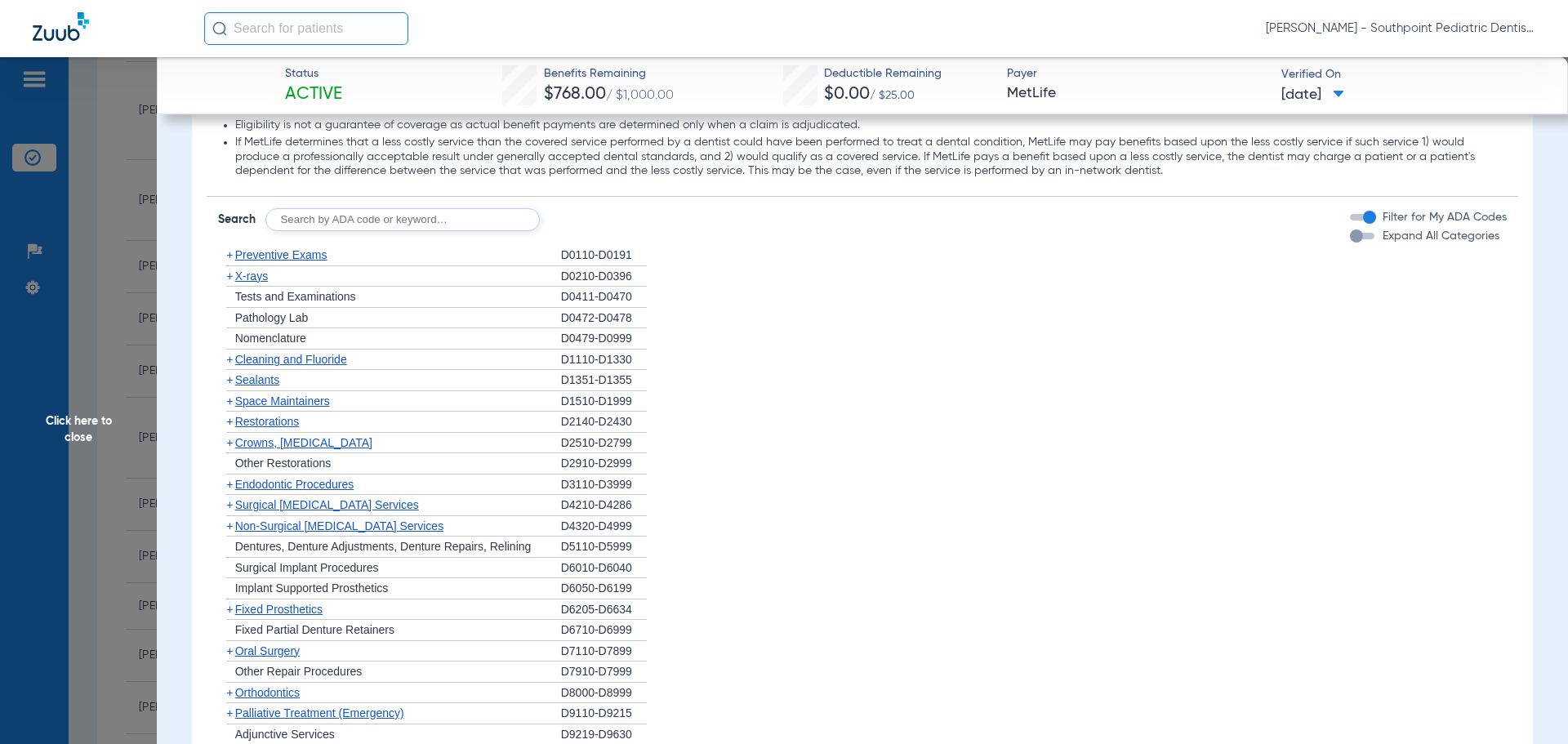
click at [353, 287] on div "+ Tests and Examinations" at bounding box center [389, 297] width 343 height 21
click at [350, 282] on div "+ X-rays" at bounding box center [389, 276] width 343 height 21
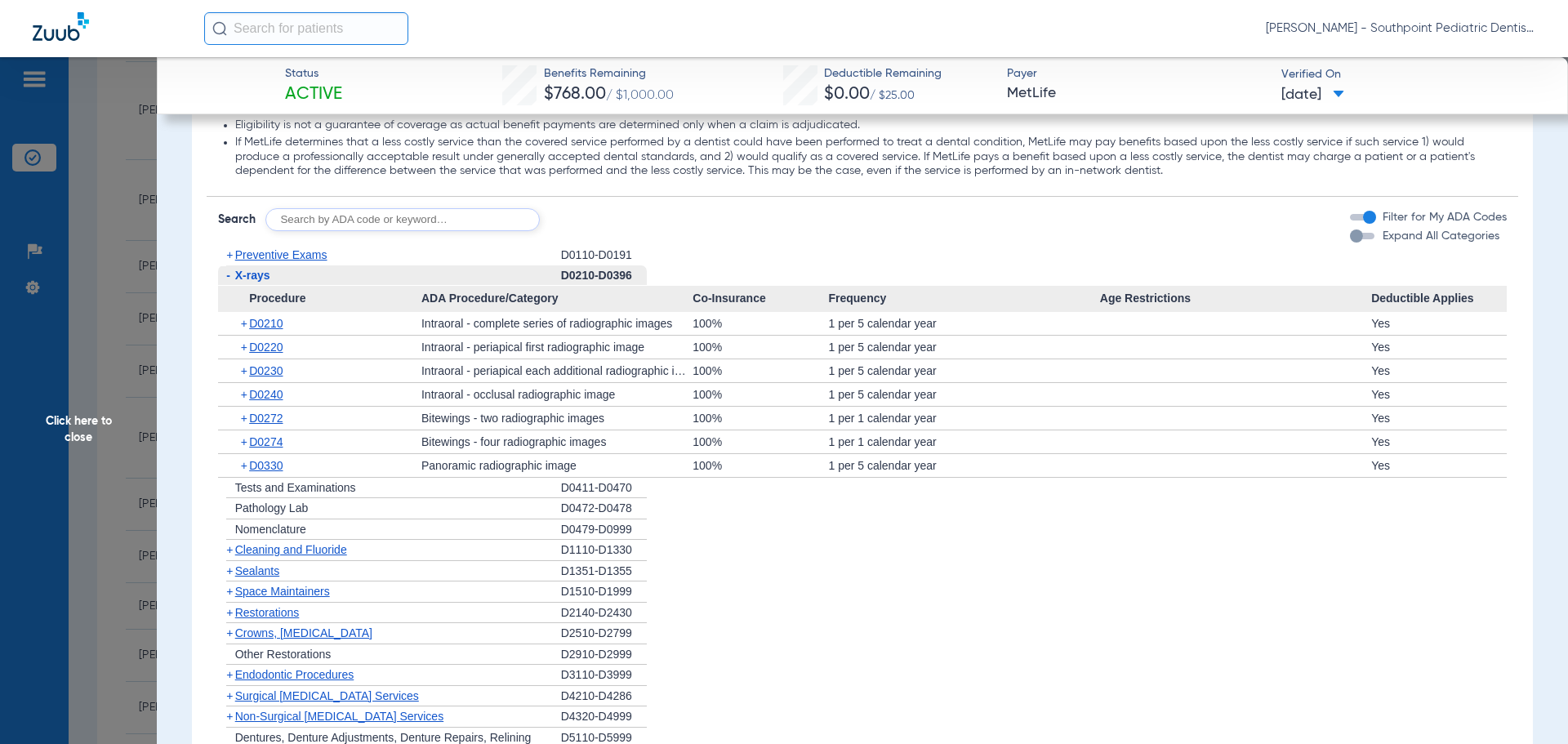
click at [350, 282] on div "- X-rays" at bounding box center [389, 276] width 343 height 21
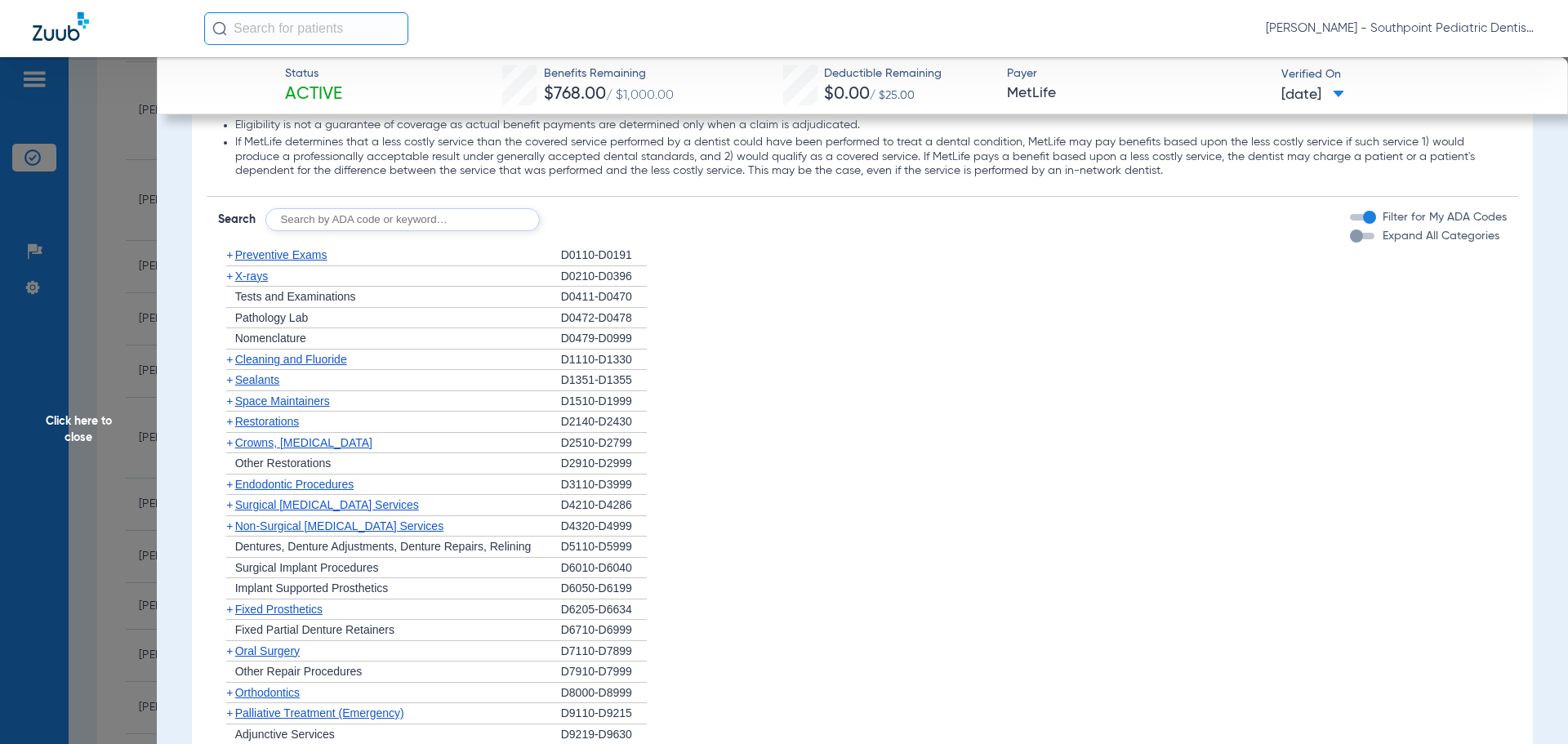
click at [298, 367] on div "+ Cleaning and Fluoride" at bounding box center [389, 360] width 343 height 21
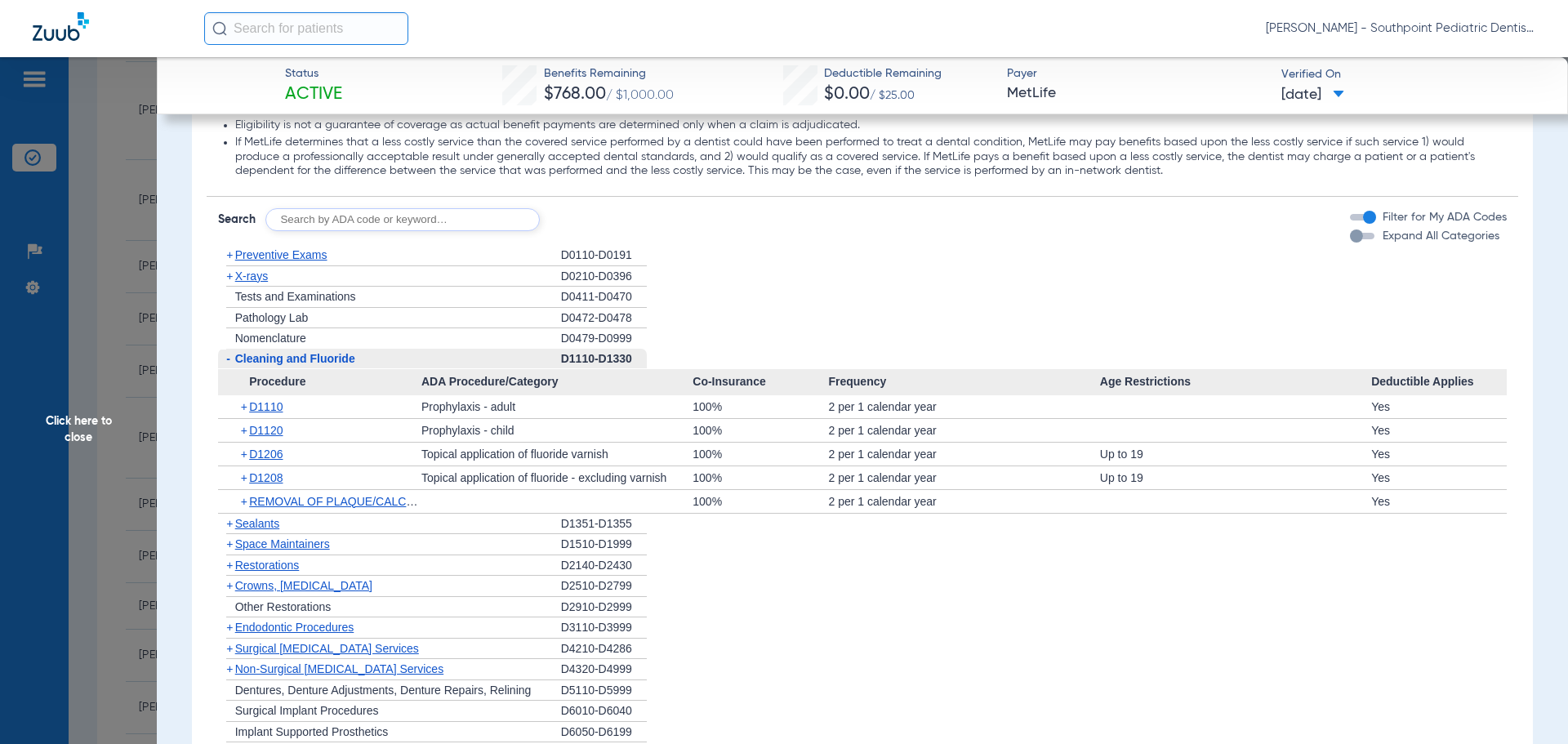
click at [294, 366] on div "- Cleaning and Fluoride" at bounding box center [389, 359] width 343 height 21
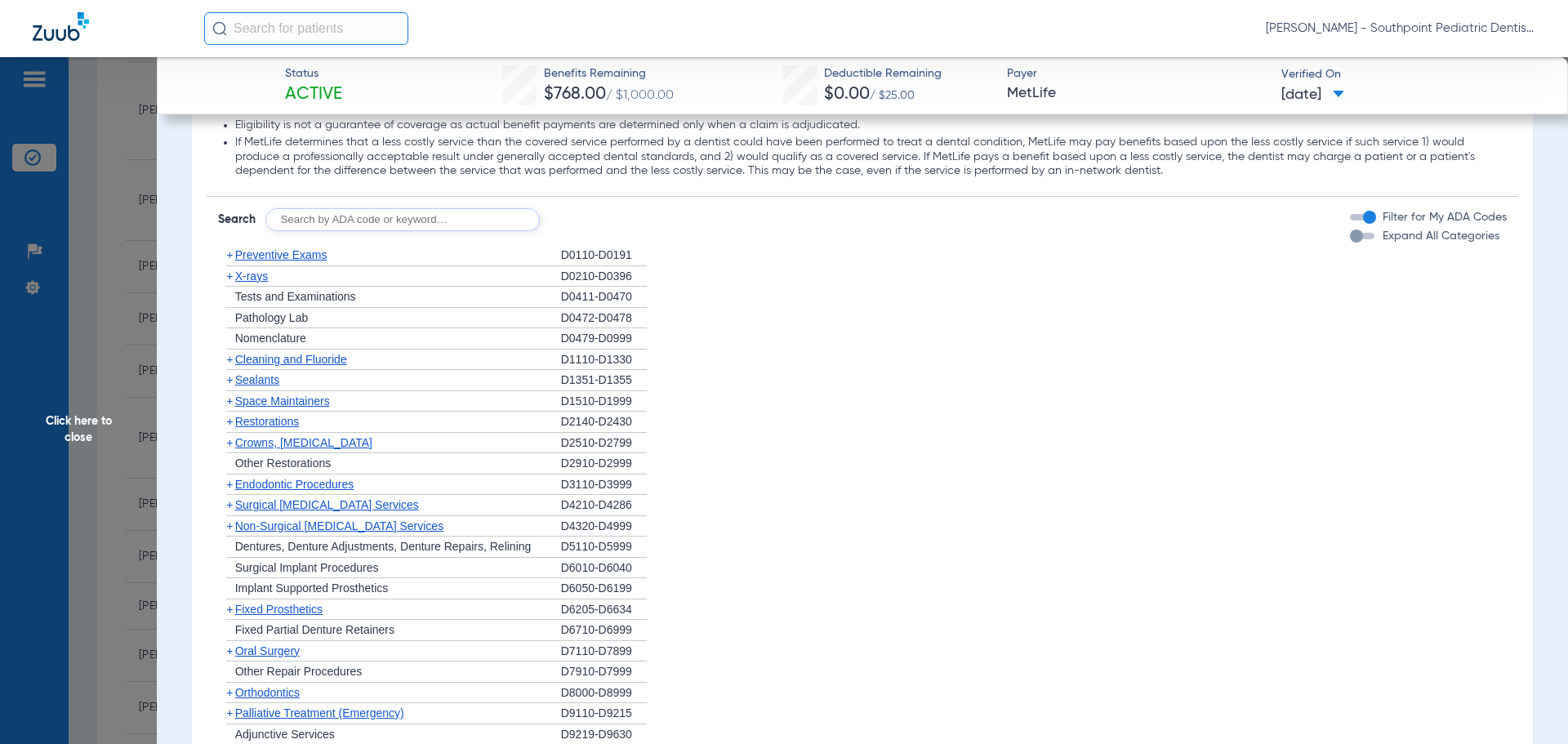
click at [287, 388] on div "+ Sealants" at bounding box center [389, 380] width 343 height 21
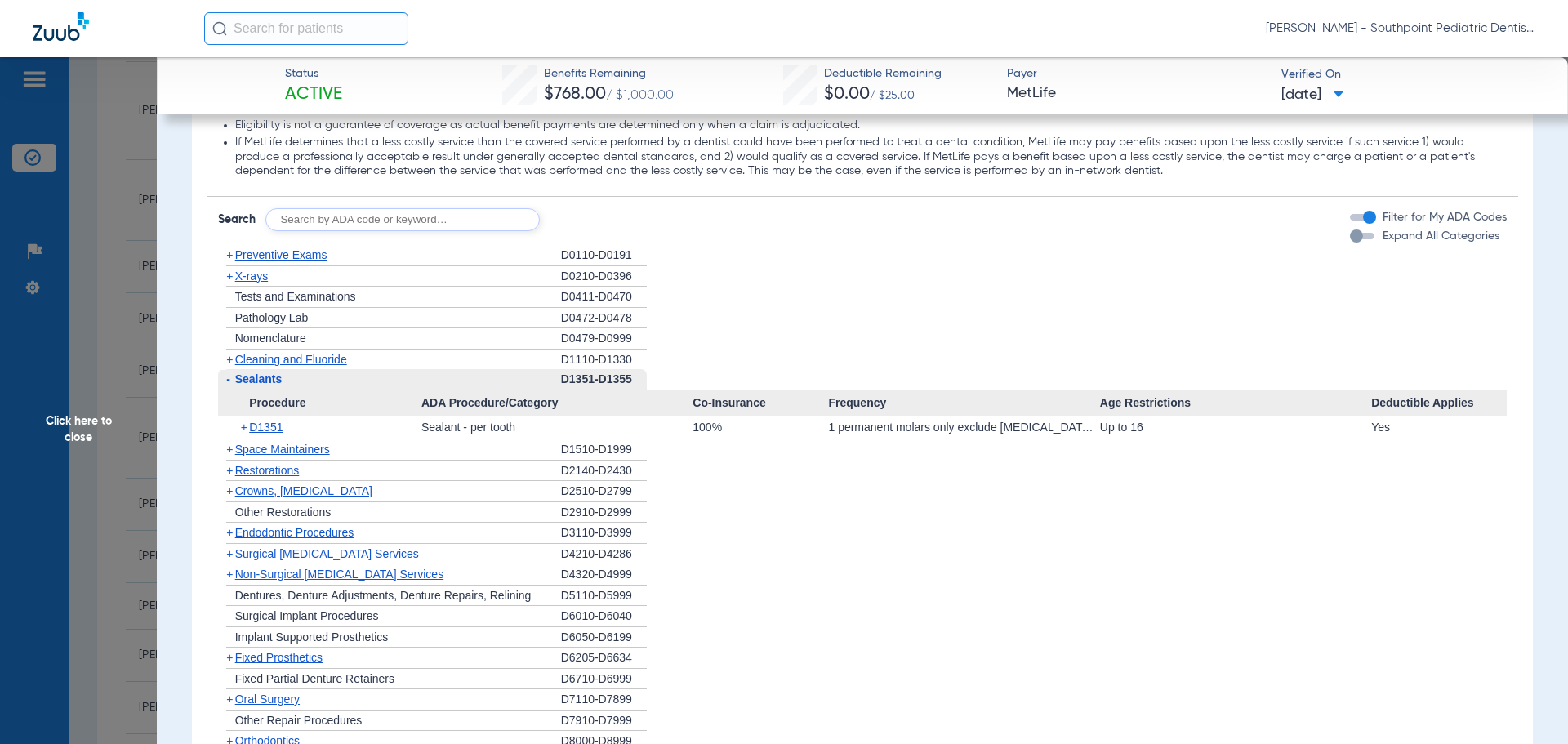
click at [298, 446] on span "Space Maintainers" at bounding box center [282, 450] width 95 height 13
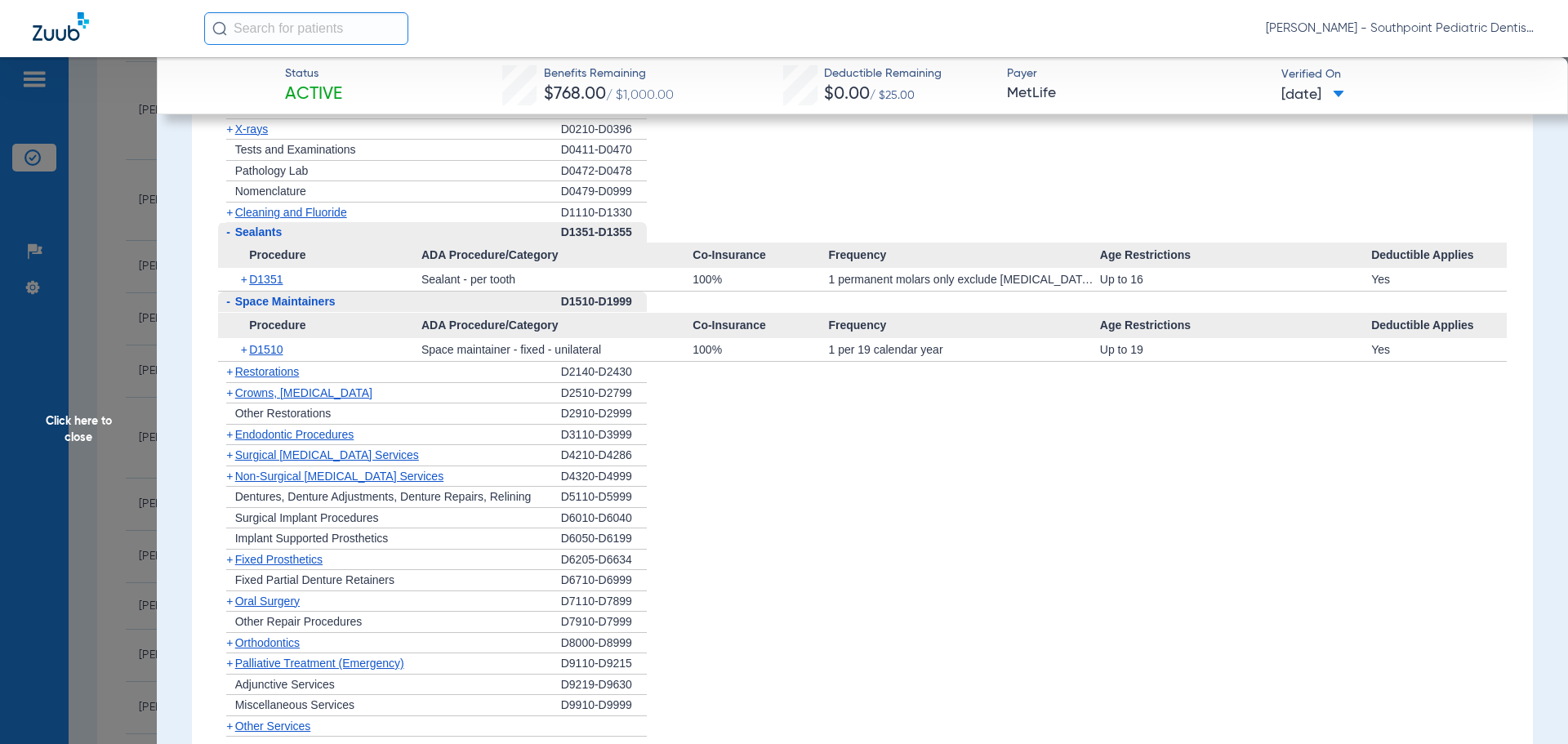
scroll to position [1552, 0]
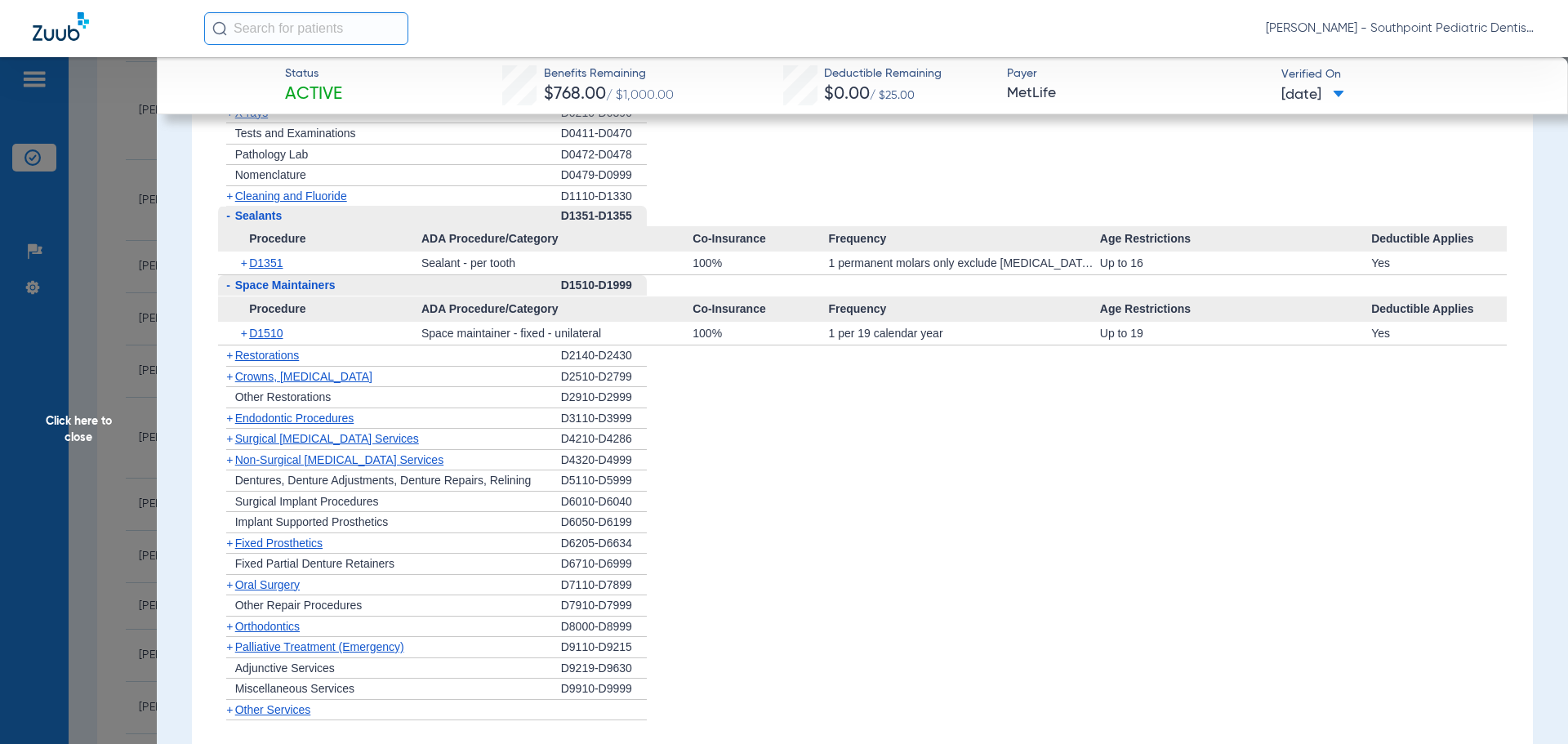
click at [290, 414] on span "Endodontic Procedures" at bounding box center [294, 418] width 119 height 13
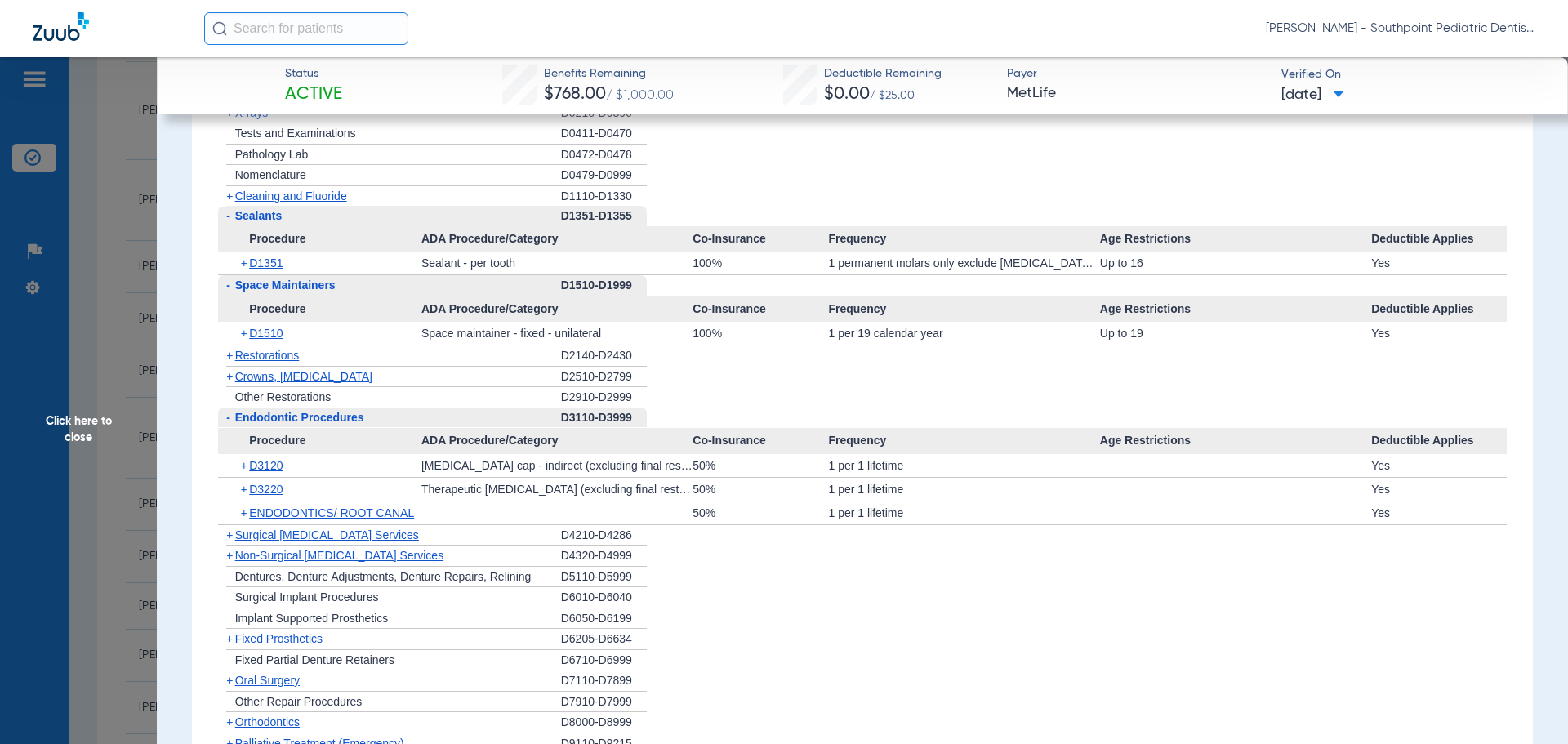
click at [290, 414] on span "Endodontic Procedures" at bounding box center [300, 417] width 129 height 13
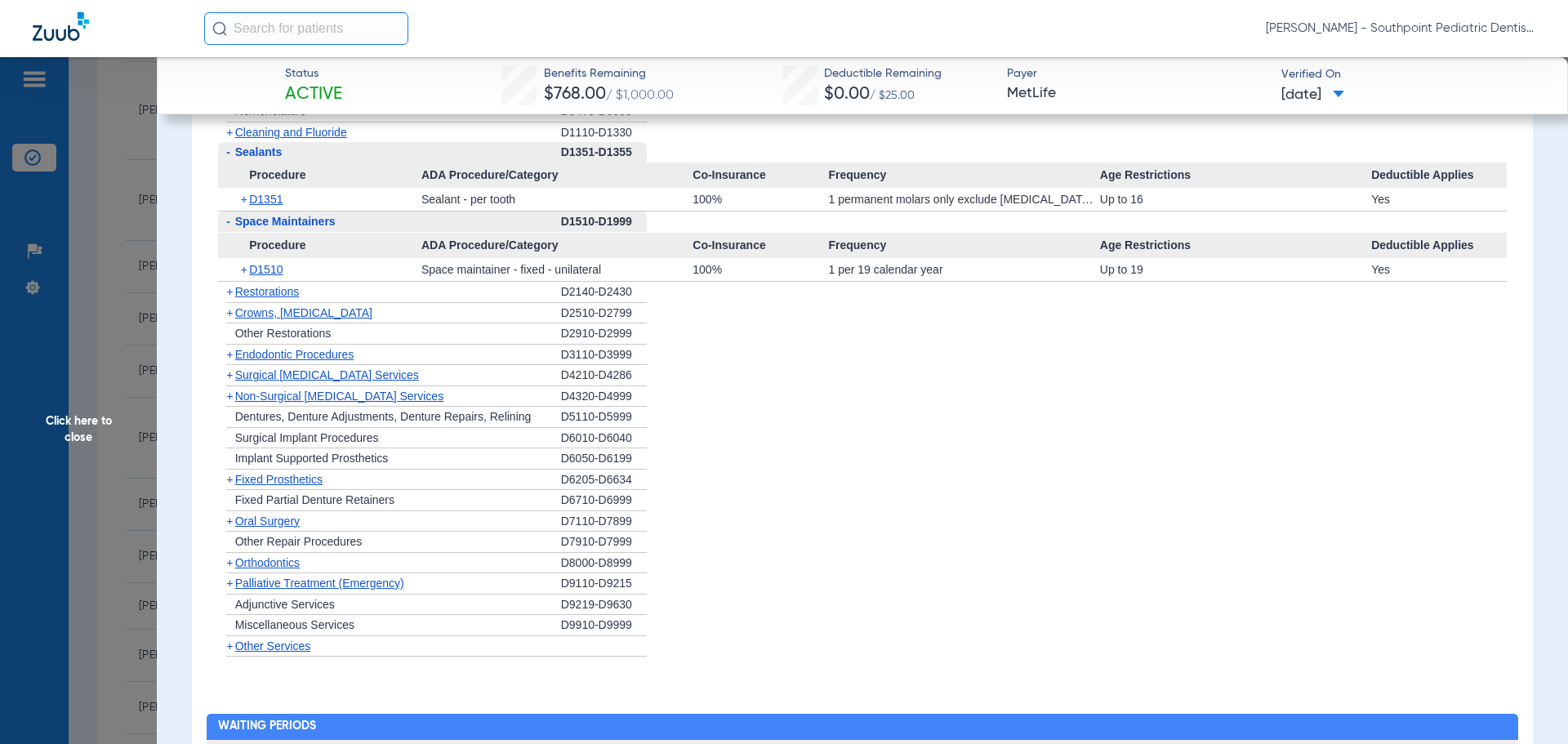
scroll to position [1634, 0]
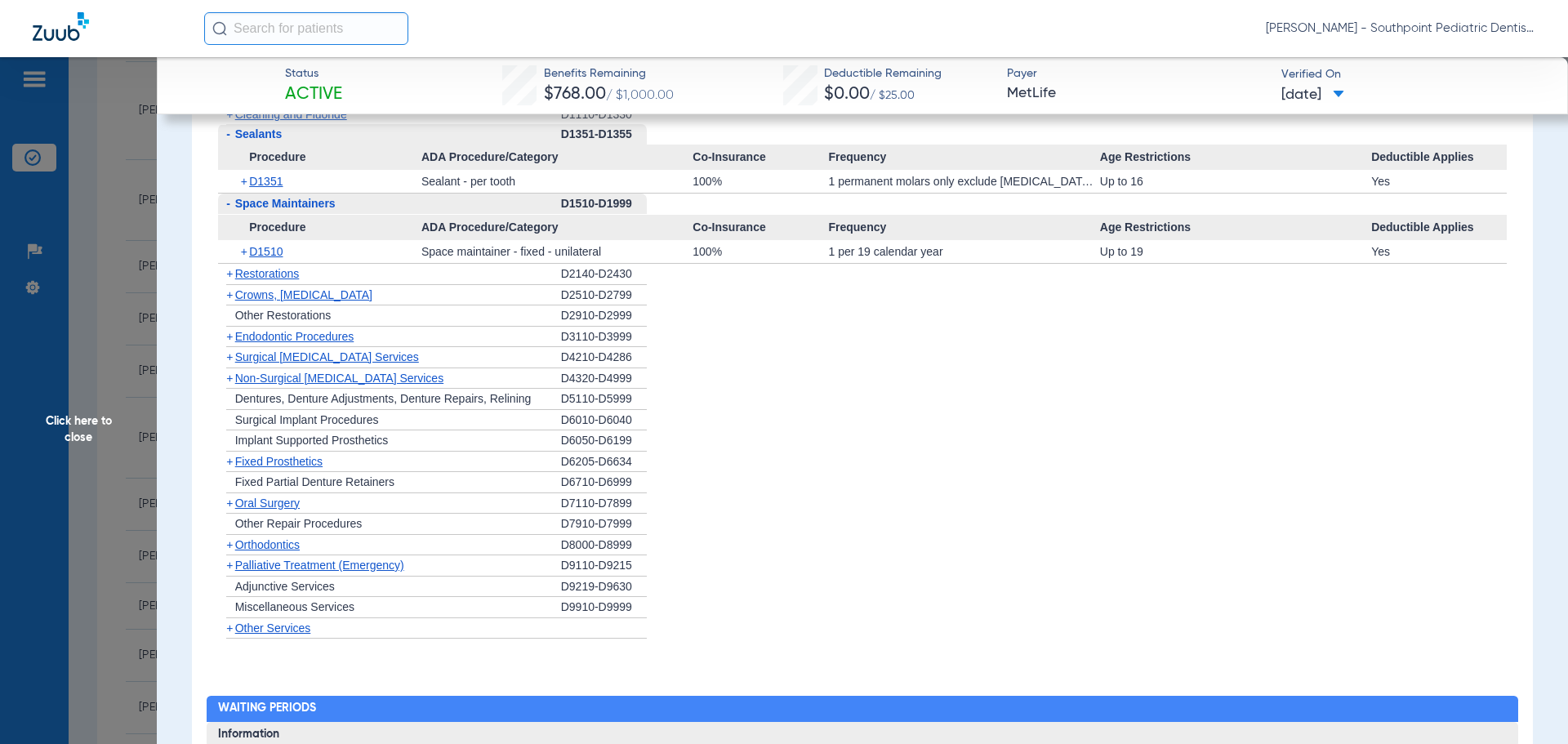
click at [307, 507] on div "+ [MEDICAL_DATA]" at bounding box center [389, 503] width 343 height 21
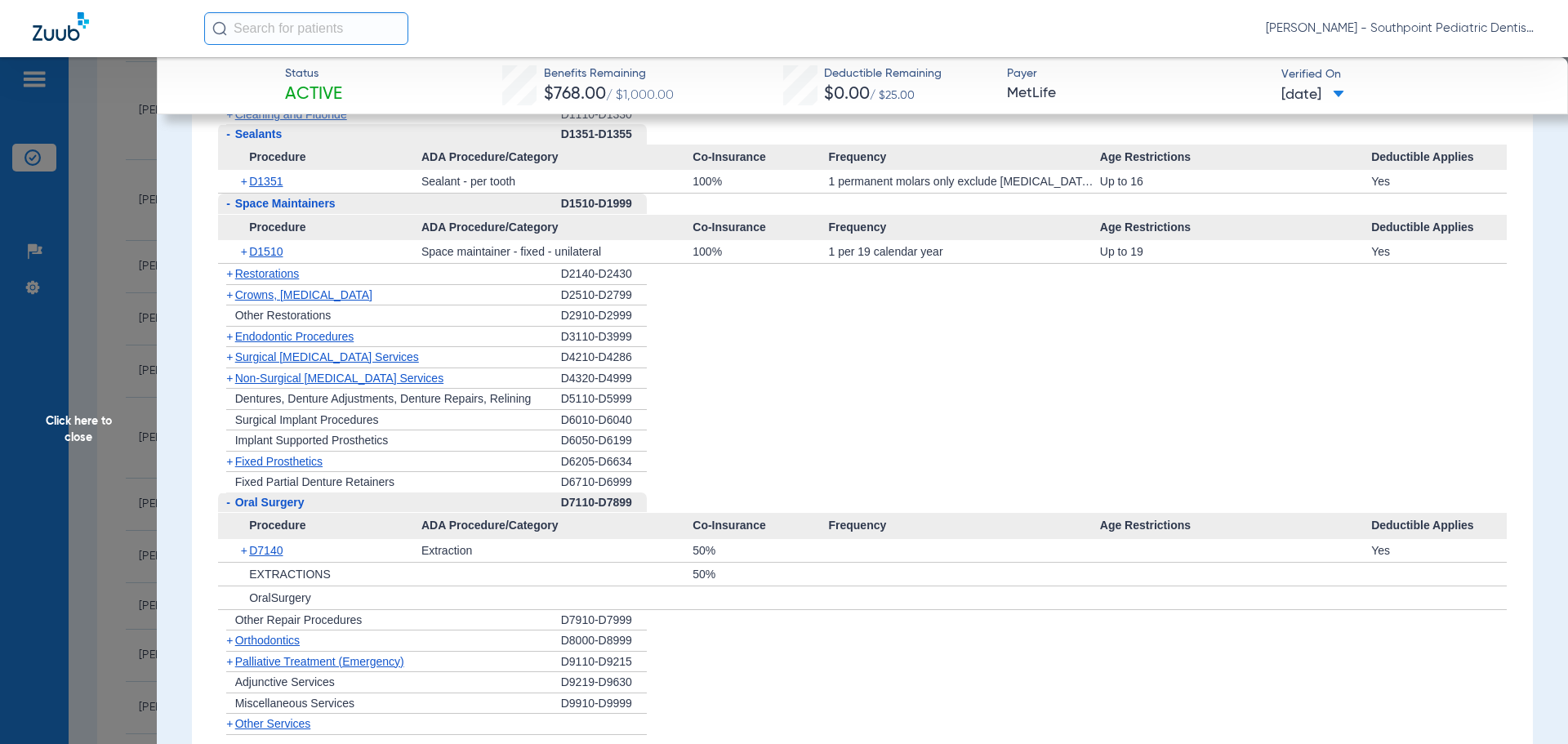
click at [305, 507] on span "Oral Surgery" at bounding box center [269, 502] width 69 height 13
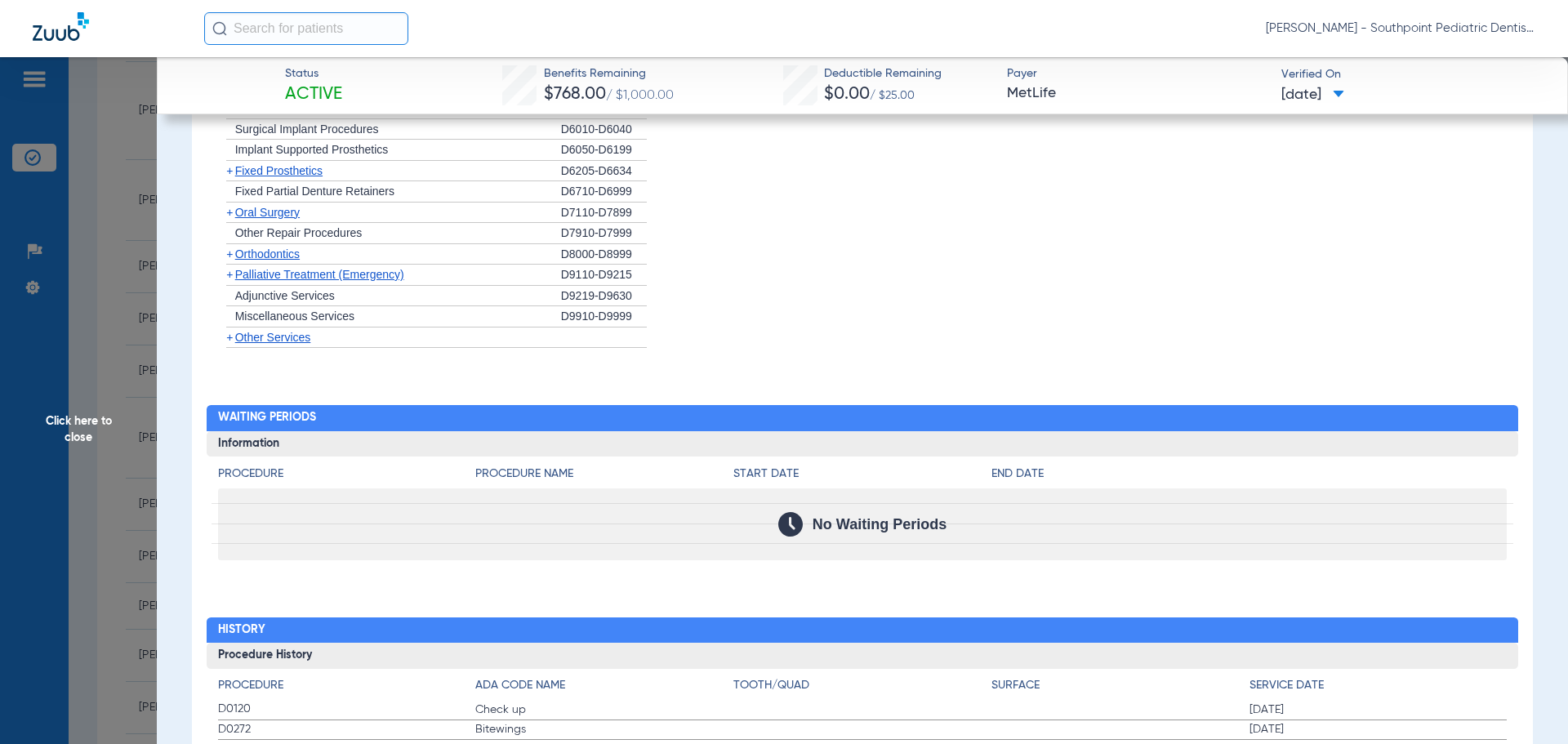
scroll to position [2124, 0]
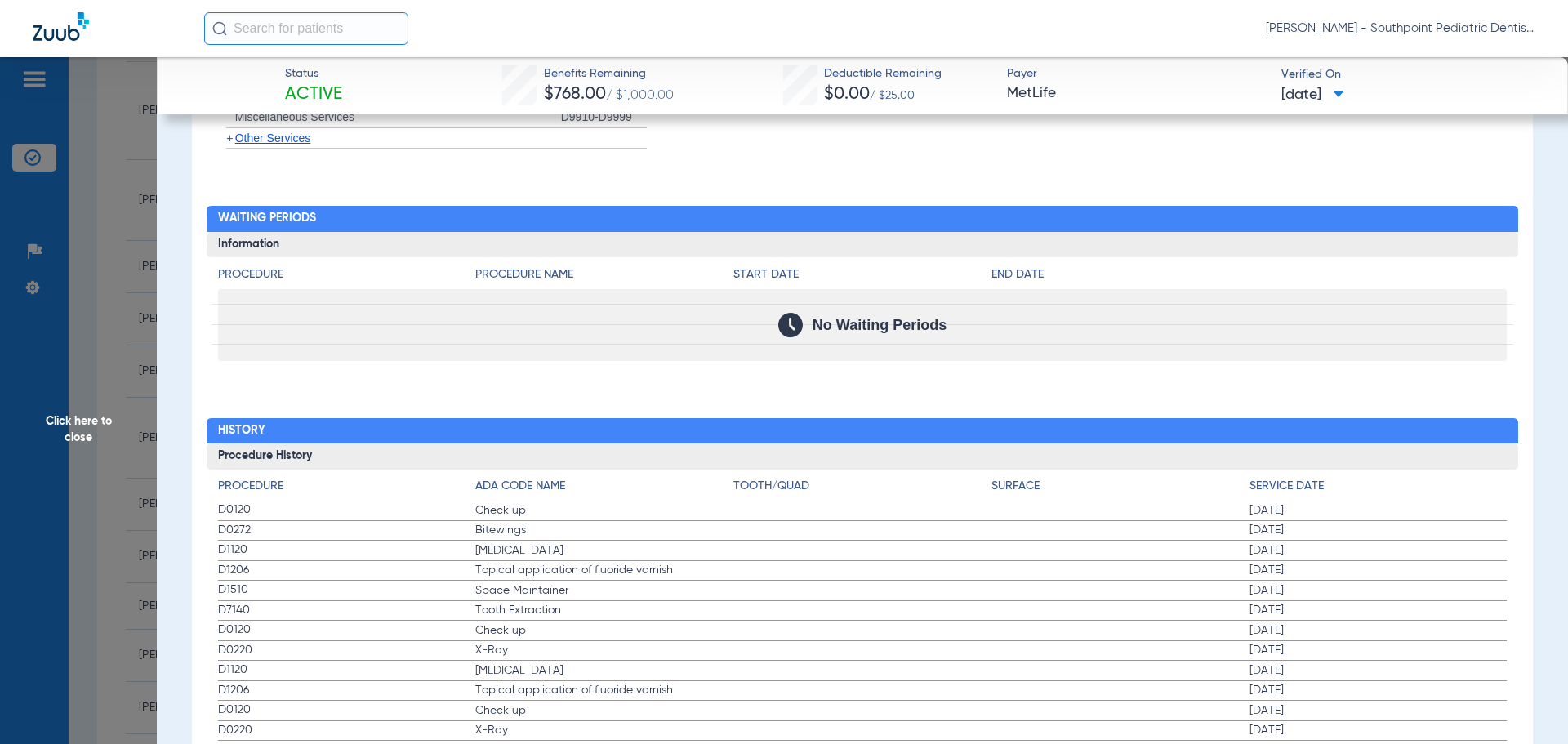
drag, startPoint x: 222, startPoint y: 509, endPoint x: 1052, endPoint y: 535, distance: 830.4
click at [109, 392] on span "Click here to close" at bounding box center [78, 429] width 157 height 744
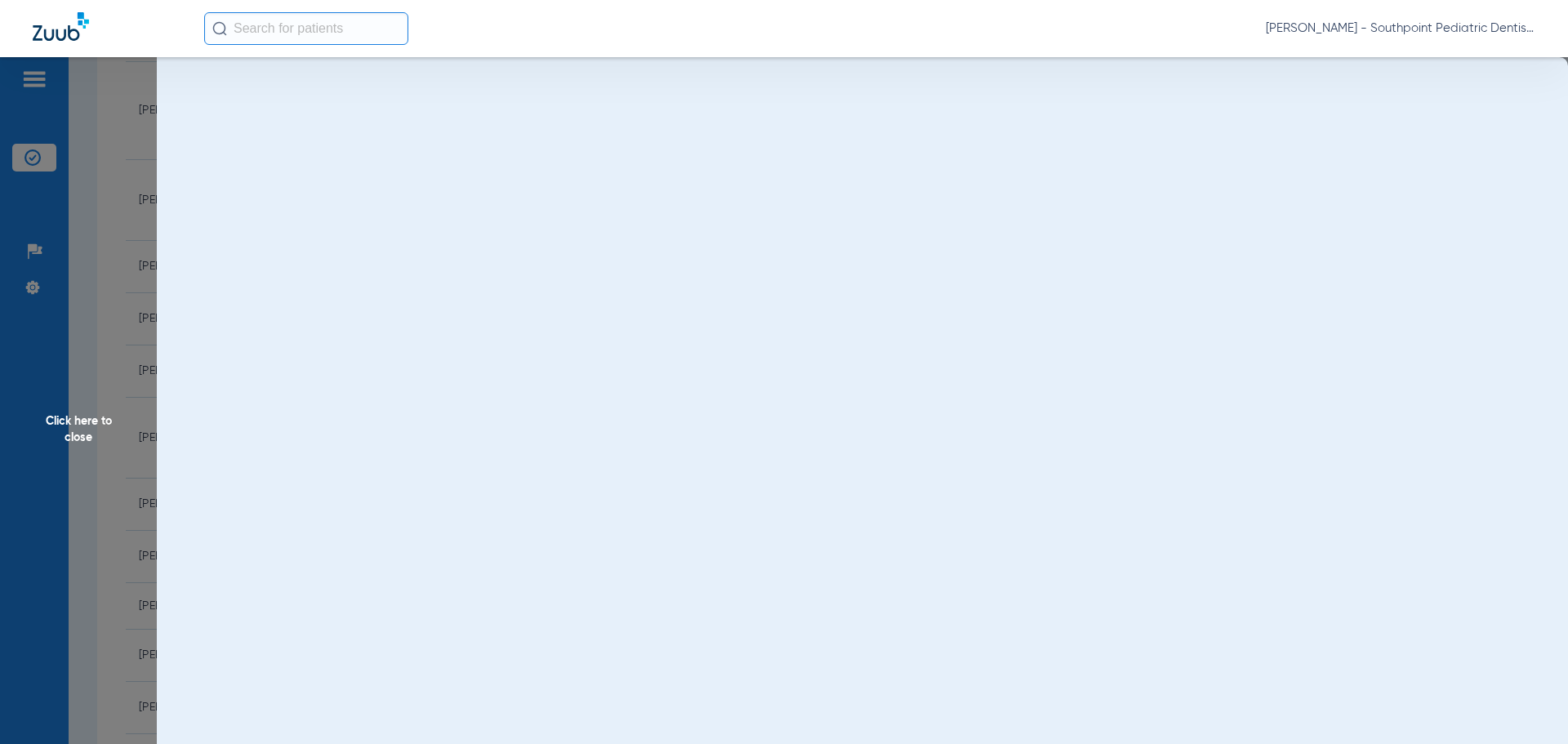
scroll to position [0, 0]
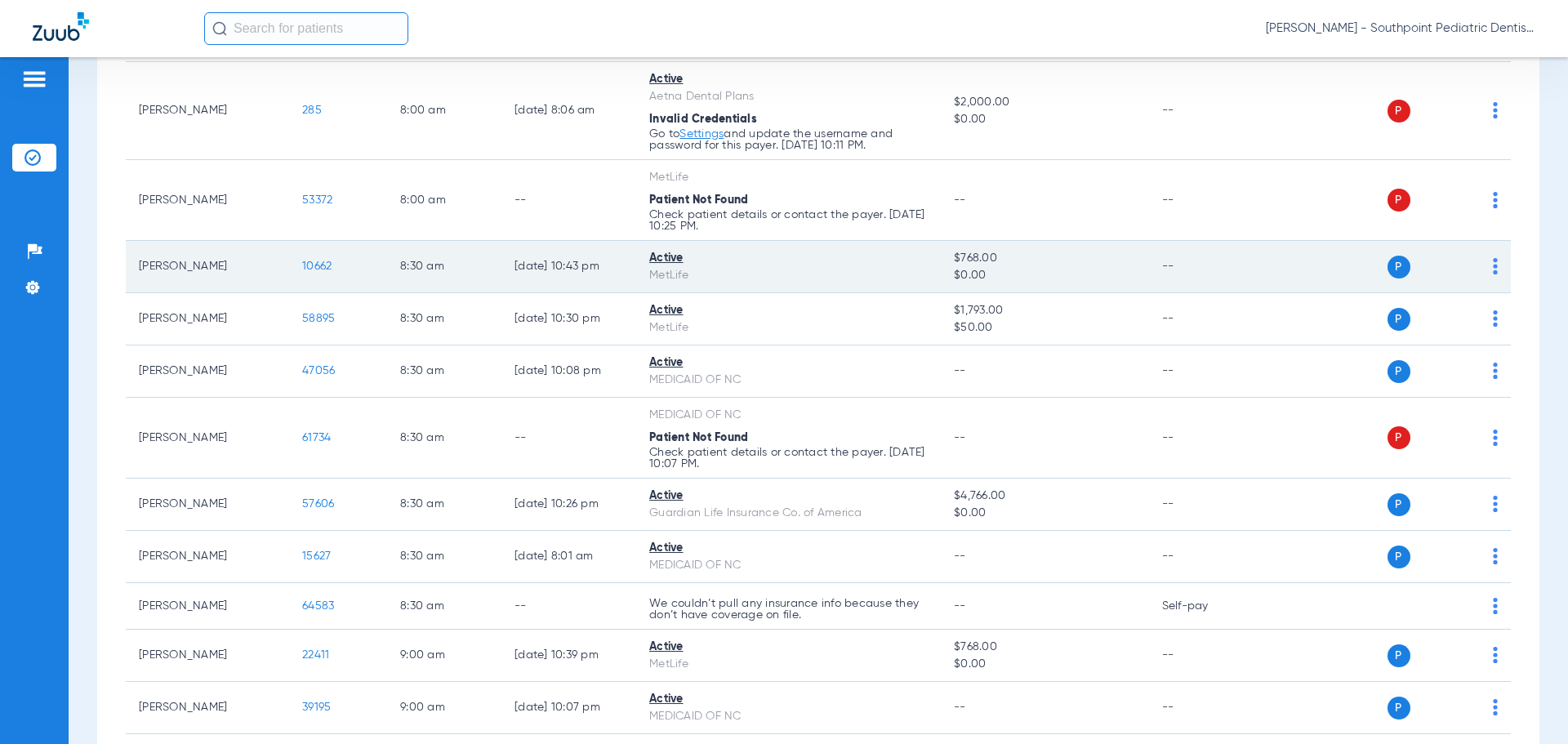
click at [317, 264] on span "10662" at bounding box center [317, 266] width 30 height 11
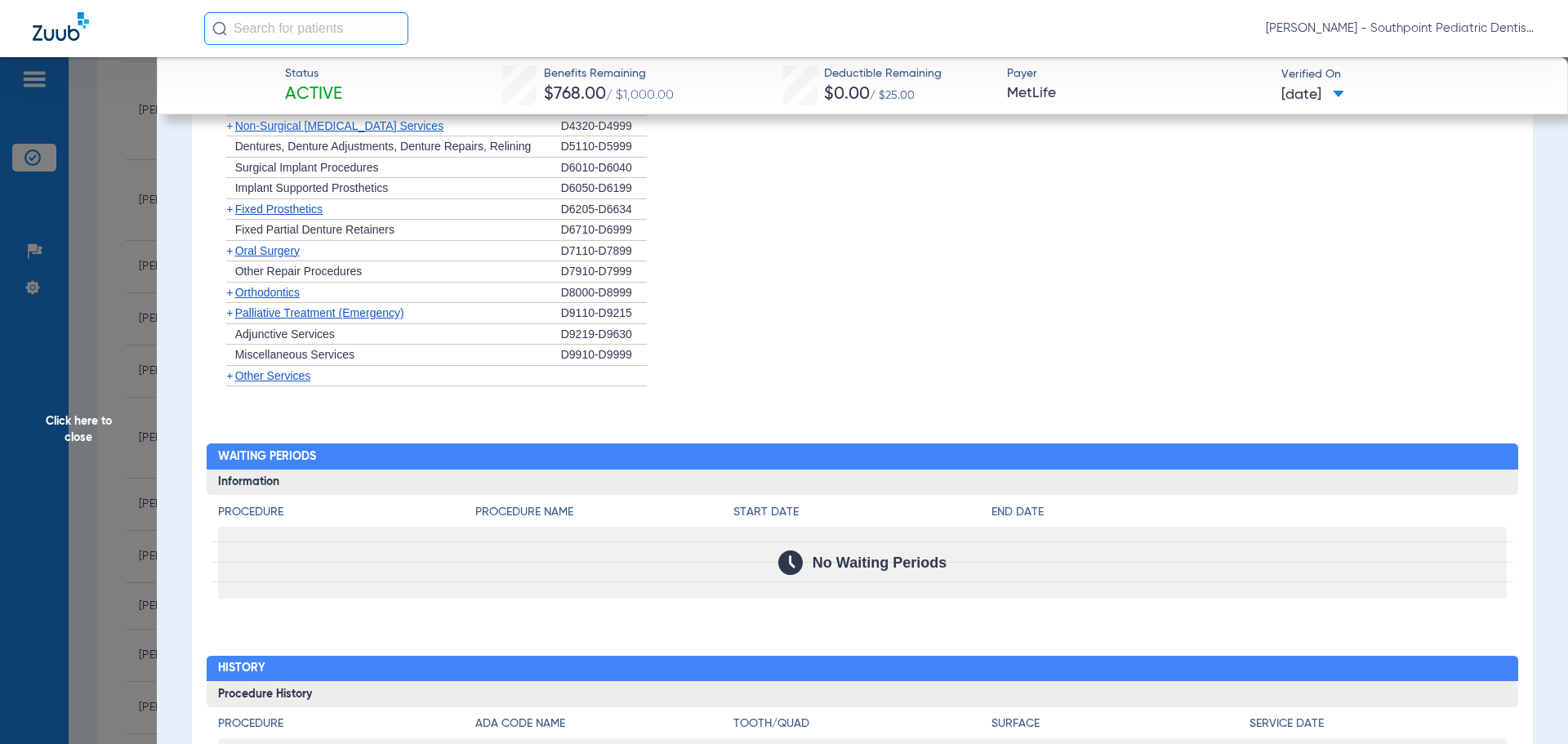
scroll to position [1909, 0]
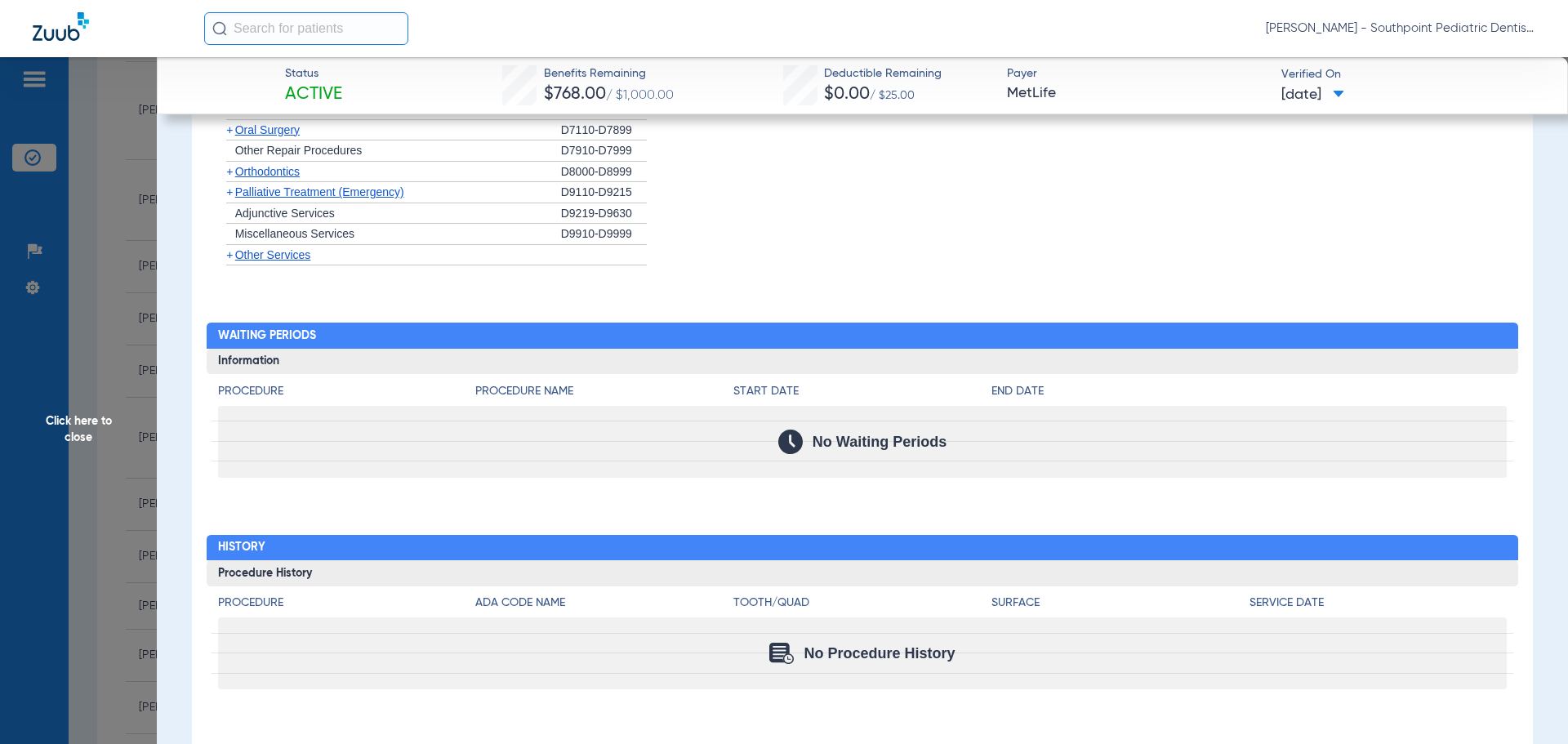
click at [98, 441] on span "Click here to close" at bounding box center [78, 429] width 157 height 744
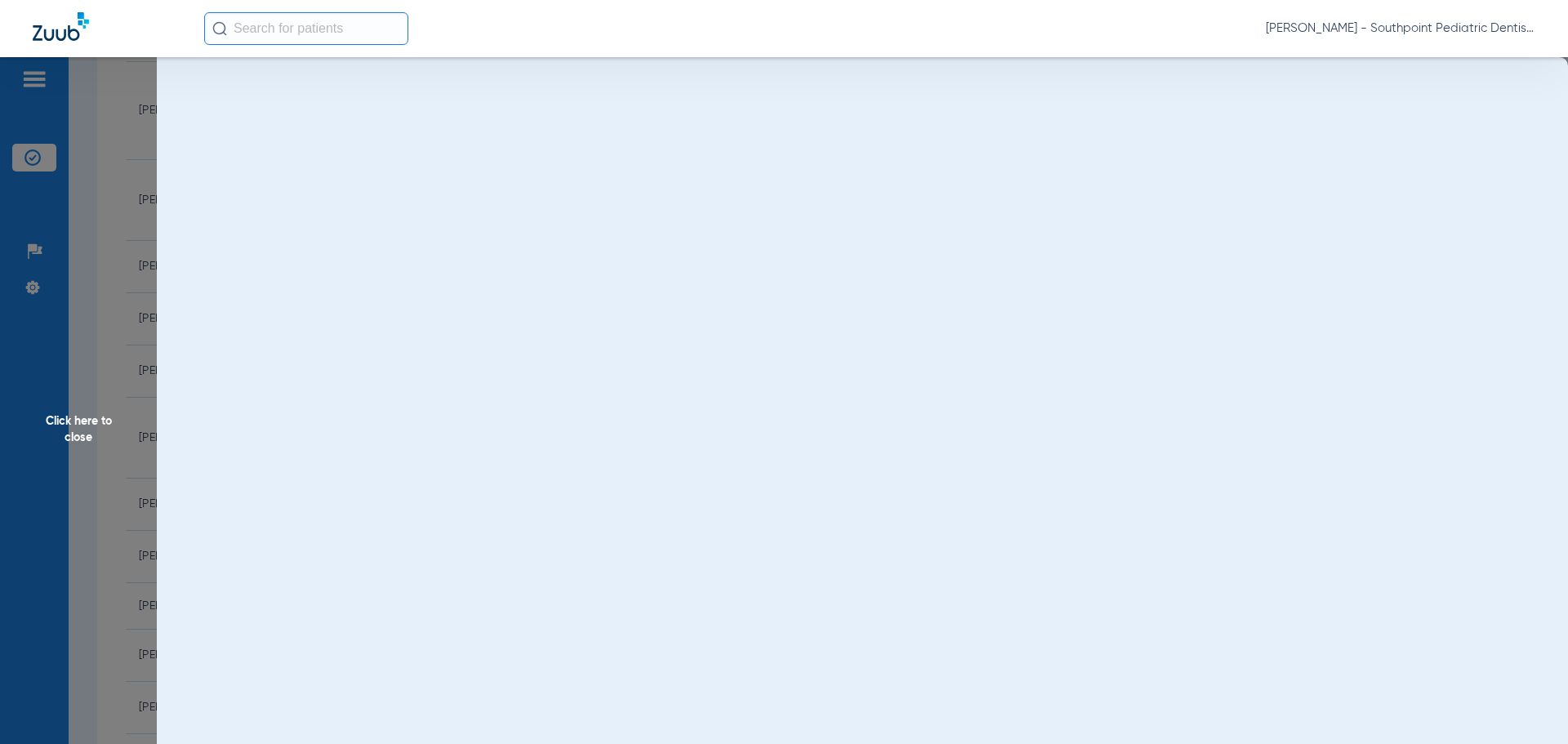
scroll to position [0, 0]
